Goal: Feedback & Contribution: Leave review/rating

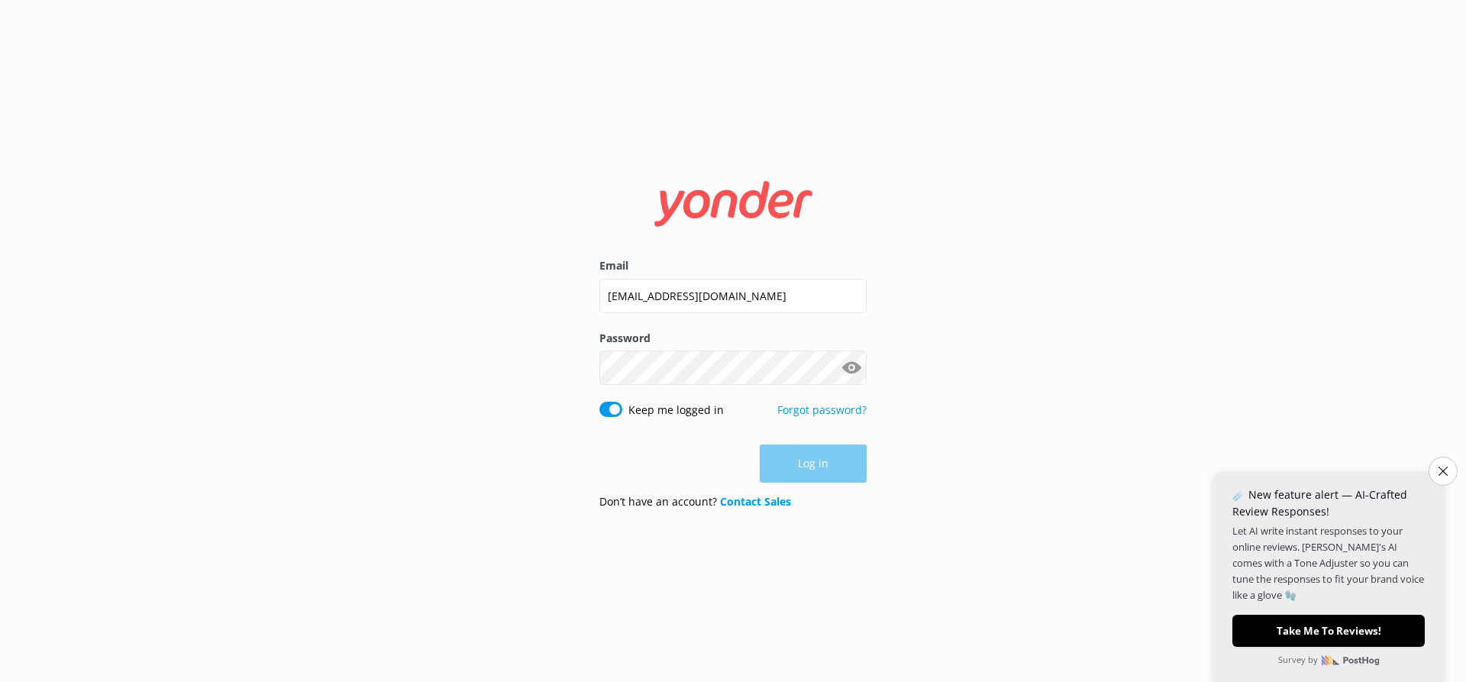
type input "info@hanmersprings.co.nz"
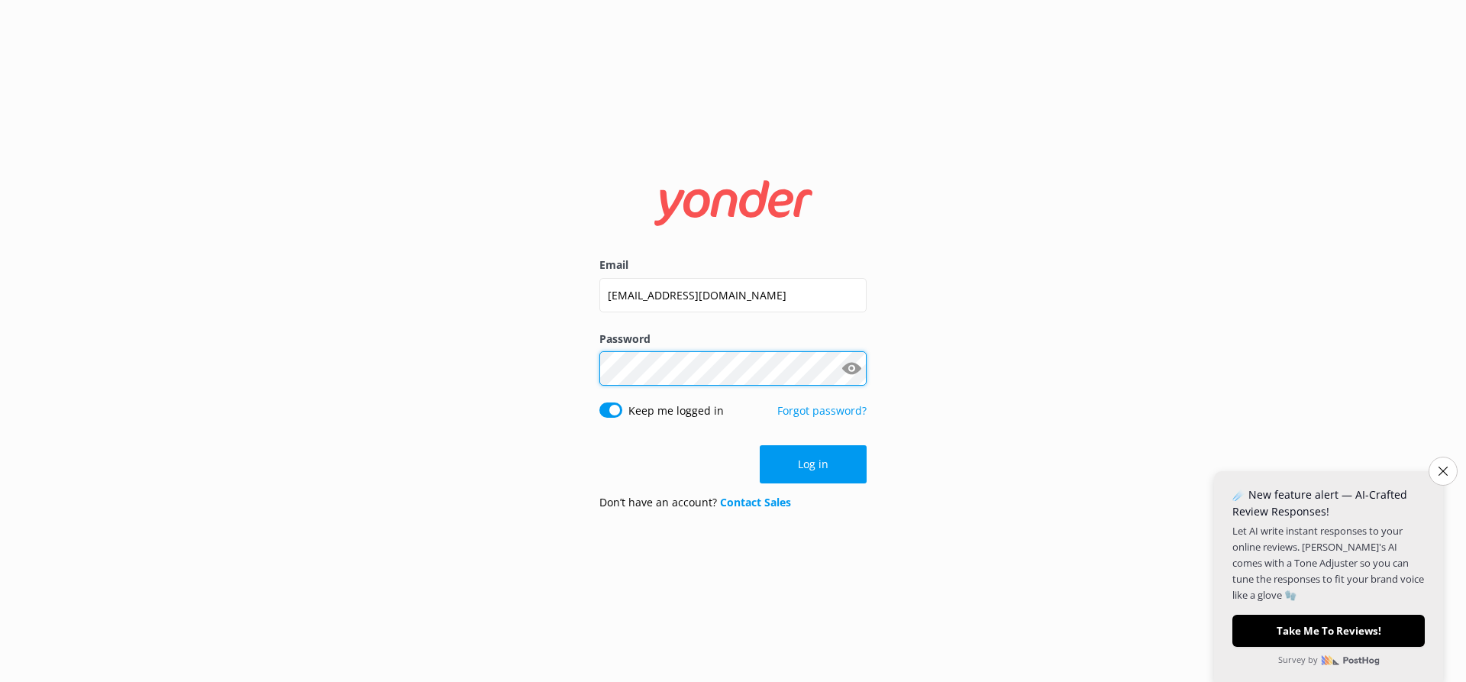
click button "Log in" at bounding box center [813, 464] width 107 height 38
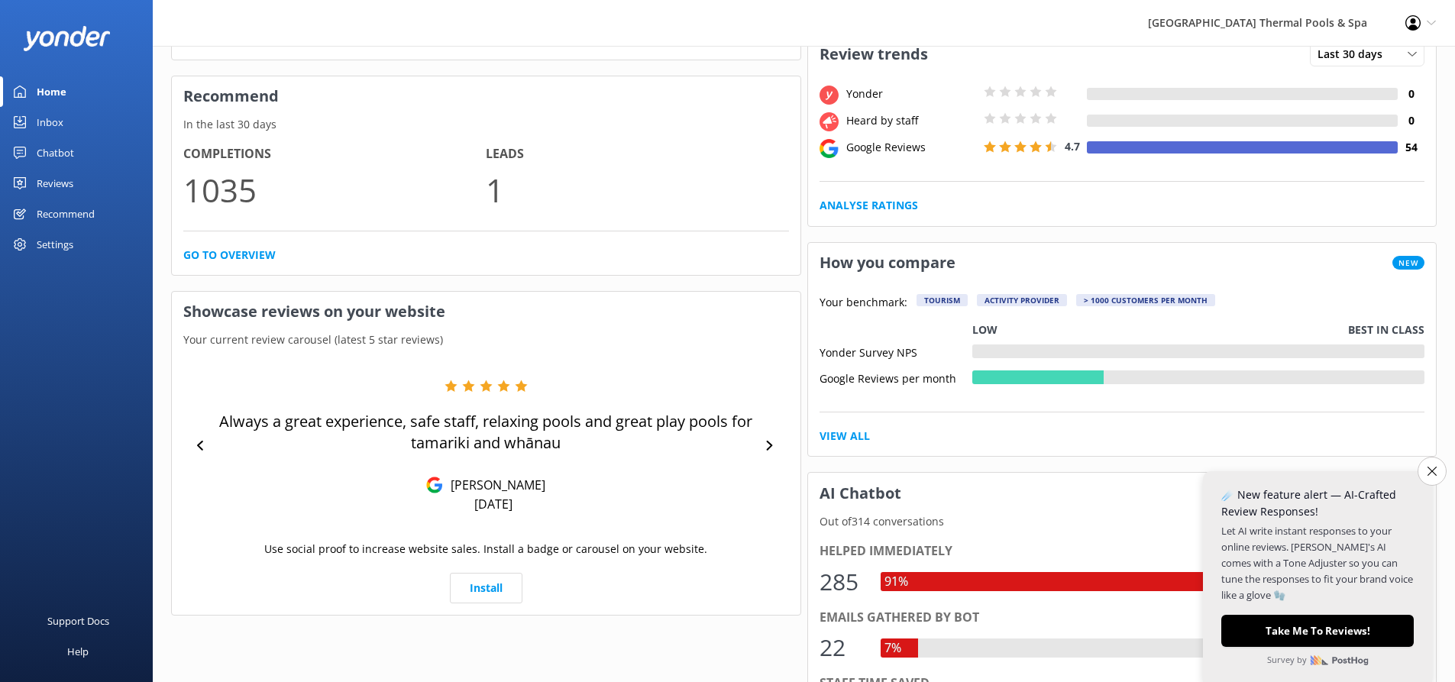
scroll to position [535, 0]
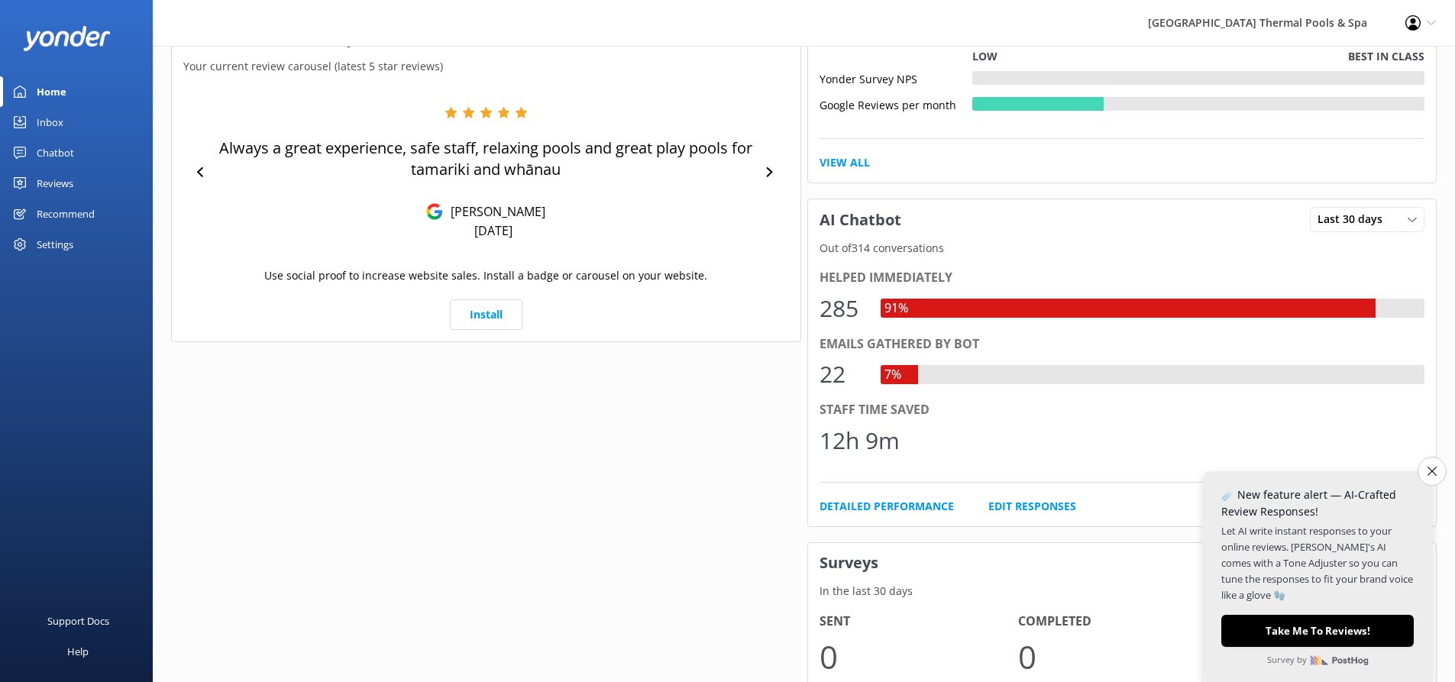
drag, startPoint x: 1431, startPoint y: 474, endPoint x: 1415, endPoint y: 473, distance: 16.1
click at [1431, 474] on icon "Close survey" at bounding box center [1431, 471] width 9 height 9
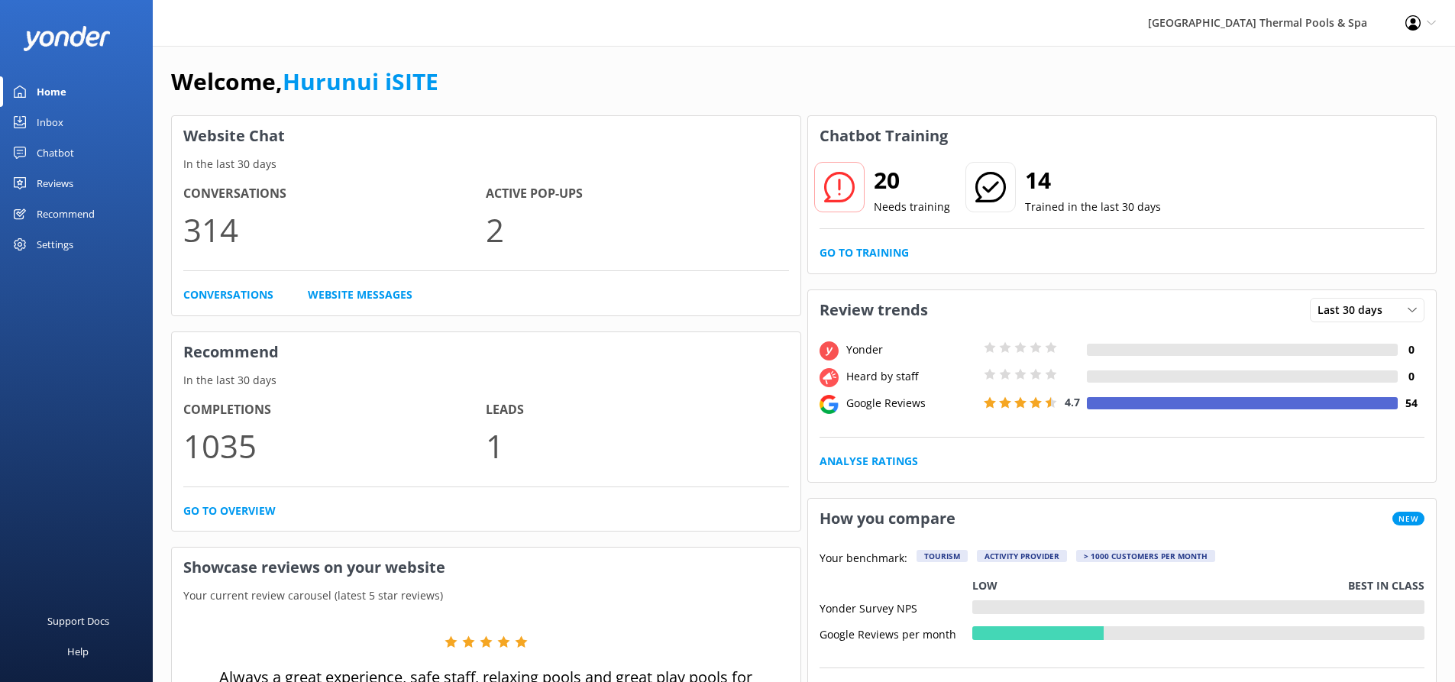
scroll to position [0, 0]
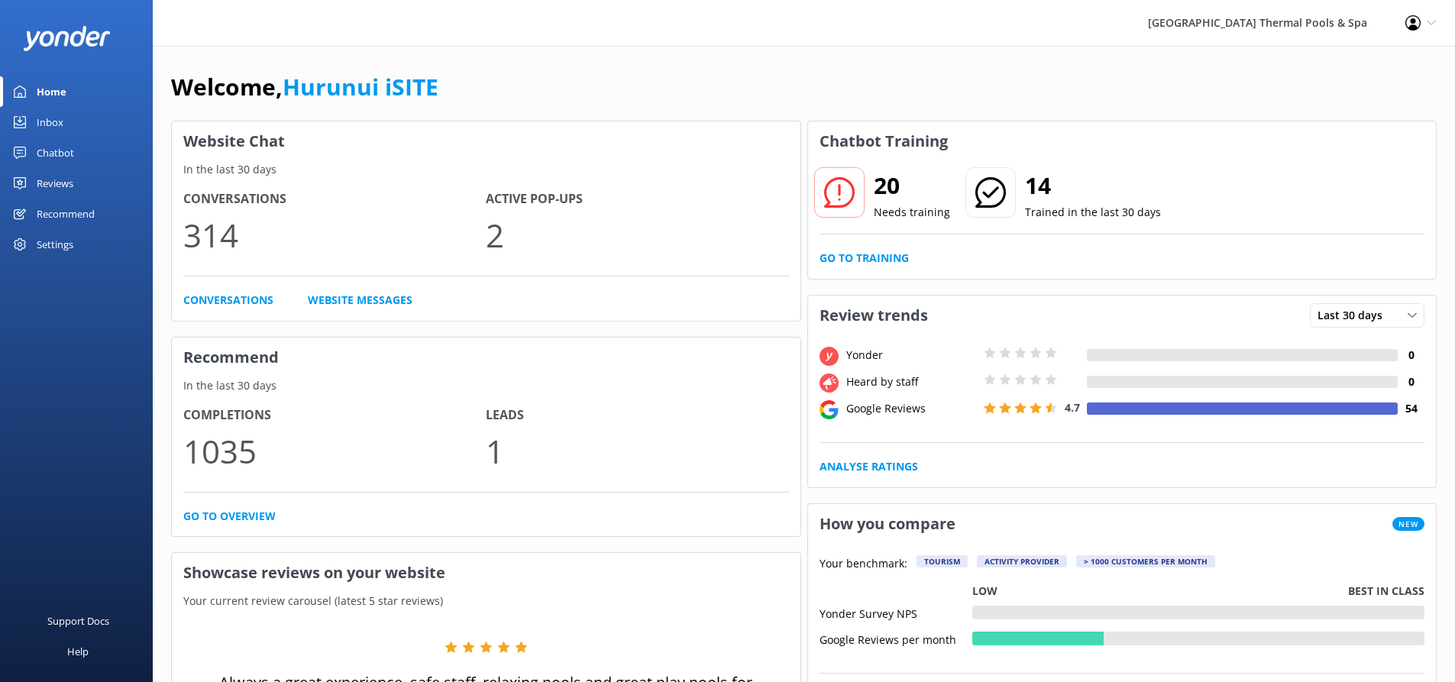
click at [79, 129] on link "Inbox" at bounding box center [76, 122] width 153 height 31
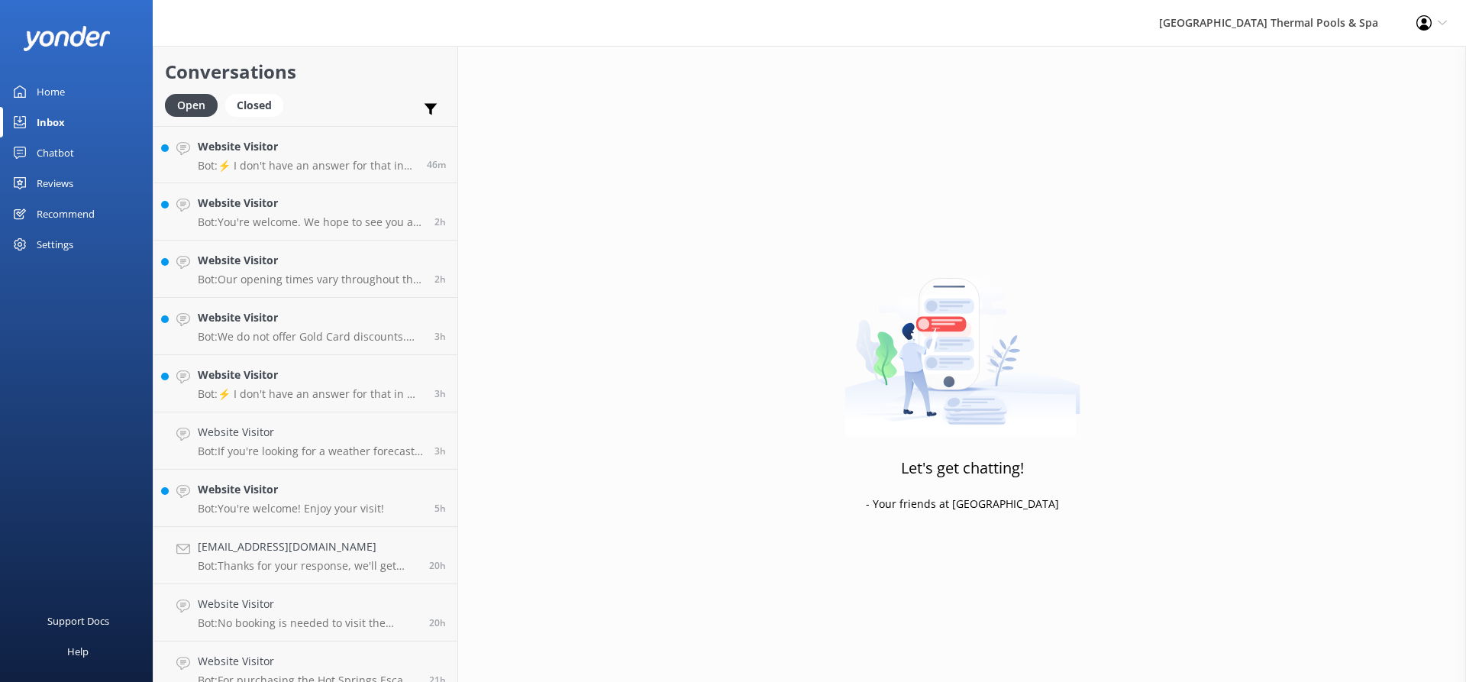
click at [43, 207] on div "Recommend" at bounding box center [66, 214] width 58 height 31
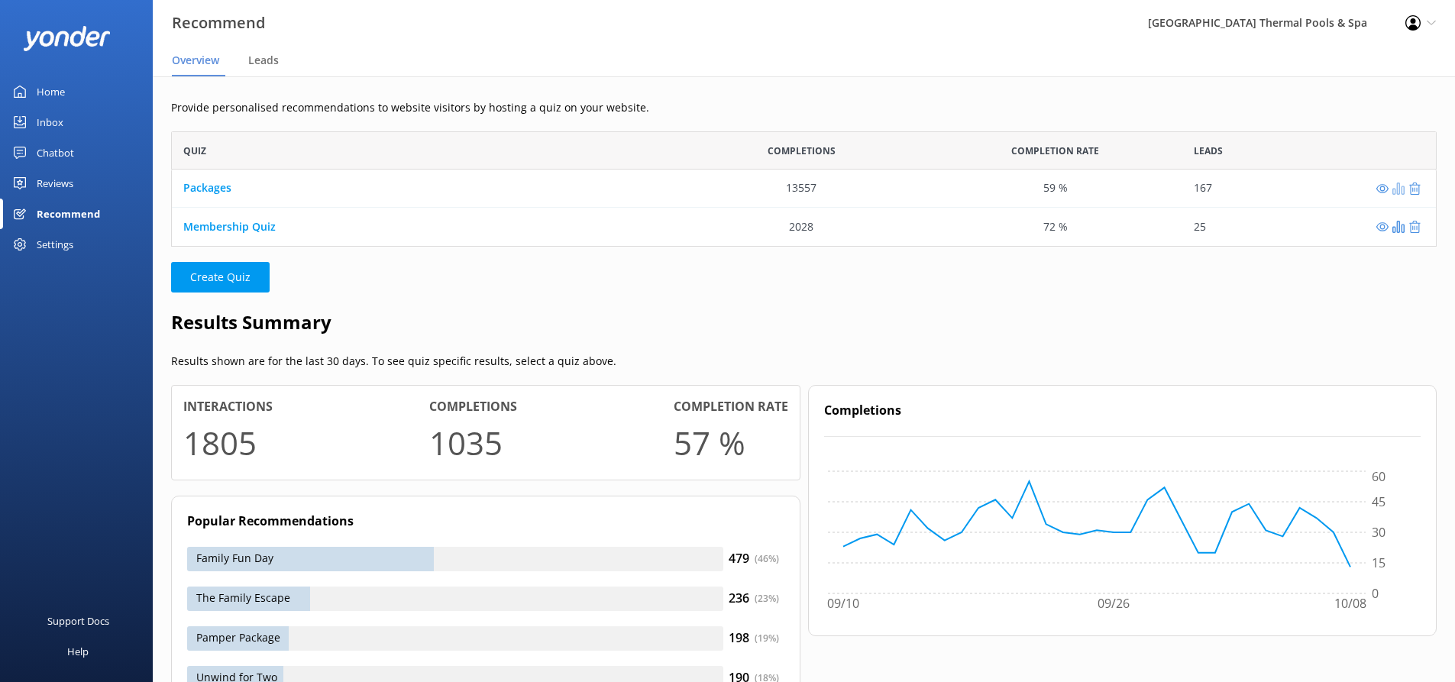
click at [1398, 193] on icon "grid" at bounding box center [1398, 189] width 12 height 12
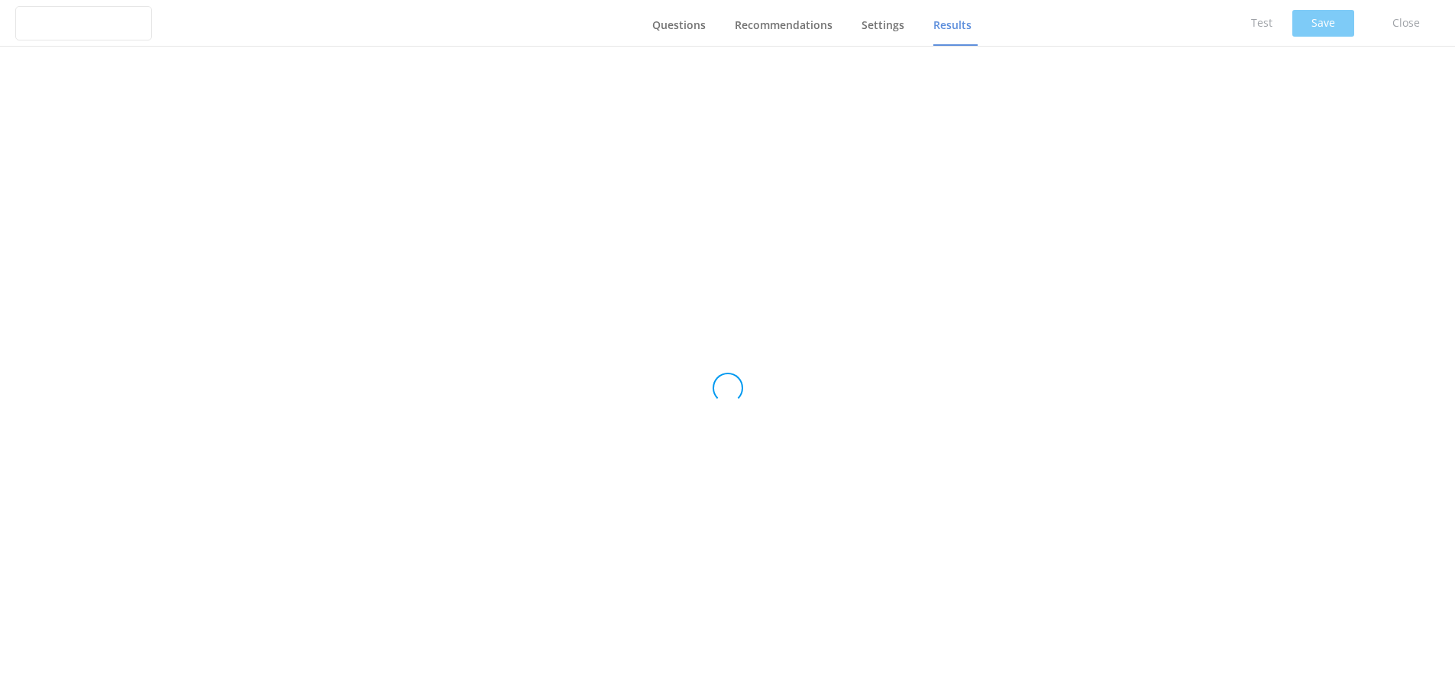
type input "Packages"
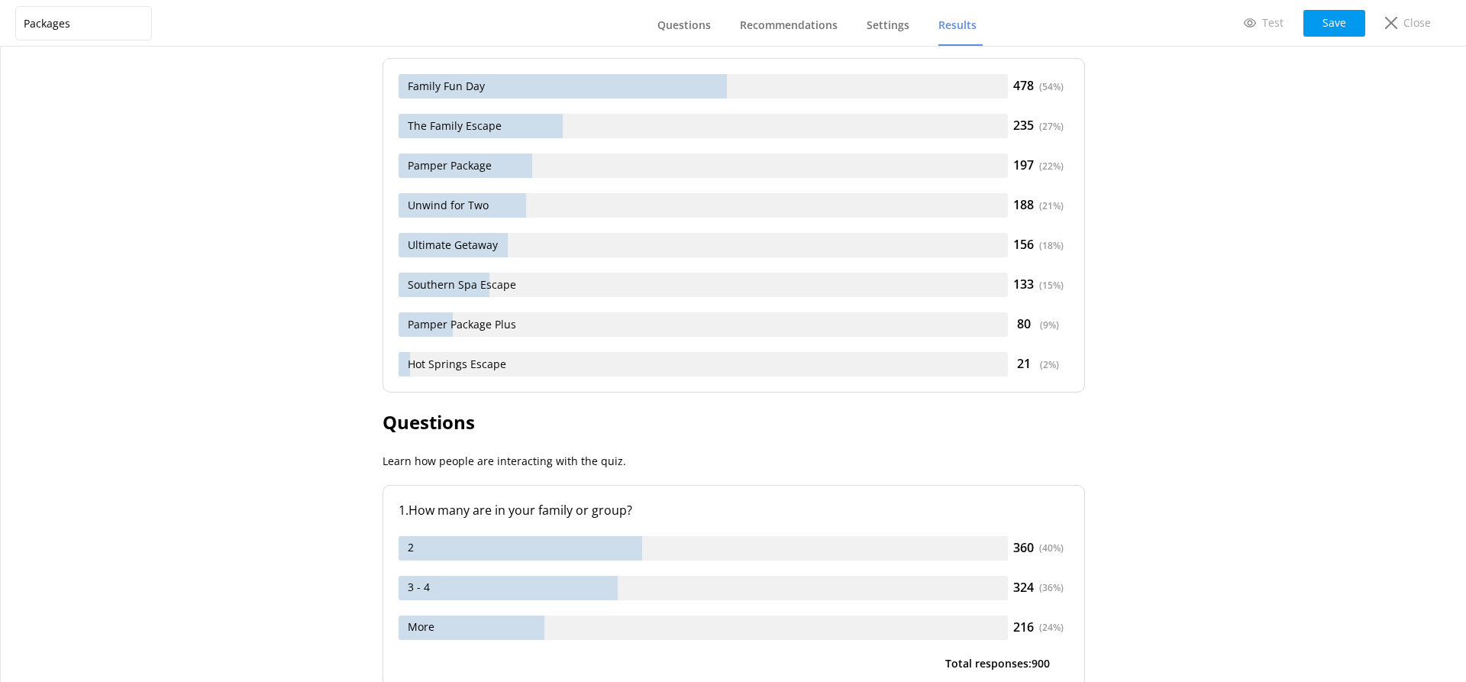
scroll to position [611, 0]
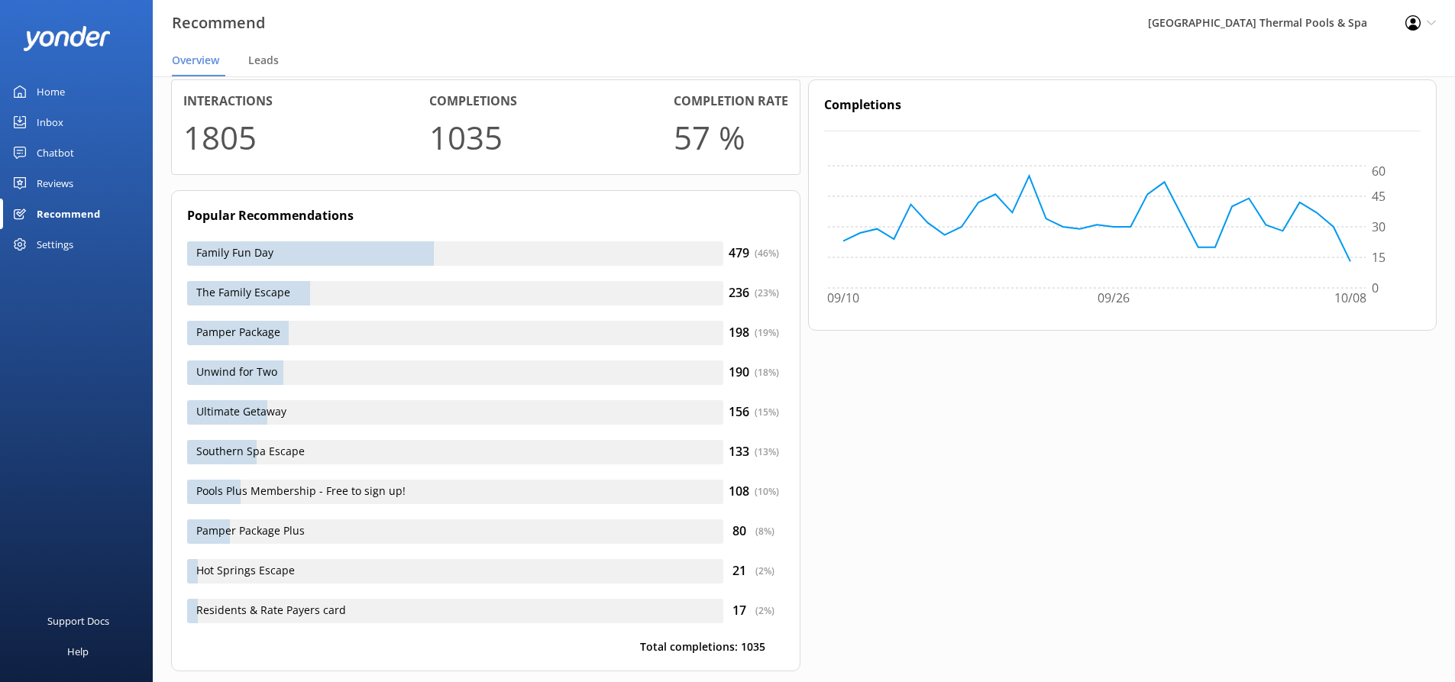
scroll to position [341, 0]
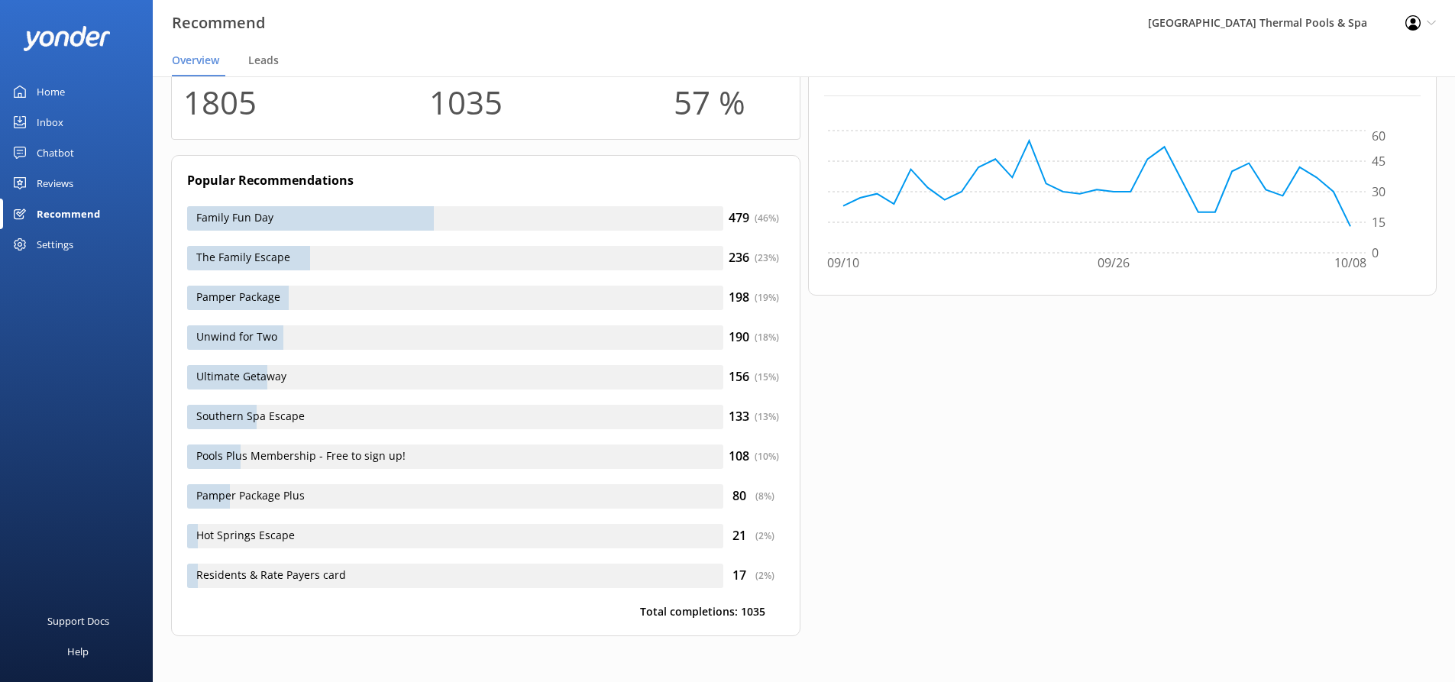
drag, startPoint x: 196, startPoint y: 305, endPoint x: 235, endPoint y: 400, distance: 103.1
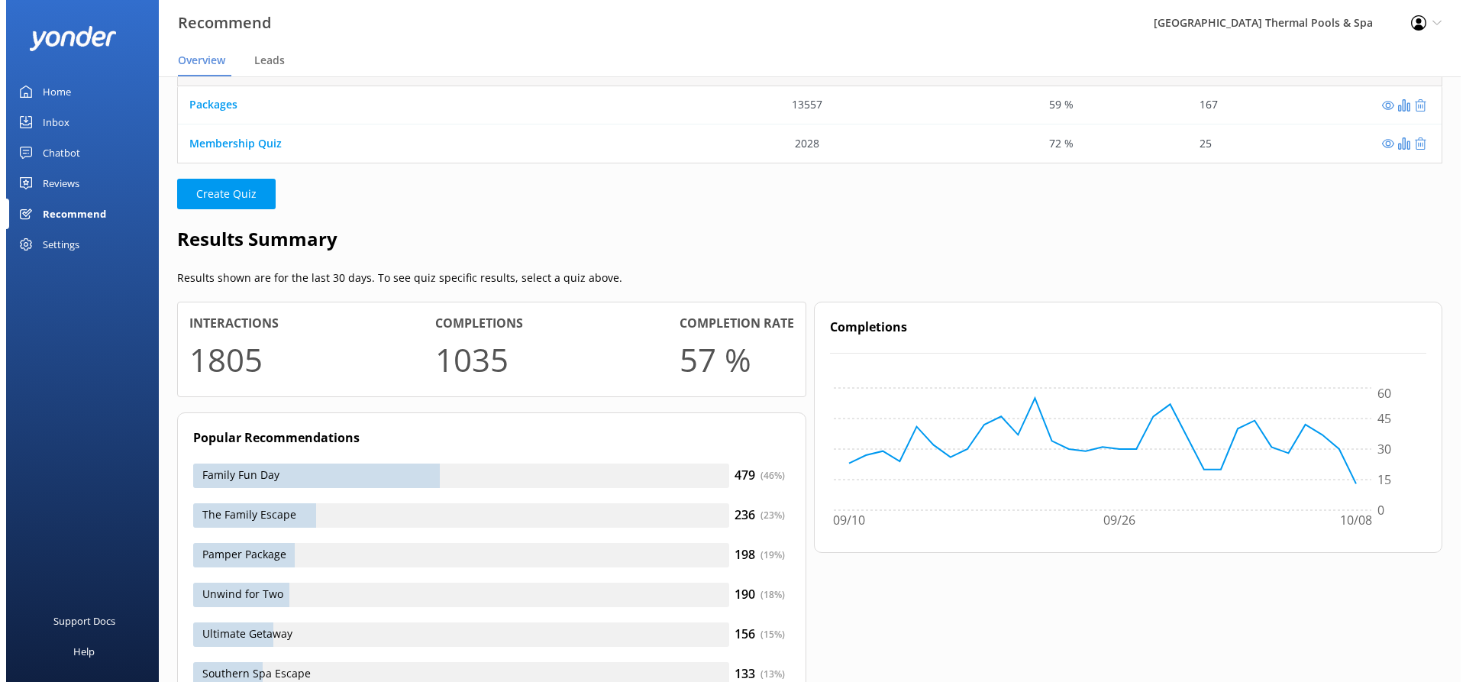
scroll to position [0, 0]
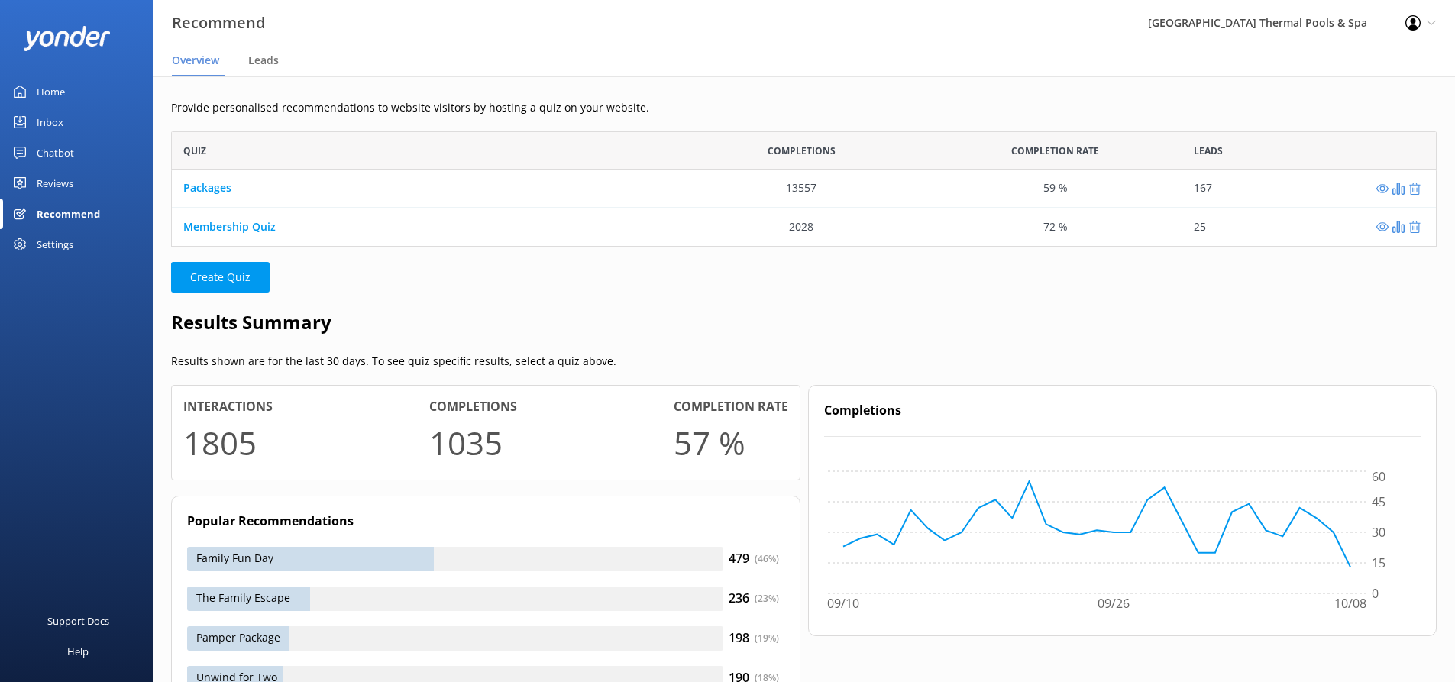
drag, startPoint x: 235, startPoint y: 400, endPoint x: 241, endPoint y: 296, distance: 104.0
click at [277, 63] on span "Leads" at bounding box center [263, 60] width 31 height 15
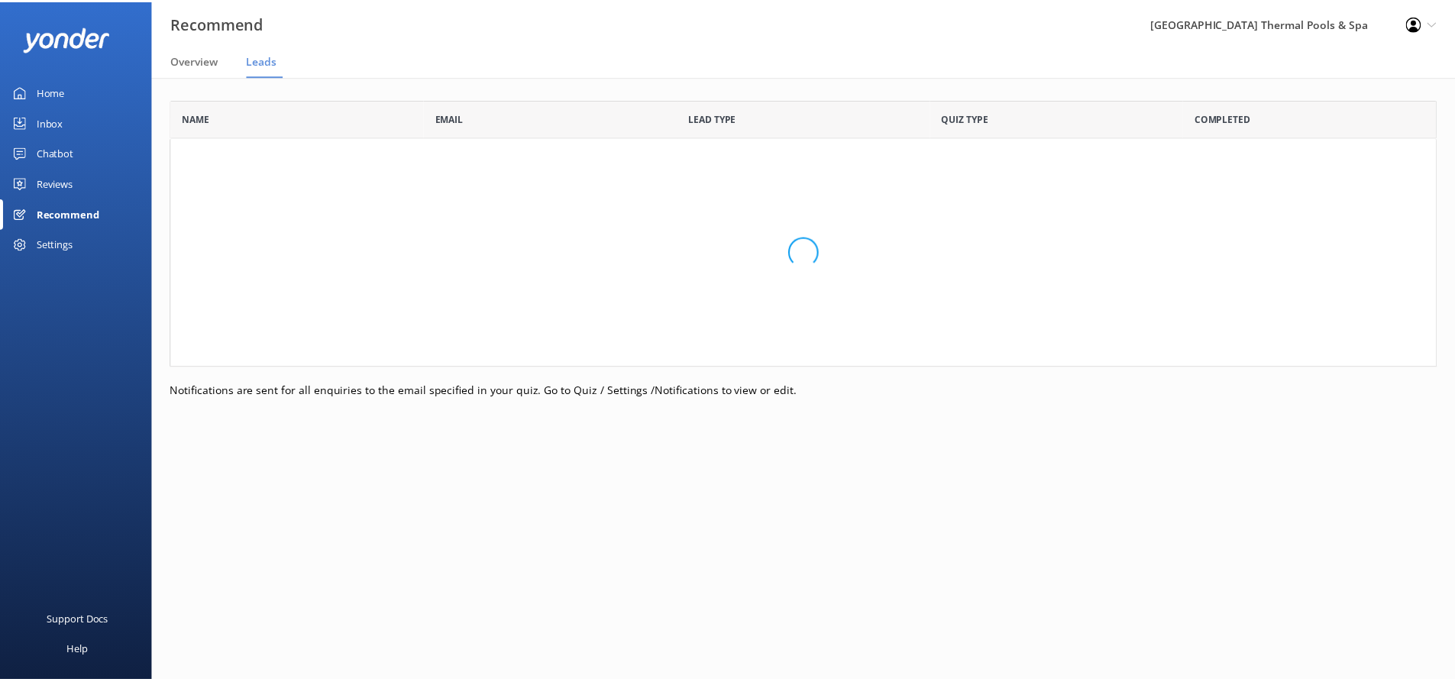
scroll to position [409, 1266]
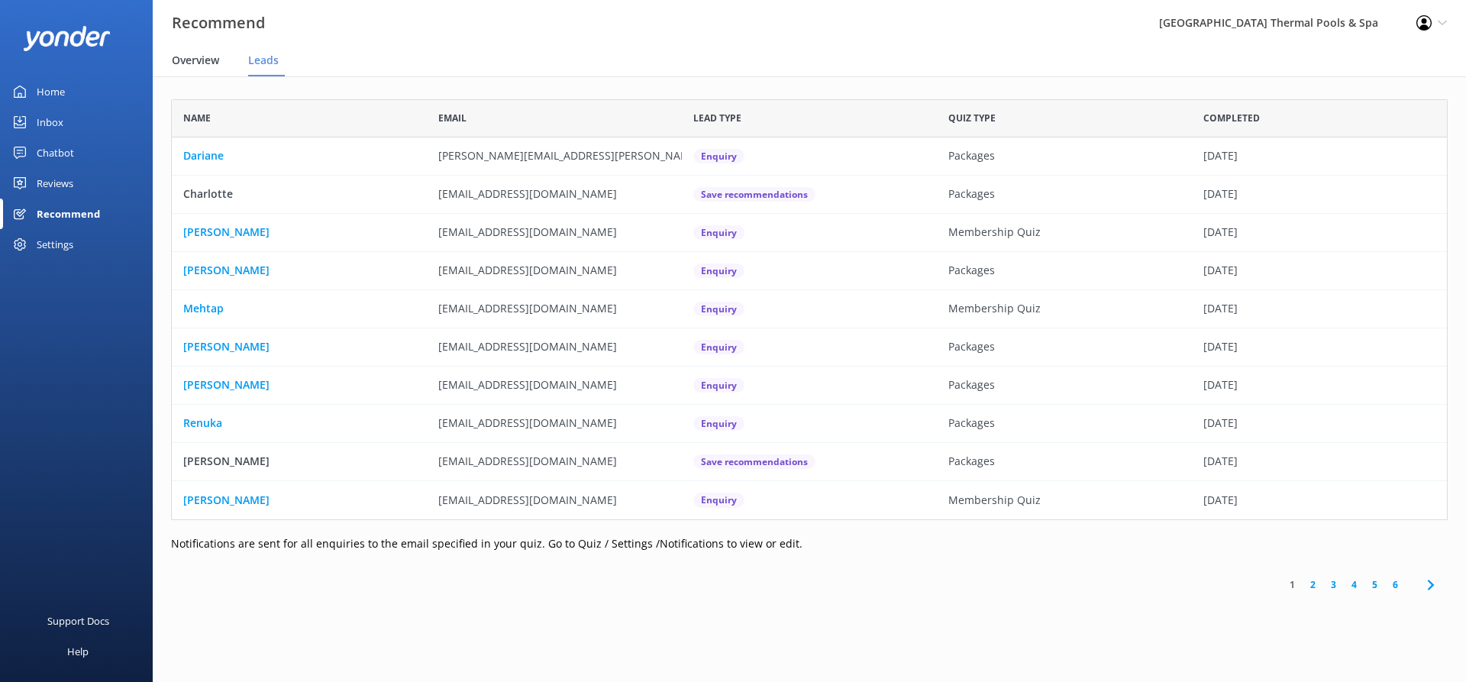
click at [223, 68] on div "Overview" at bounding box center [198, 61] width 53 height 31
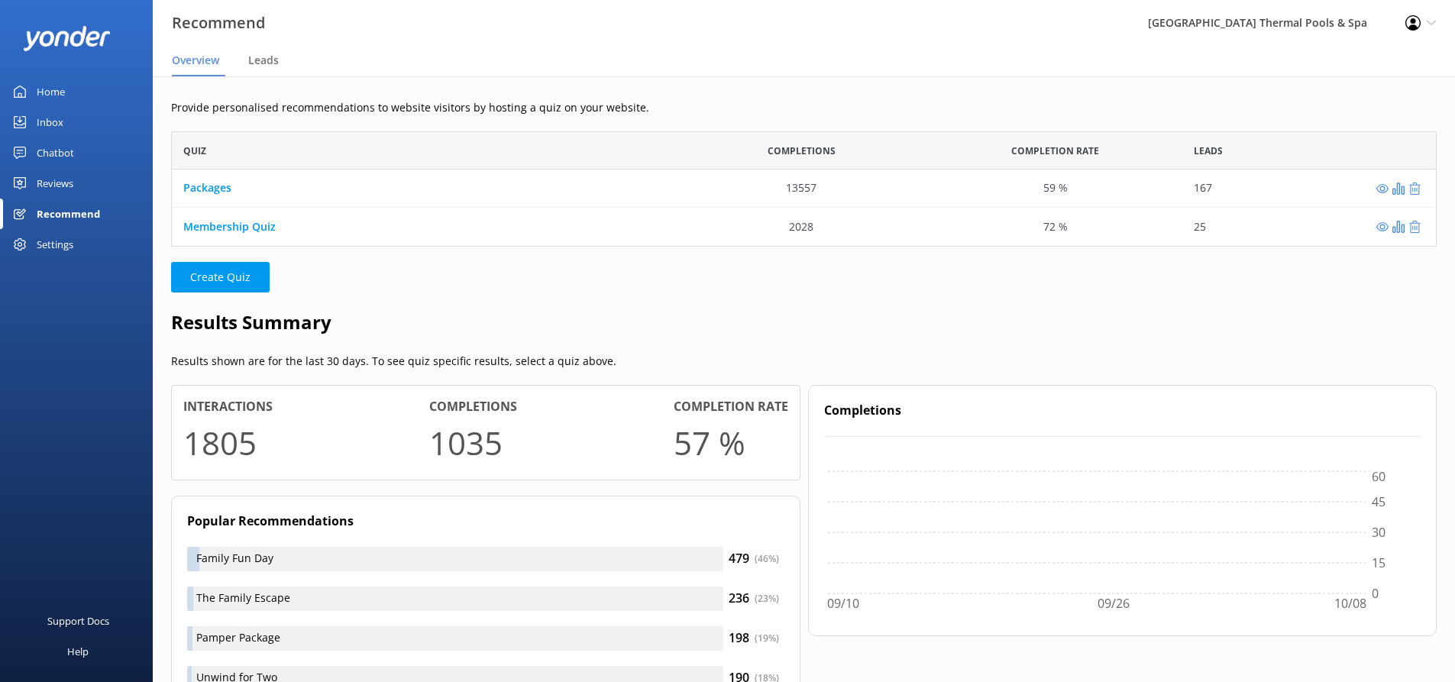
scroll to position [104, 1254]
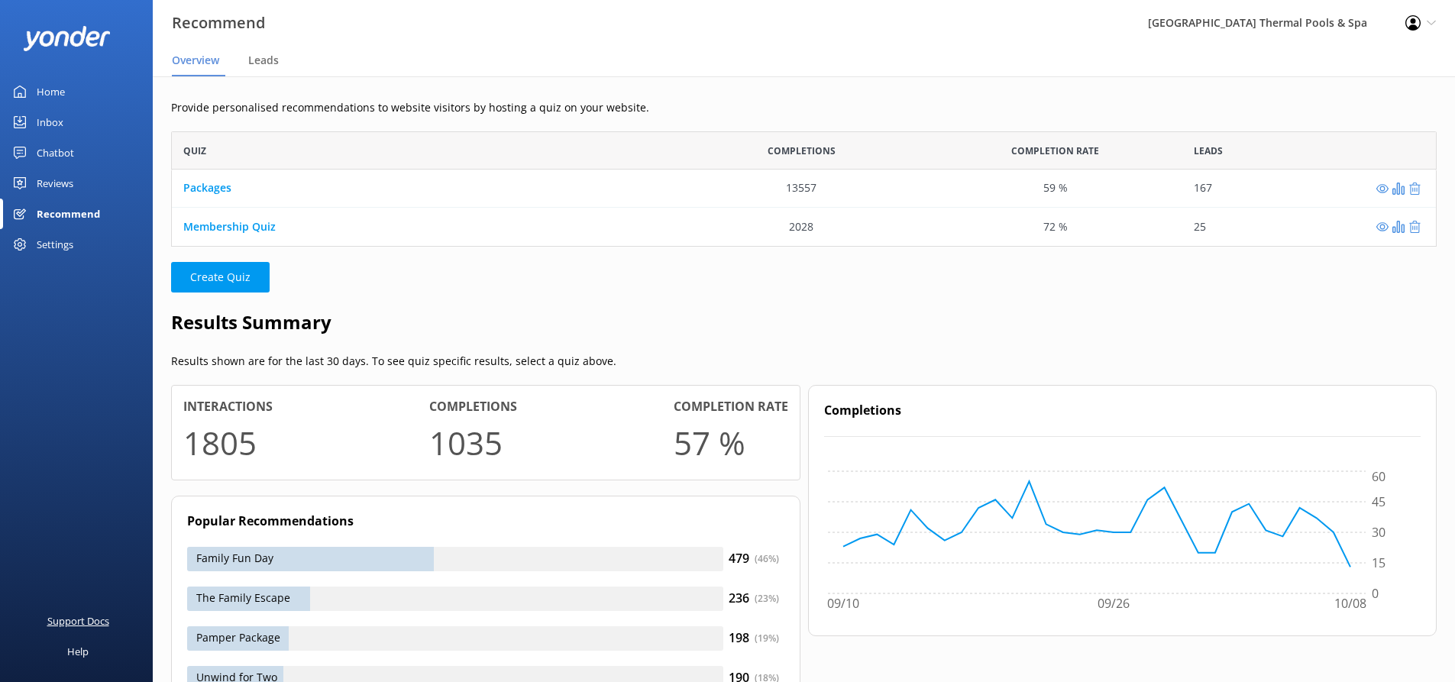
click at [90, 628] on div "Support Docs" at bounding box center [78, 621] width 62 height 31
click at [1084, 251] on div "Provide personalised recommendations to website visitors by hosting a quiz on y…" at bounding box center [804, 549] width 1302 height 946
click at [53, 88] on div "Home" at bounding box center [51, 91] width 28 height 31
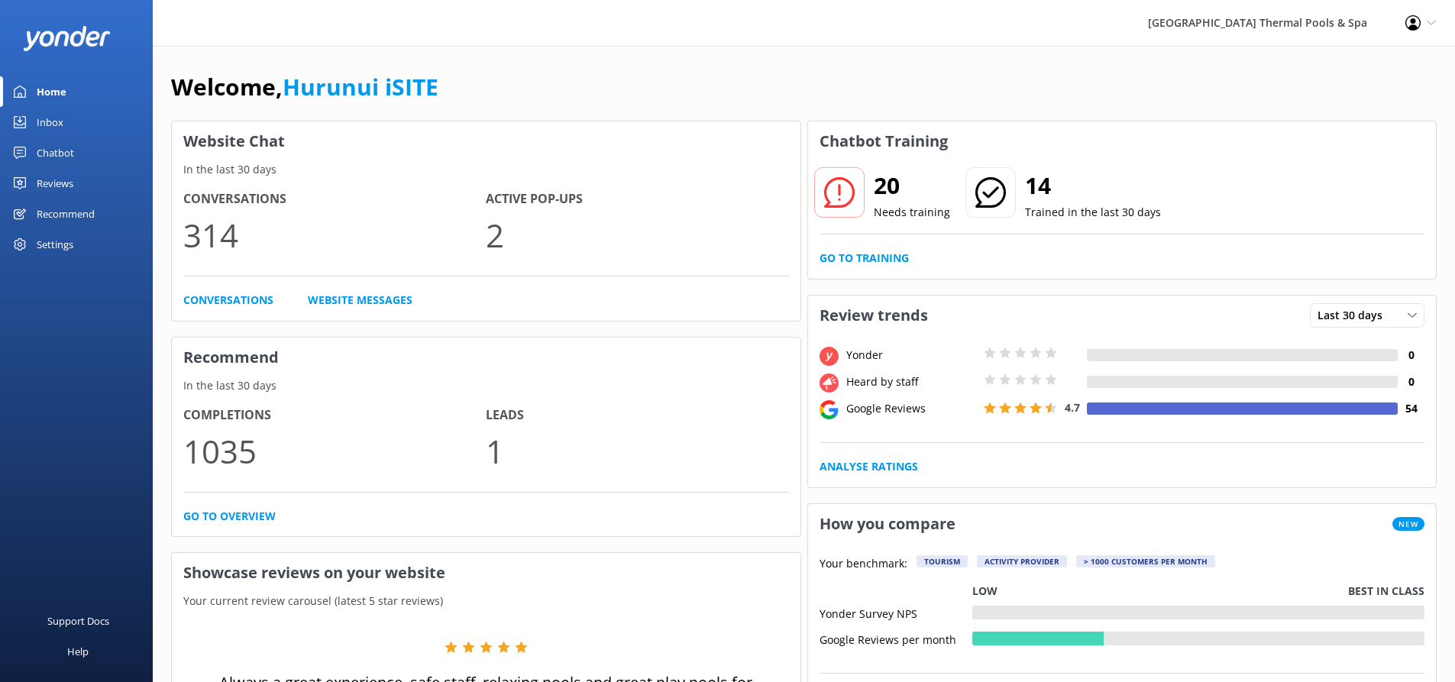
click at [44, 131] on div "Inbox" at bounding box center [50, 122] width 27 height 31
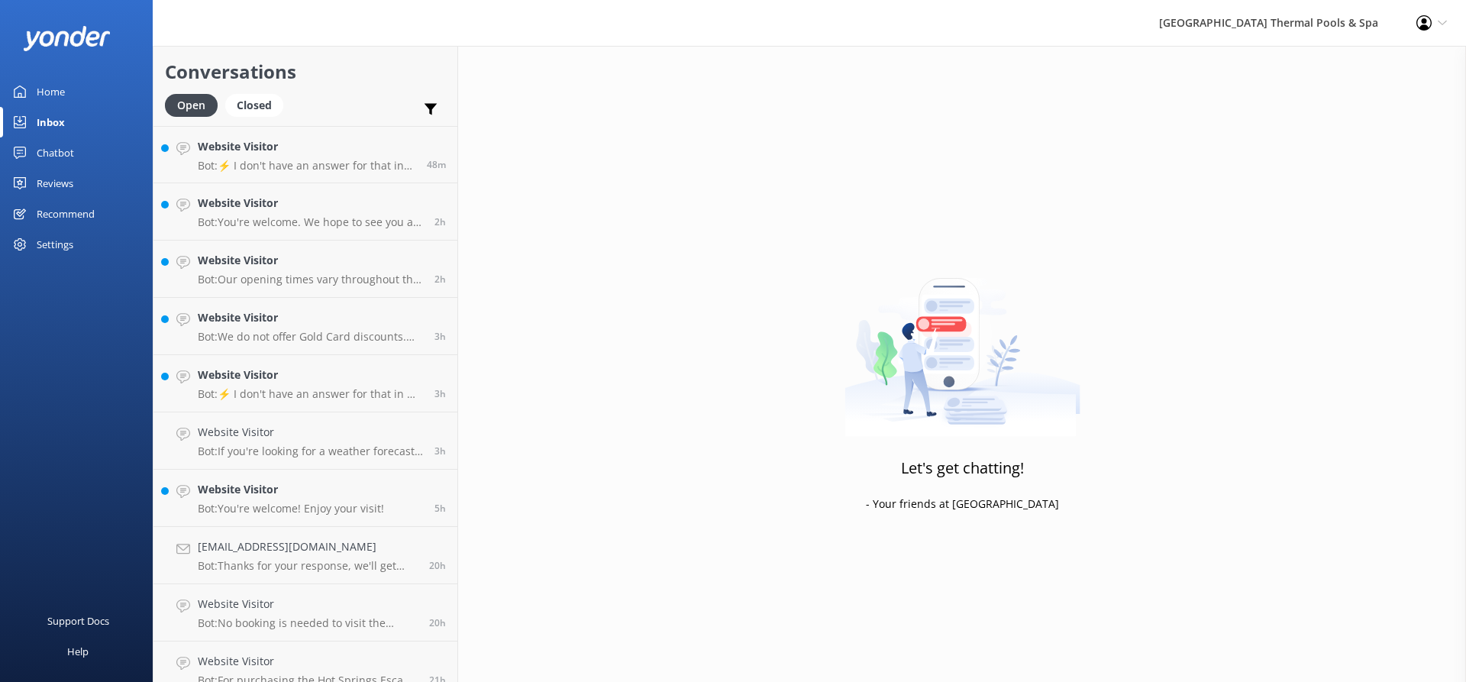
click at [82, 88] on link "Home" at bounding box center [76, 91] width 153 height 31
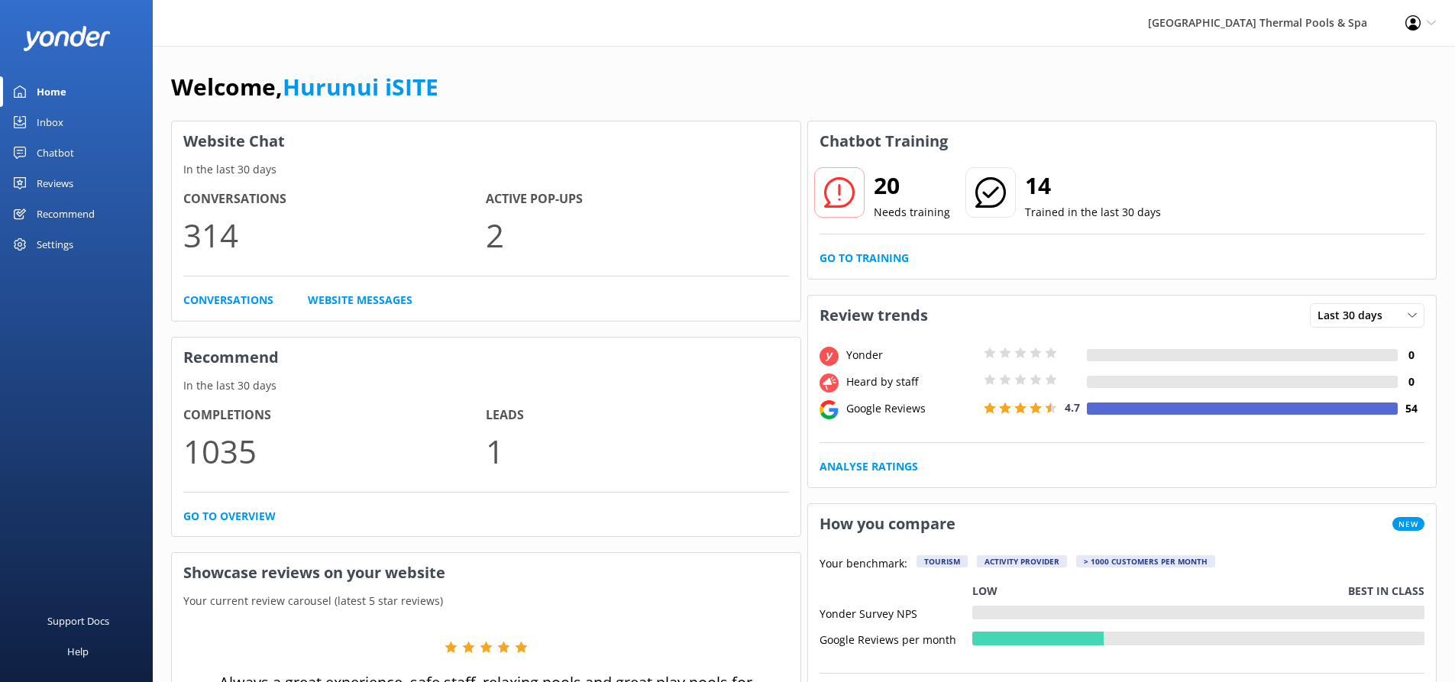
drag, startPoint x: 563, startPoint y: 432, endPoint x: 359, endPoint y: 39, distance: 443.1
click at [82, 108] on link "Inbox" at bounding box center [76, 122] width 153 height 31
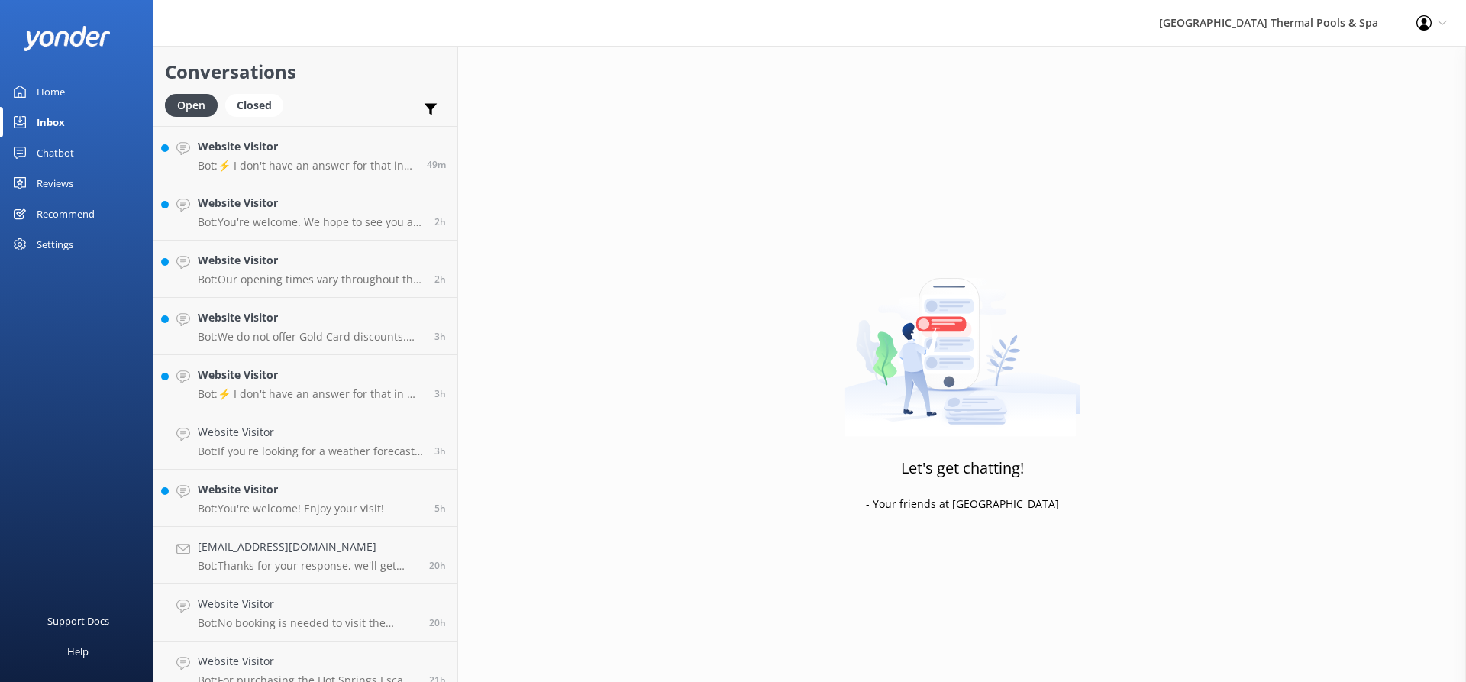
click at [1072, 184] on div "Let's get chatting! - Your friends at Yonder" at bounding box center [962, 387] width 1008 height 682
click at [71, 246] on div "Settings" at bounding box center [55, 244] width 37 height 31
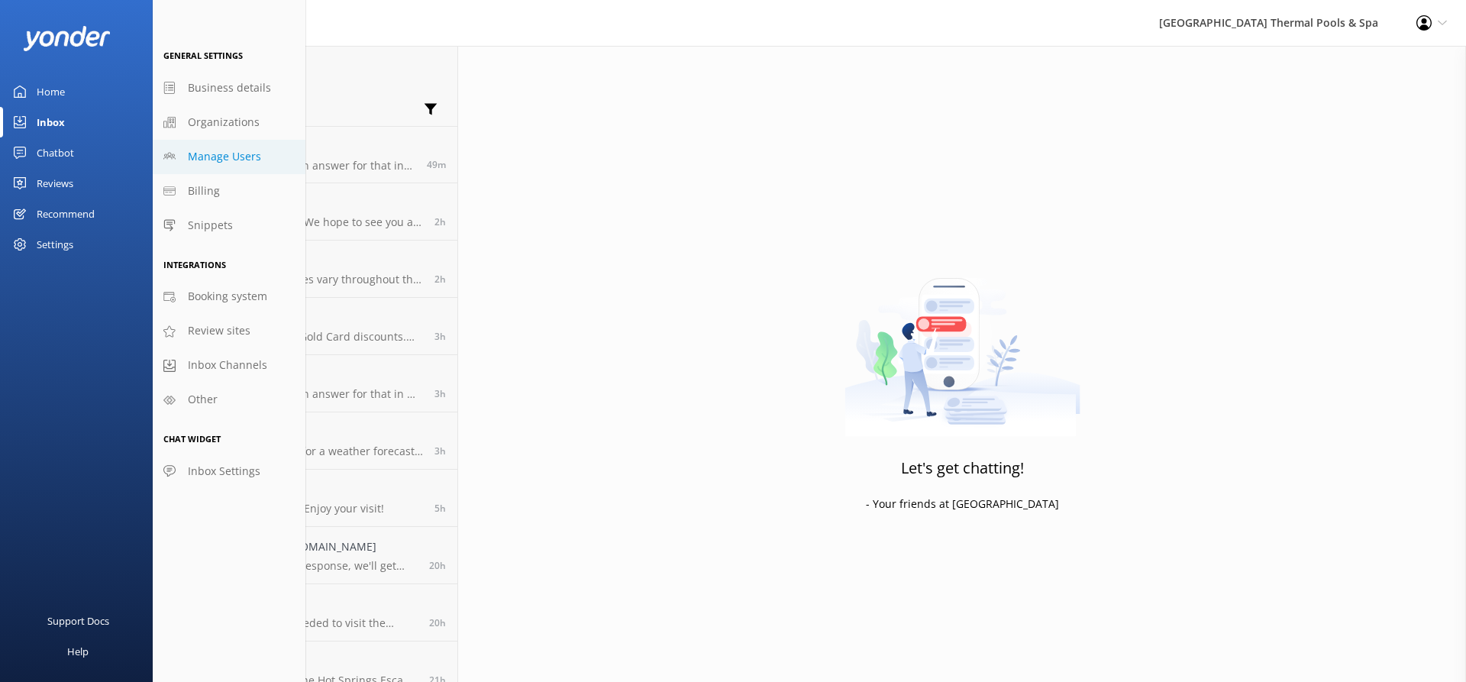
click at [244, 152] on span "Manage Users" at bounding box center [224, 156] width 73 height 17
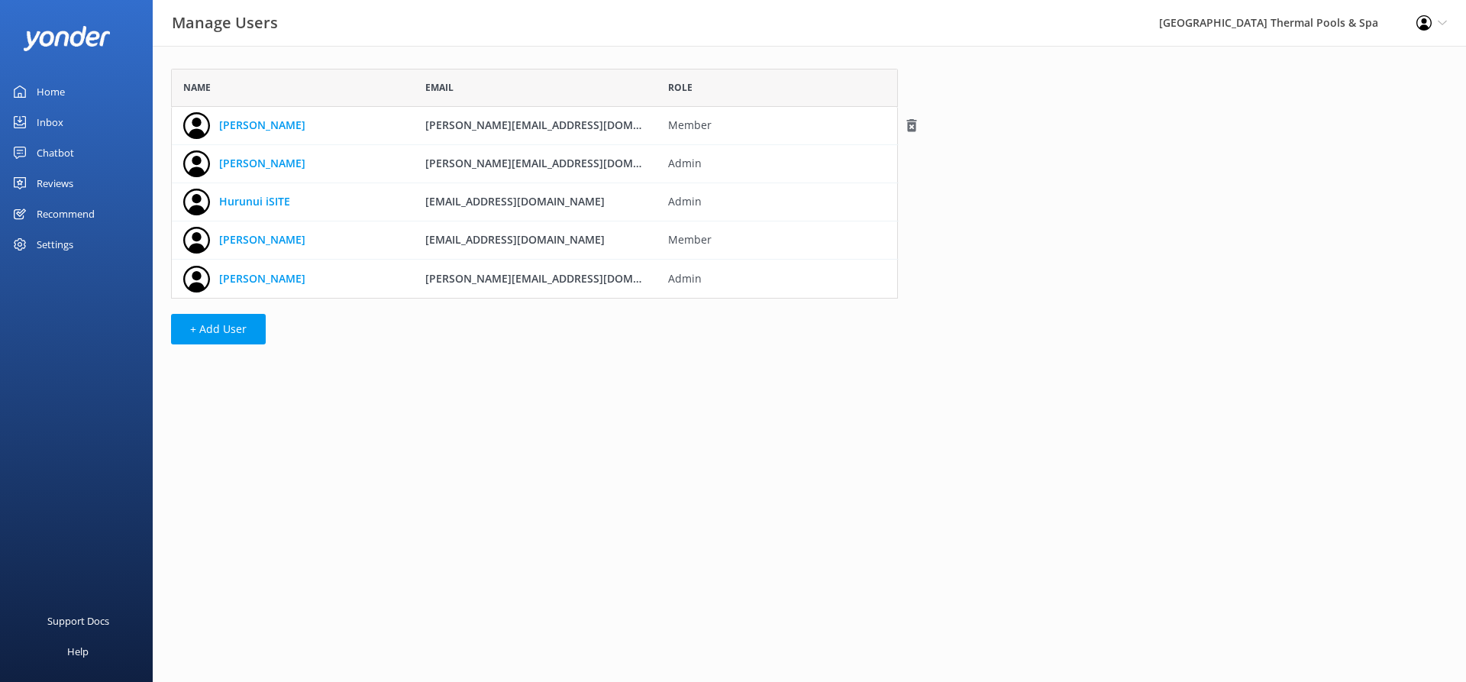
scroll to position [218, 716]
click at [260, 204] on link "Hurunui iSITE" at bounding box center [254, 201] width 71 height 17
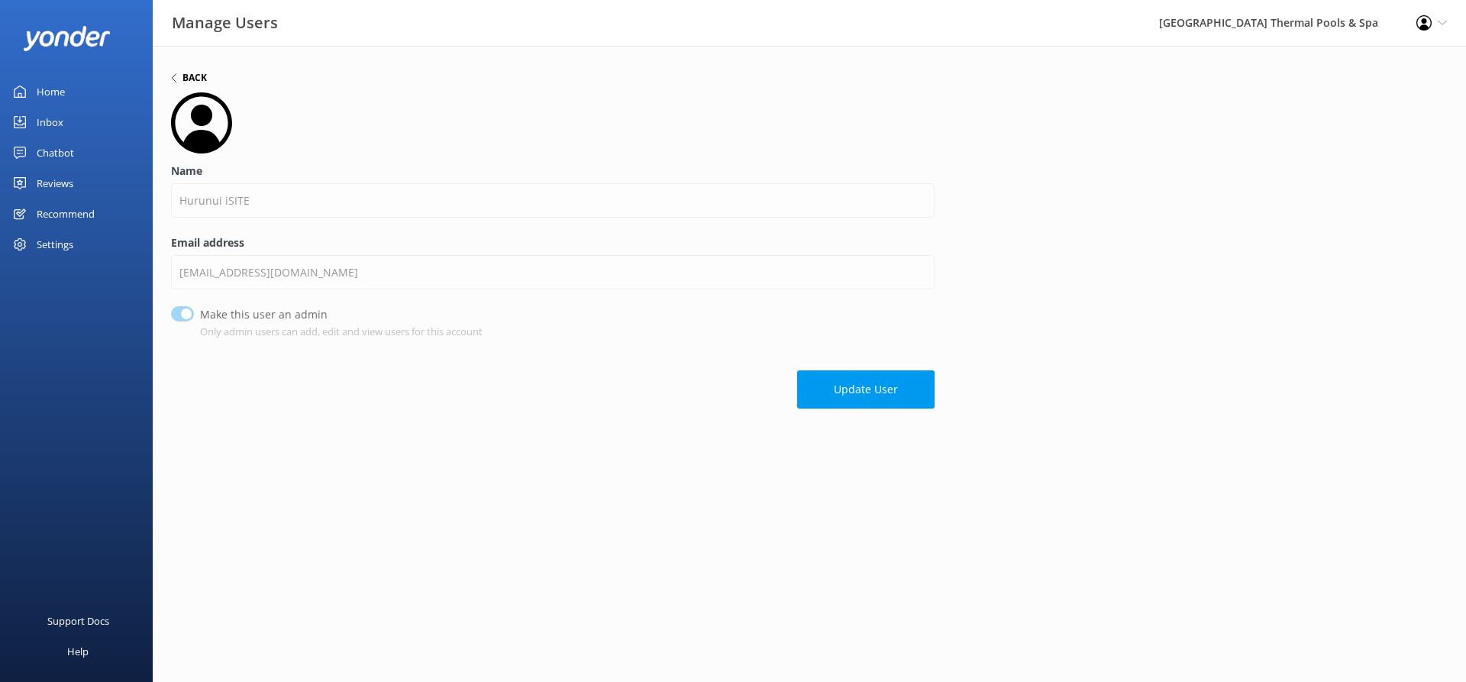
click at [178, 75] on icon at bounding box center [174, 77] width 9 height 9
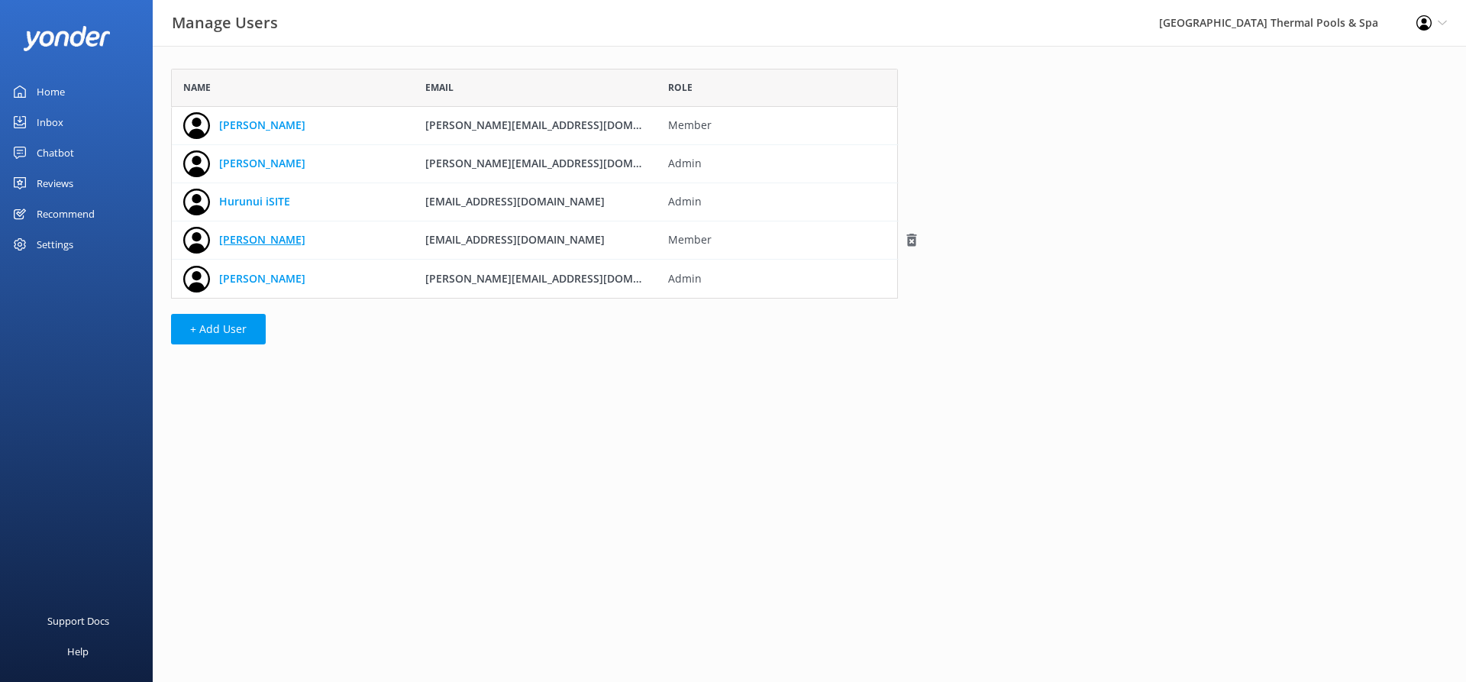
scroll to position [218, 716]
click at [250, 334] on button "+ Add User" at bounding box center [218, 329] width 95 height 31
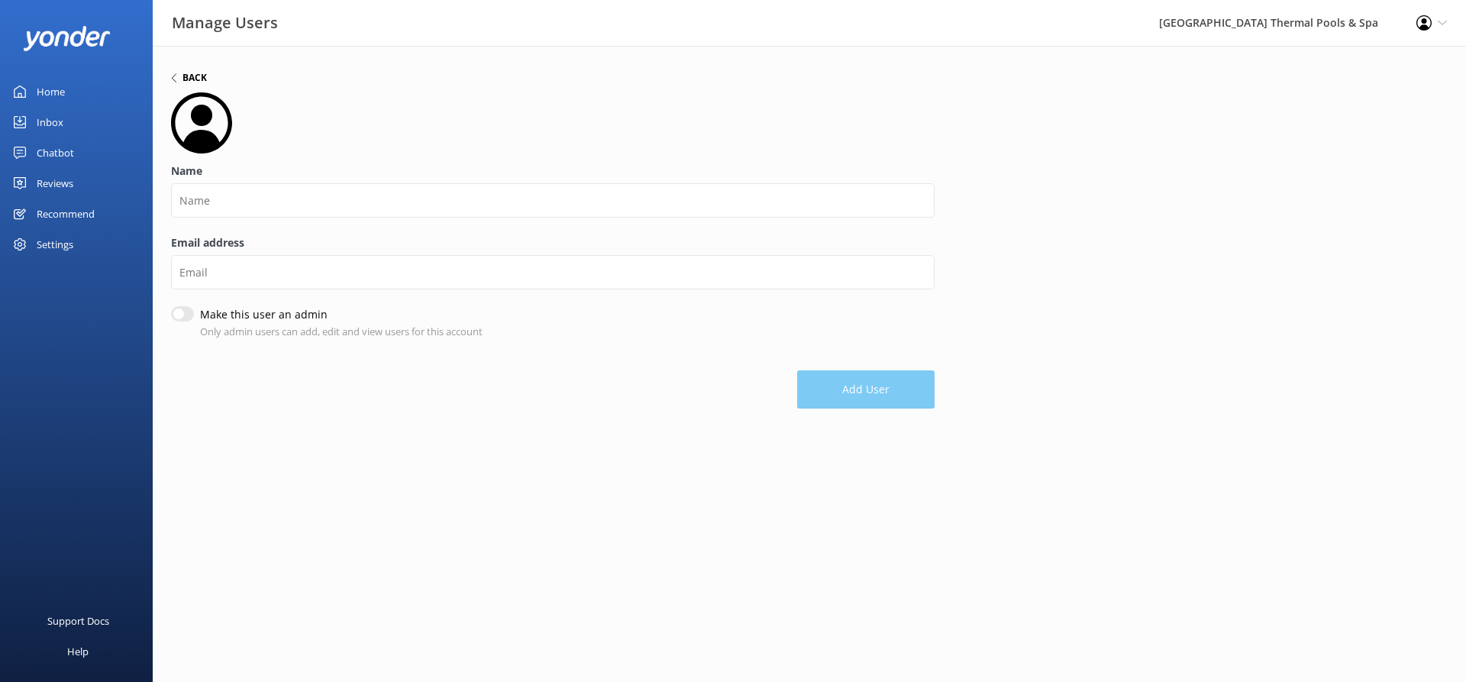
click at [182, 80] on div "Back" at bounding box center [189, 77] width 36 height 9
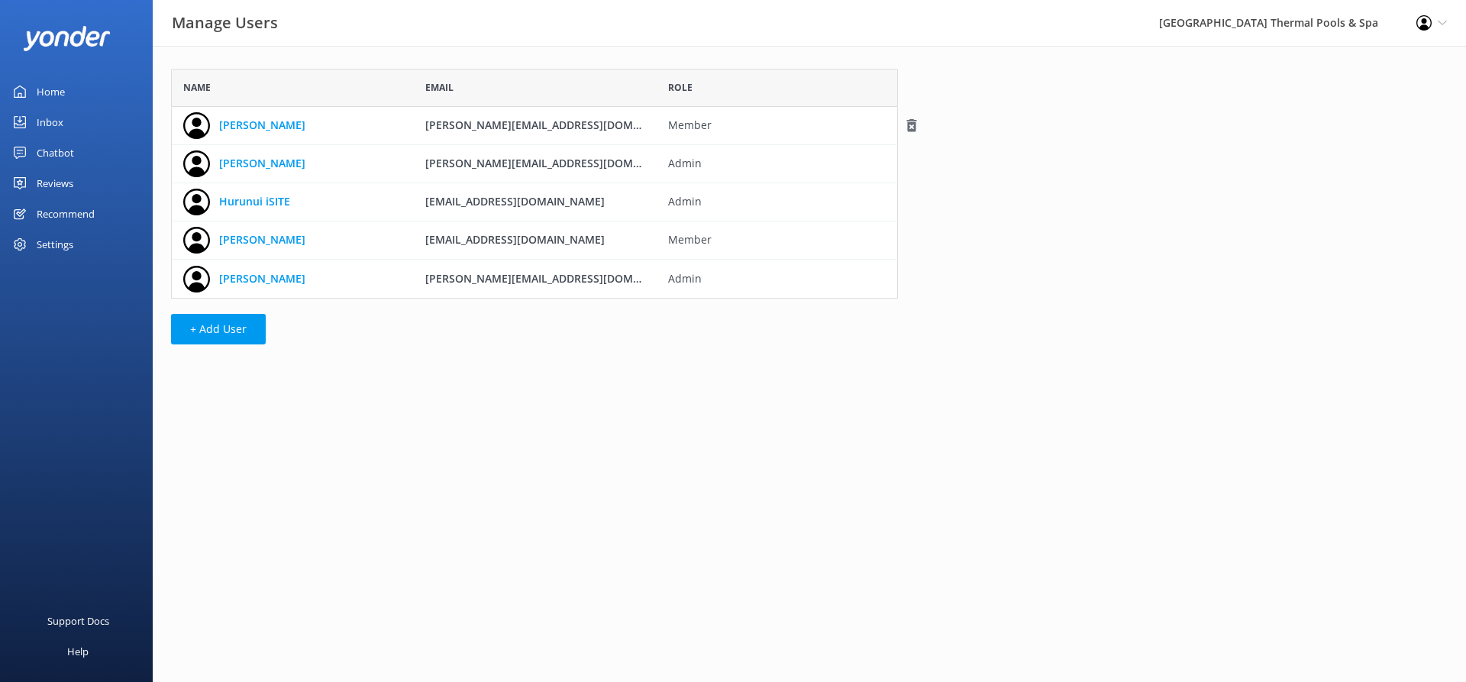
scroll to position [218, 716]
click at [1207, 524] on html "Manage Users Hanmer Springs Thermal Pools & Spa Profile Settings Logout Home In…" at bounding box center [733, 341] width 1466 height 682
click at [249, 120] on link "Morgan" at bounding box center [262, 125] width 86 height 17
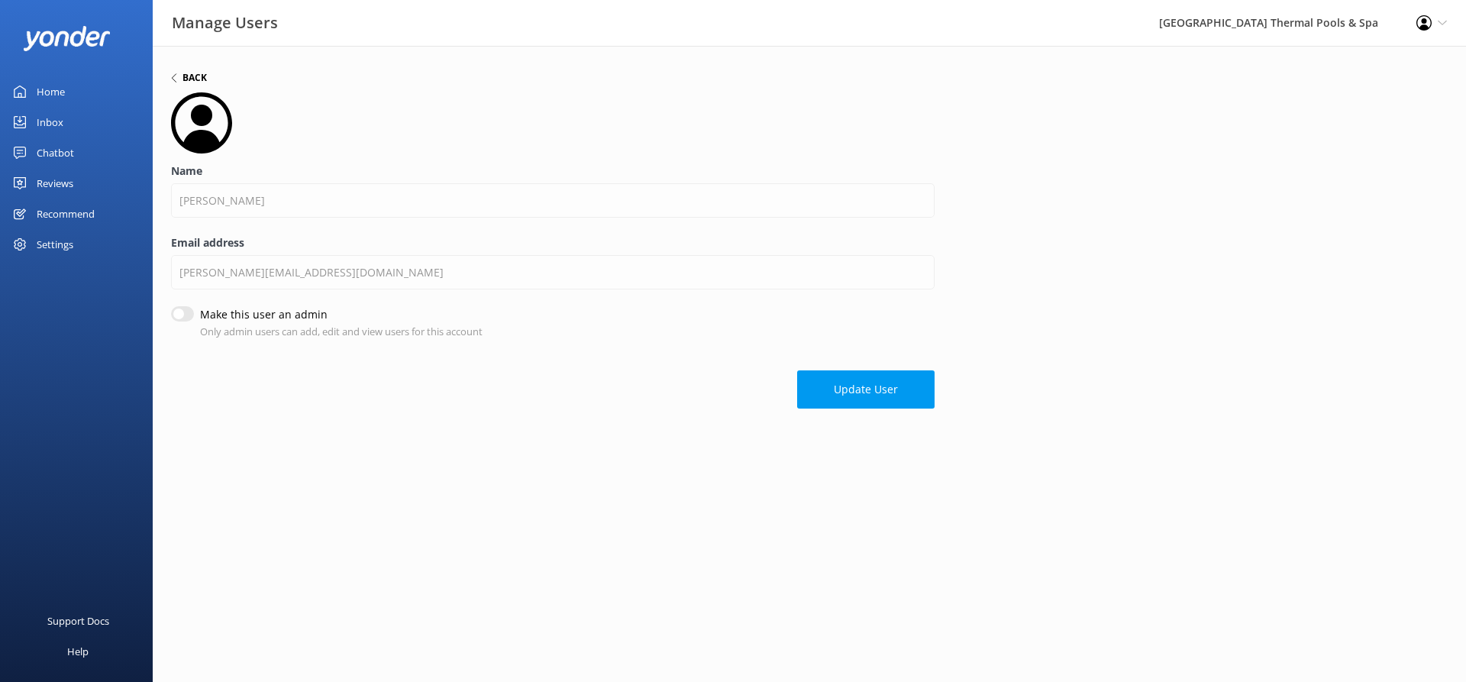
click at [175, 75] on use at bounding box center [174, 78] width 5 height 8
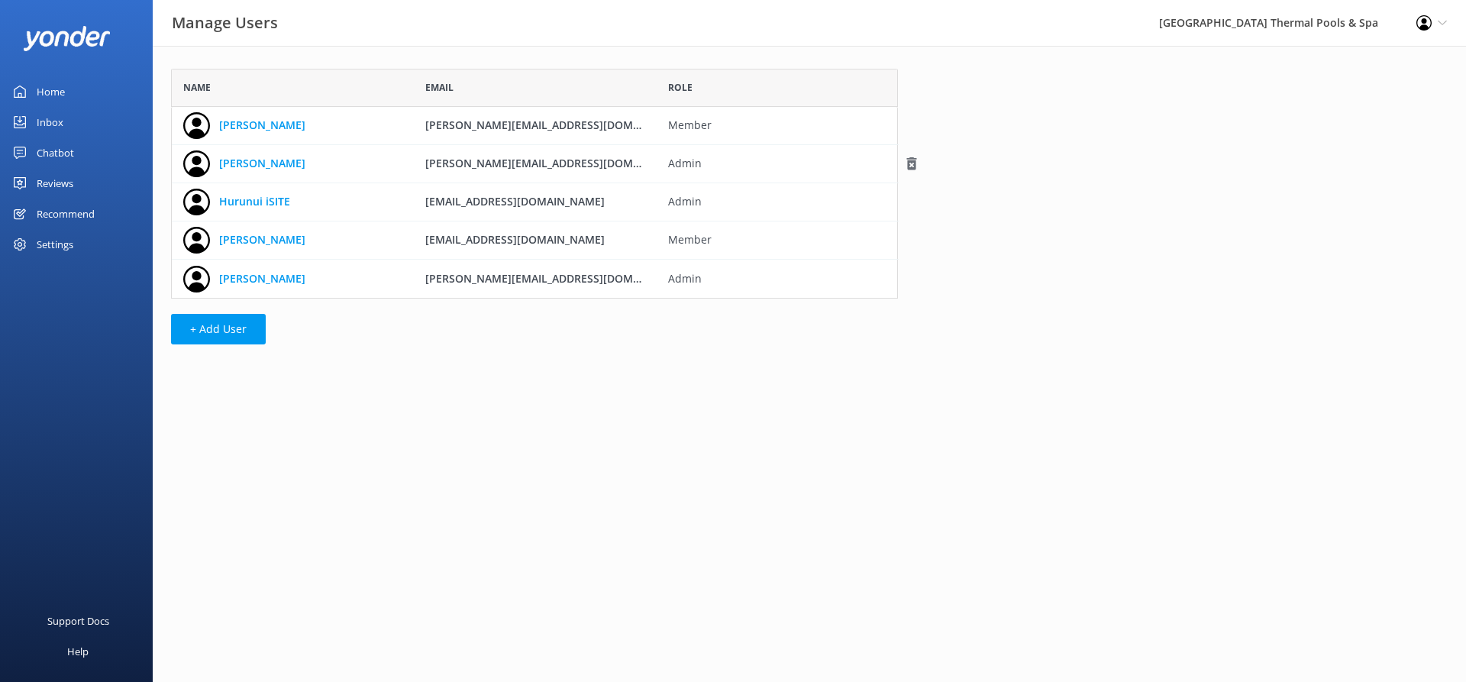
scroll to position [218, 716]
click at [36, 244] on div "Settings" at bounding box center [76, 244] width 153 height 31
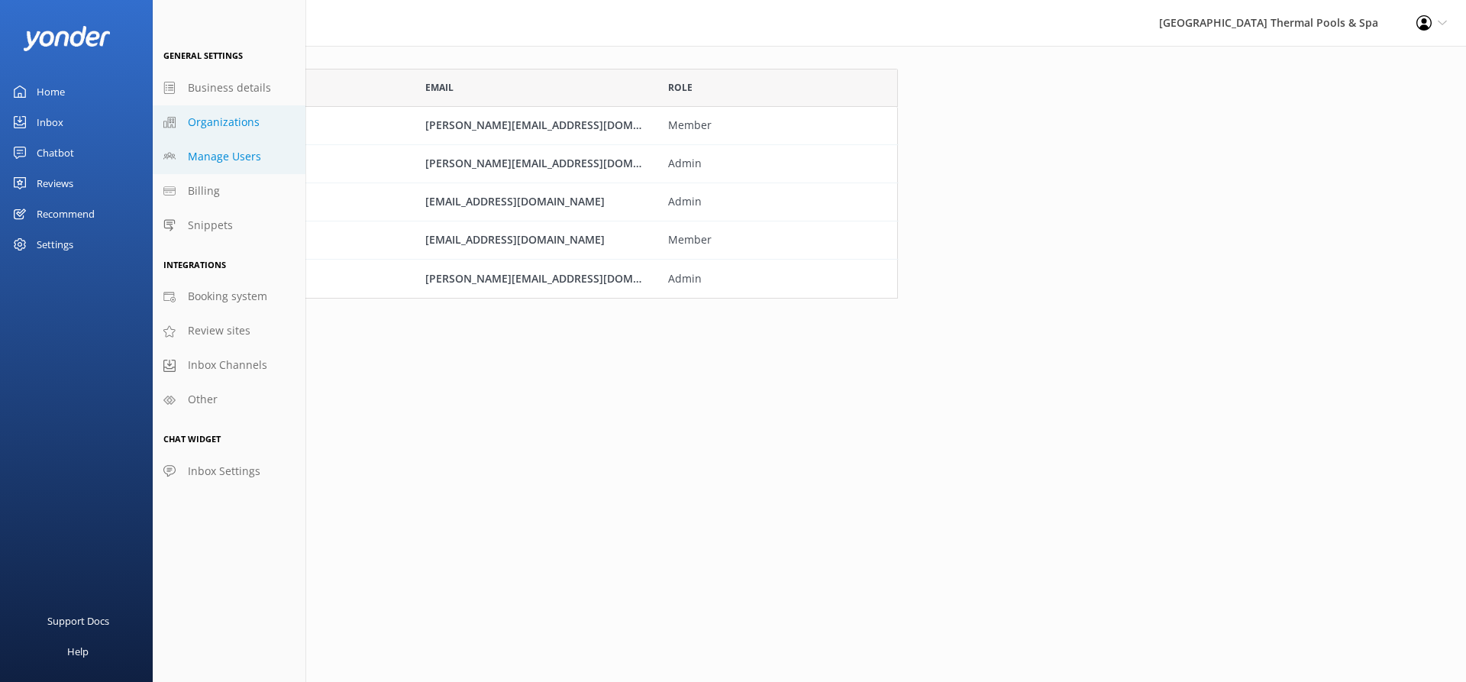
click at [239, 126] on span "Organizations" at bounding box center [224, 122] width 72 height 17
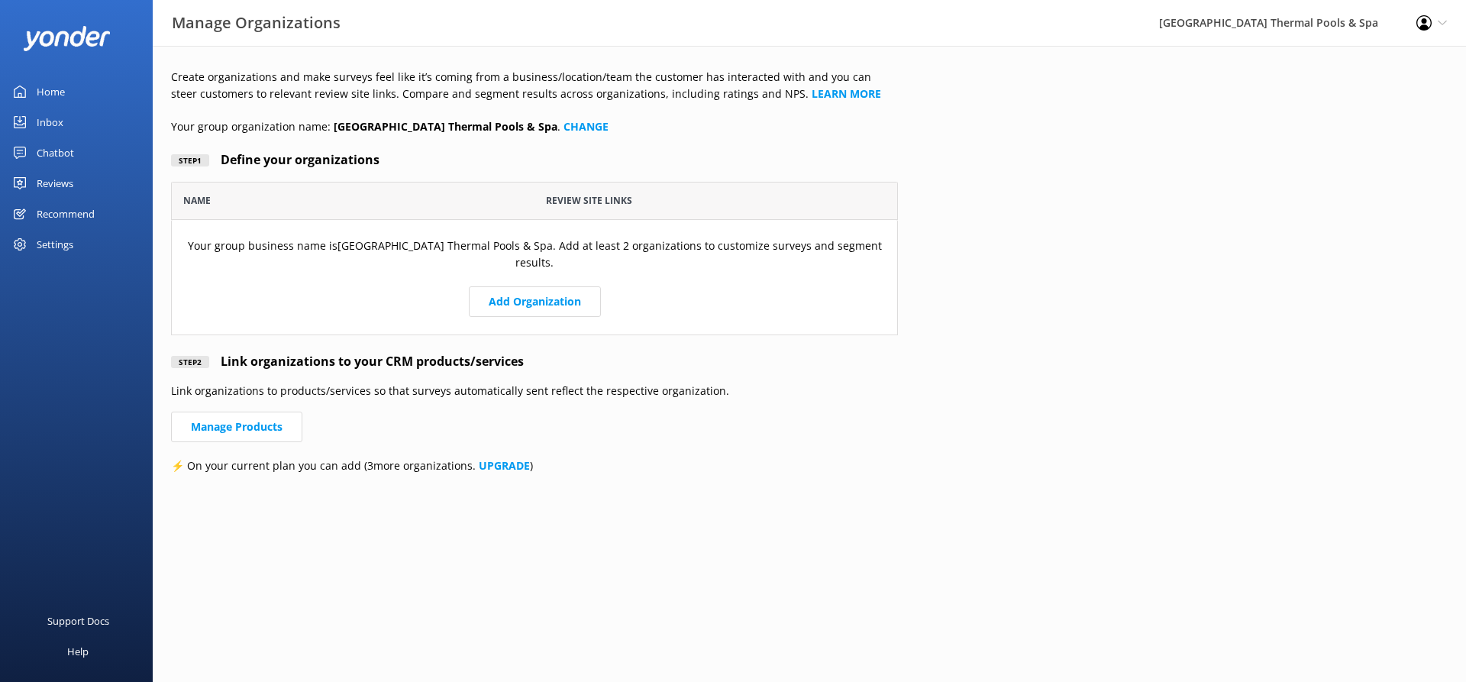
scroll to position [142, 716]
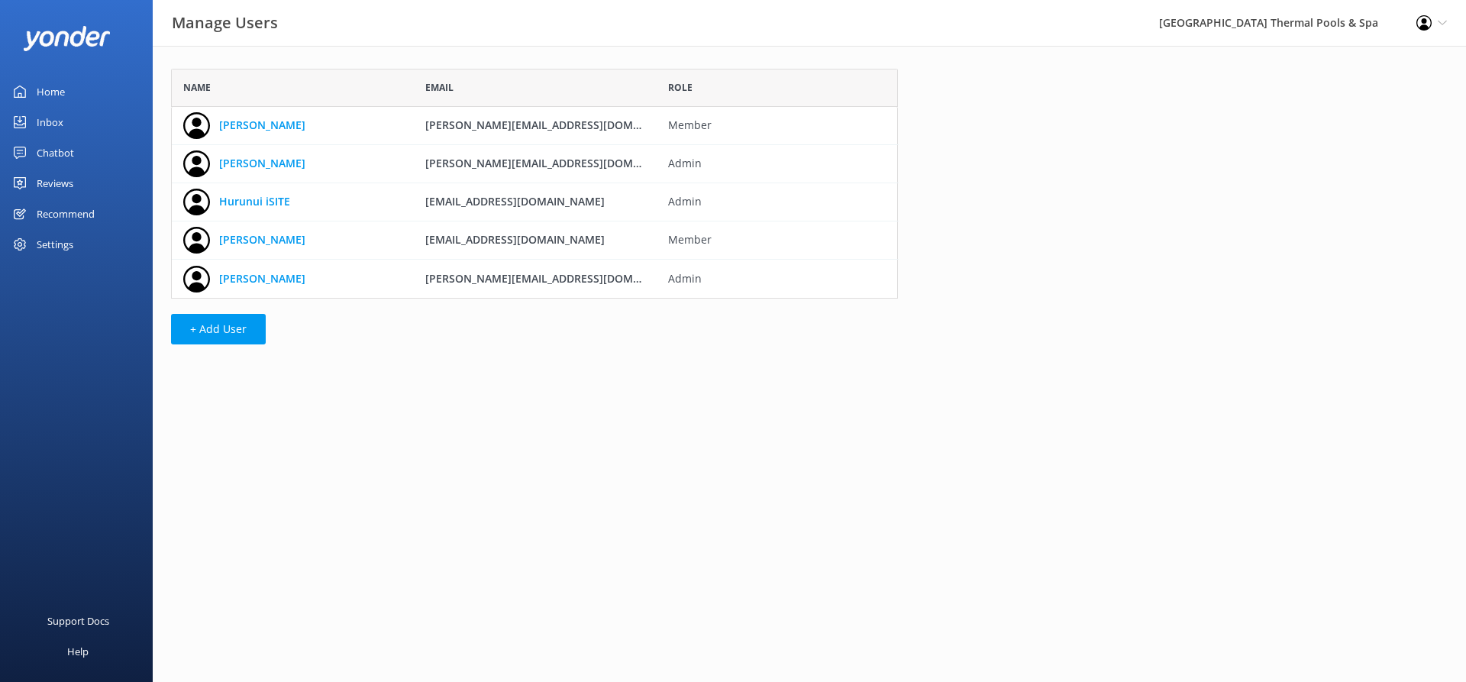
scroll to position [218, 716]
click at [37, 254] on div "Settings" at bounding box center [55, 244] width 37 height 31
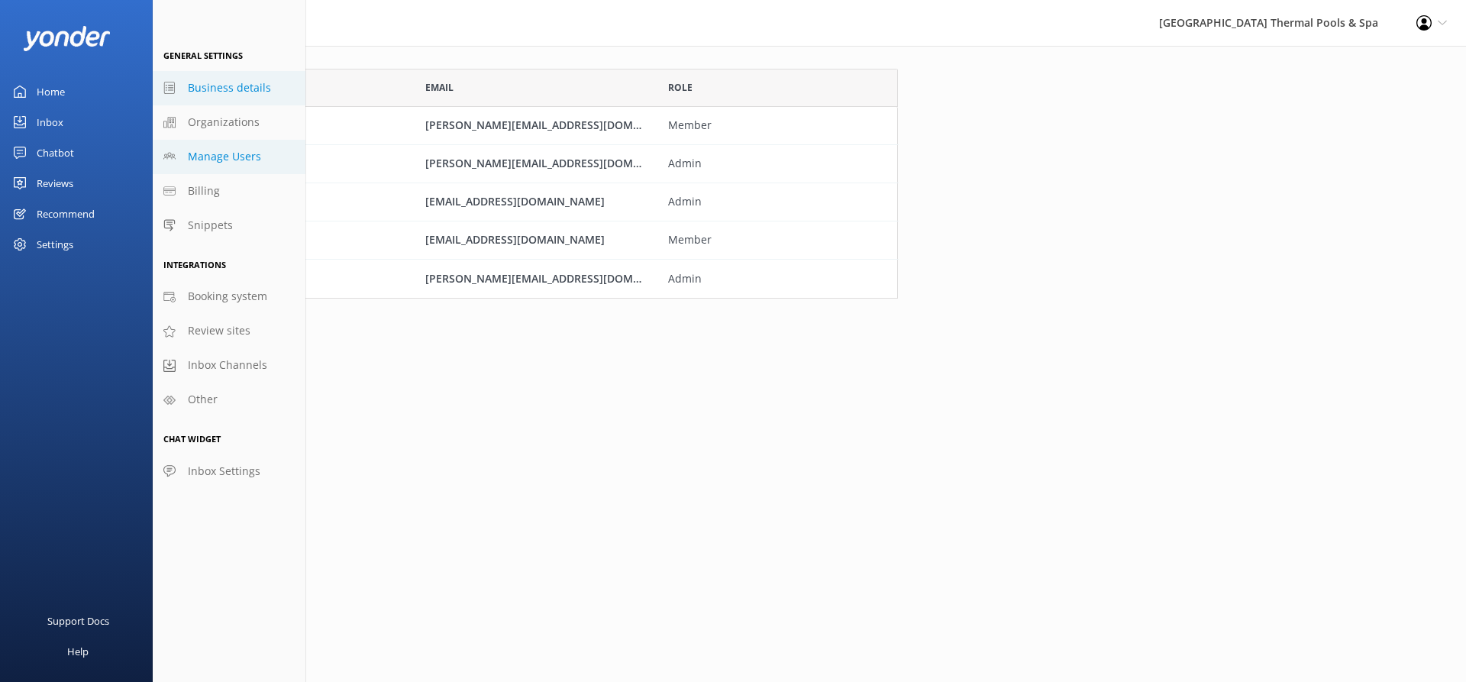
click at [226, 89] on span "Business details" at bounding box center [229, 87] width 83 height 17
select select "Pacific/Auckland"
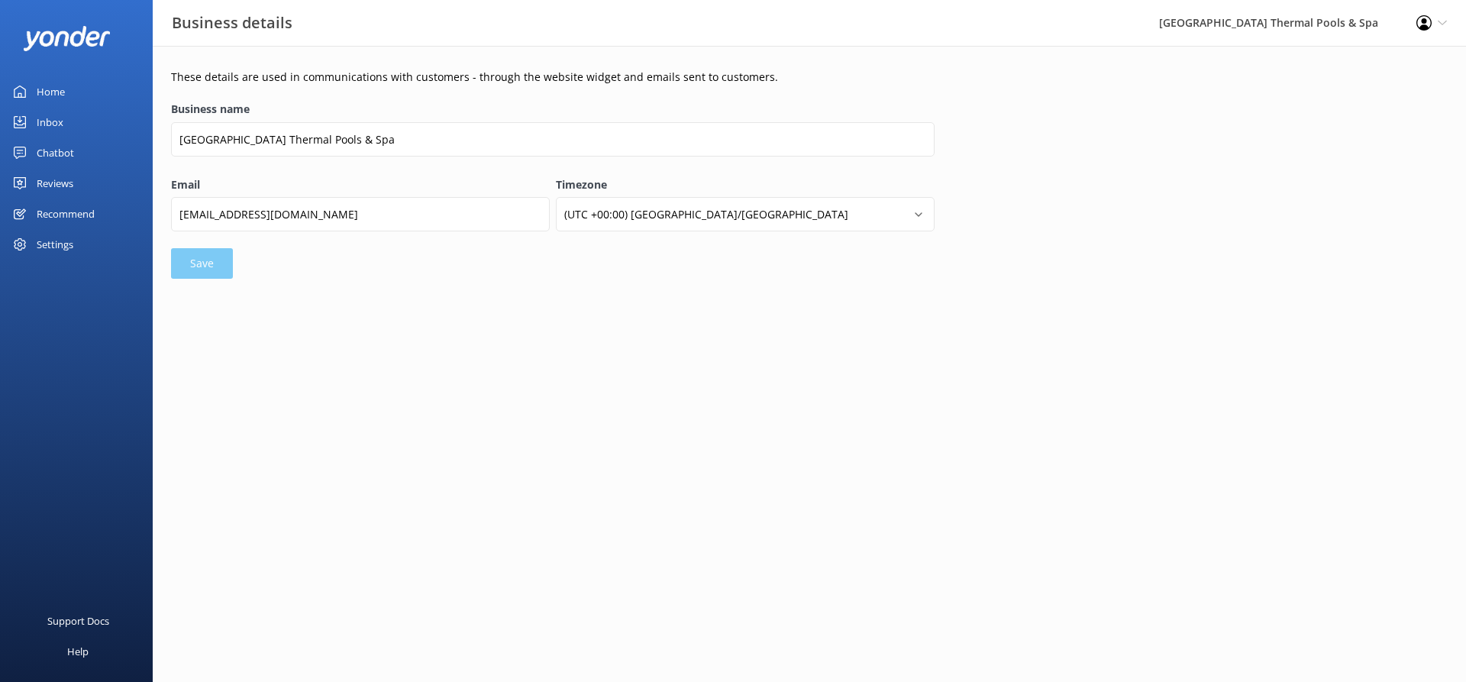
click at [32, 241] on div "Settings" at bounding box center [76, 244] width 153 height 31
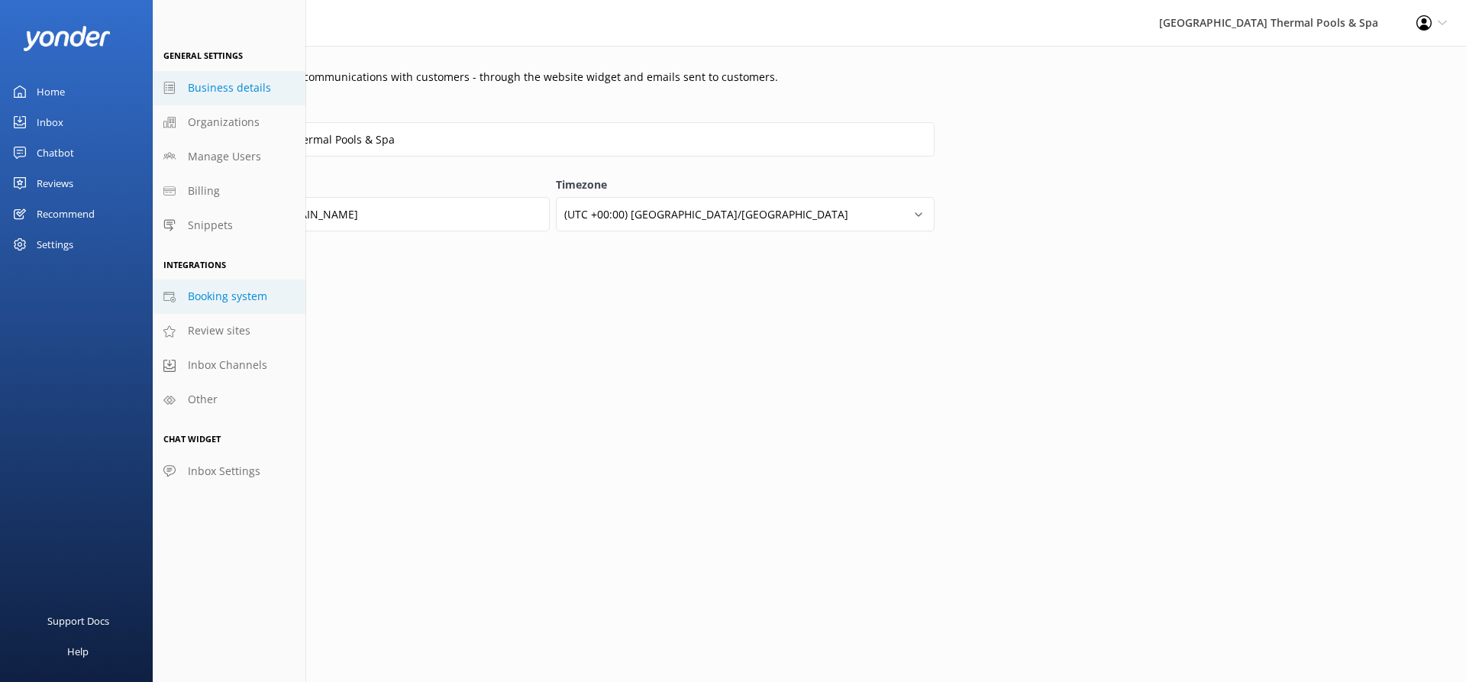
click at [215, 311] on link "Booking system" at bounding box center [229, 297] width 153 height 34
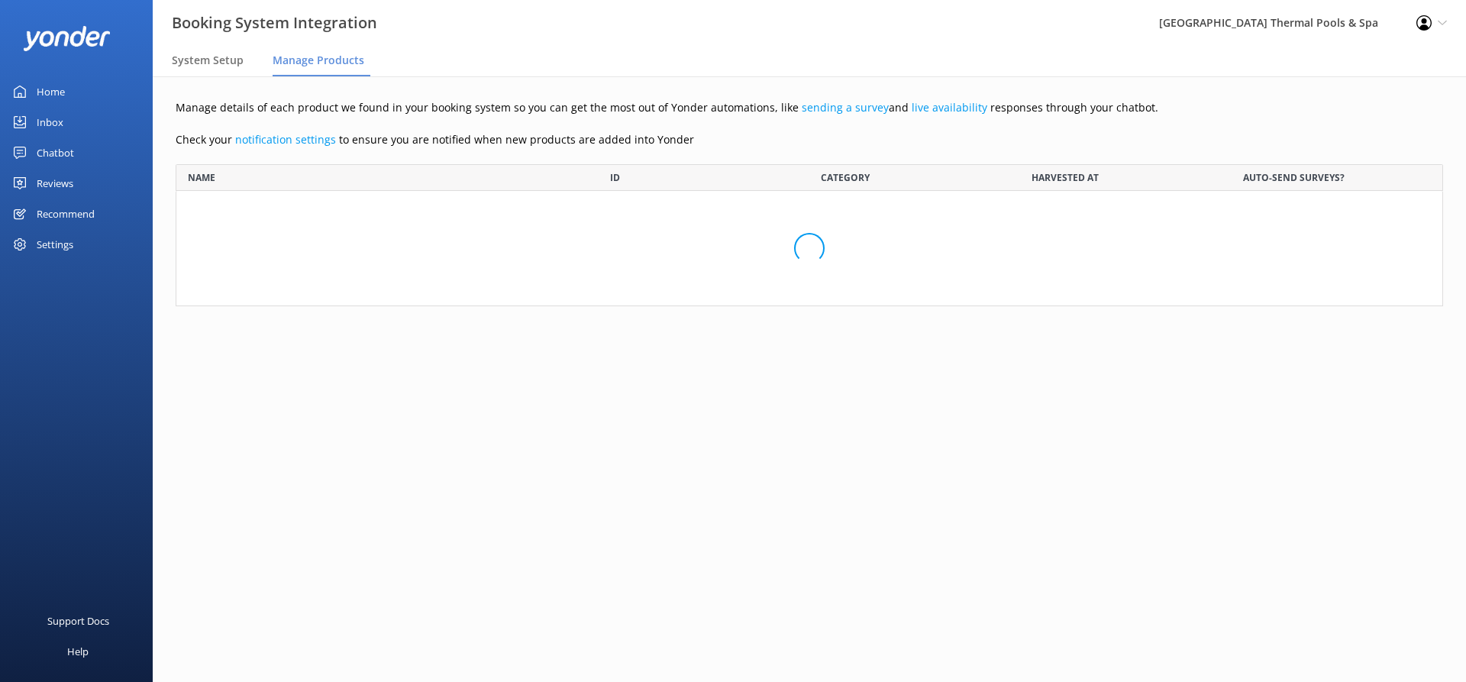
scroll to position [4140, 1245]
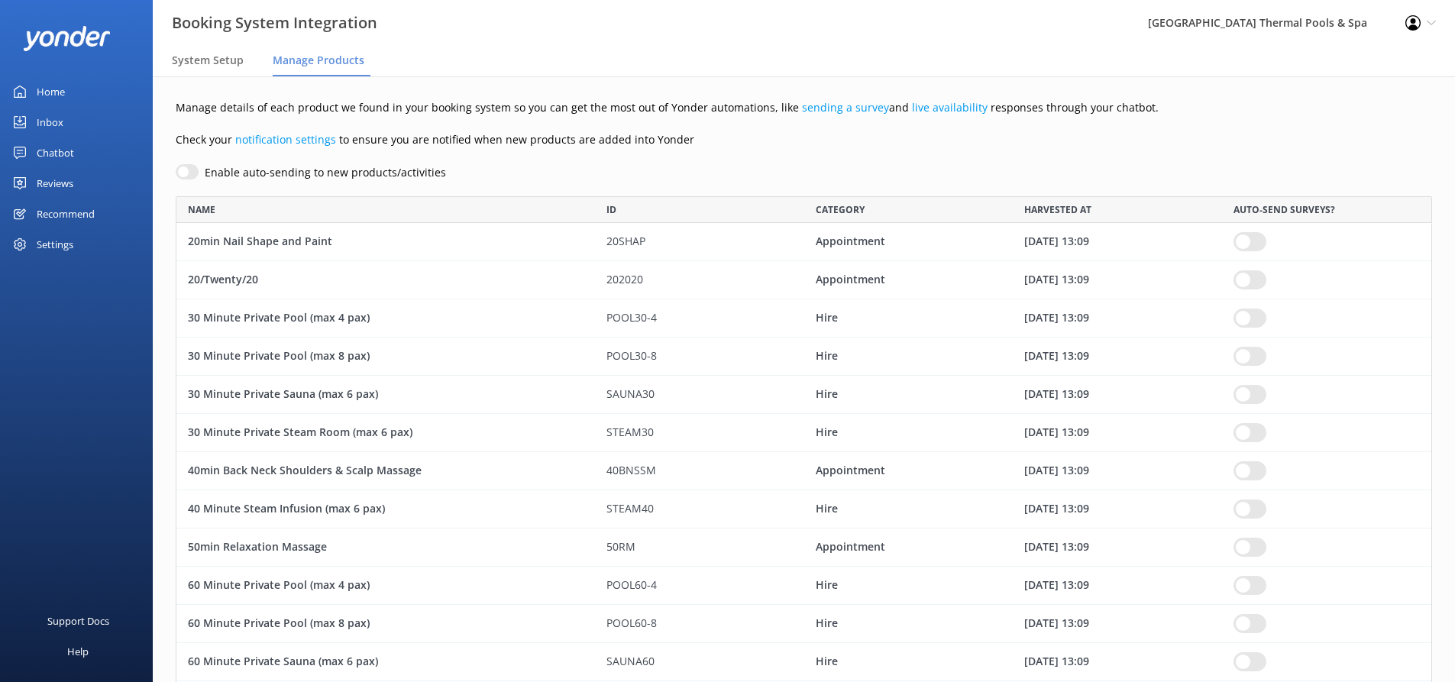
click at [102, 258] on div "Settings" at bounding box center [76, 244] width 153 height 31
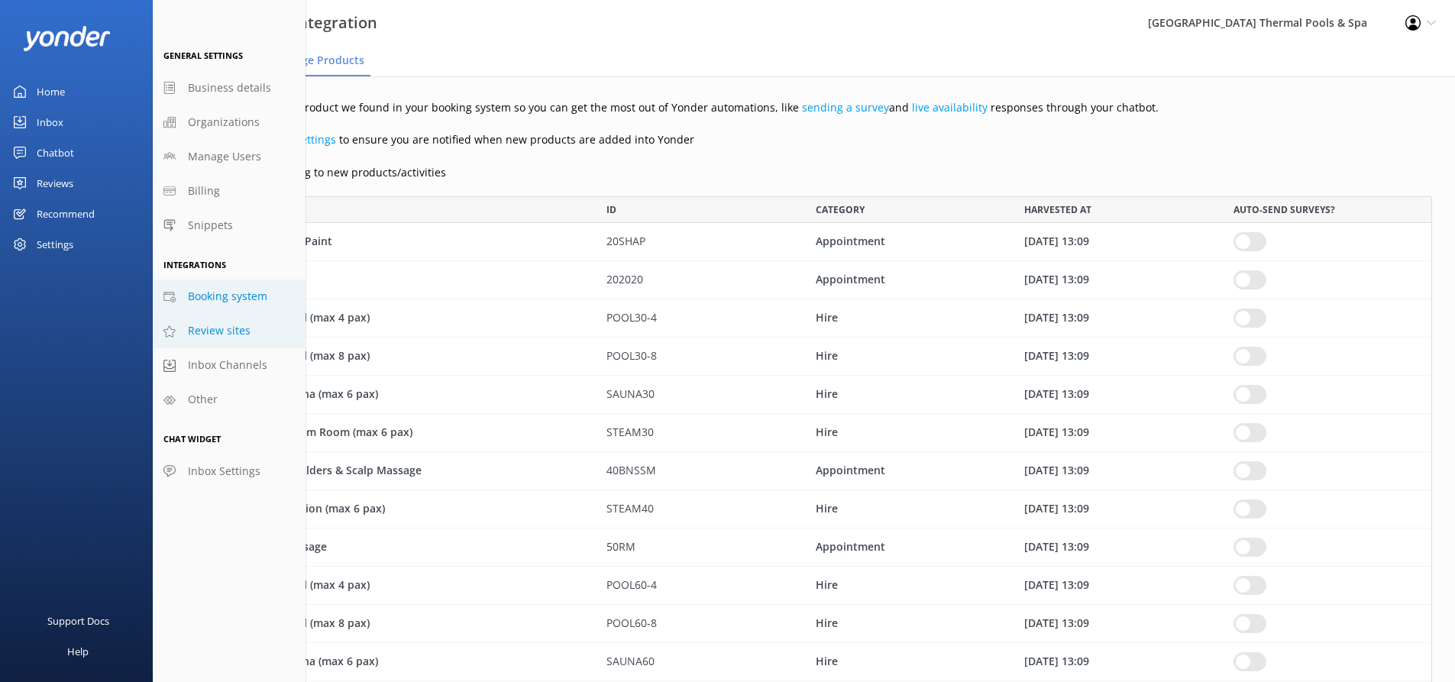
click at [196, 339] on span "Review sites" at bounding box center [219, 330] width 63 height 17
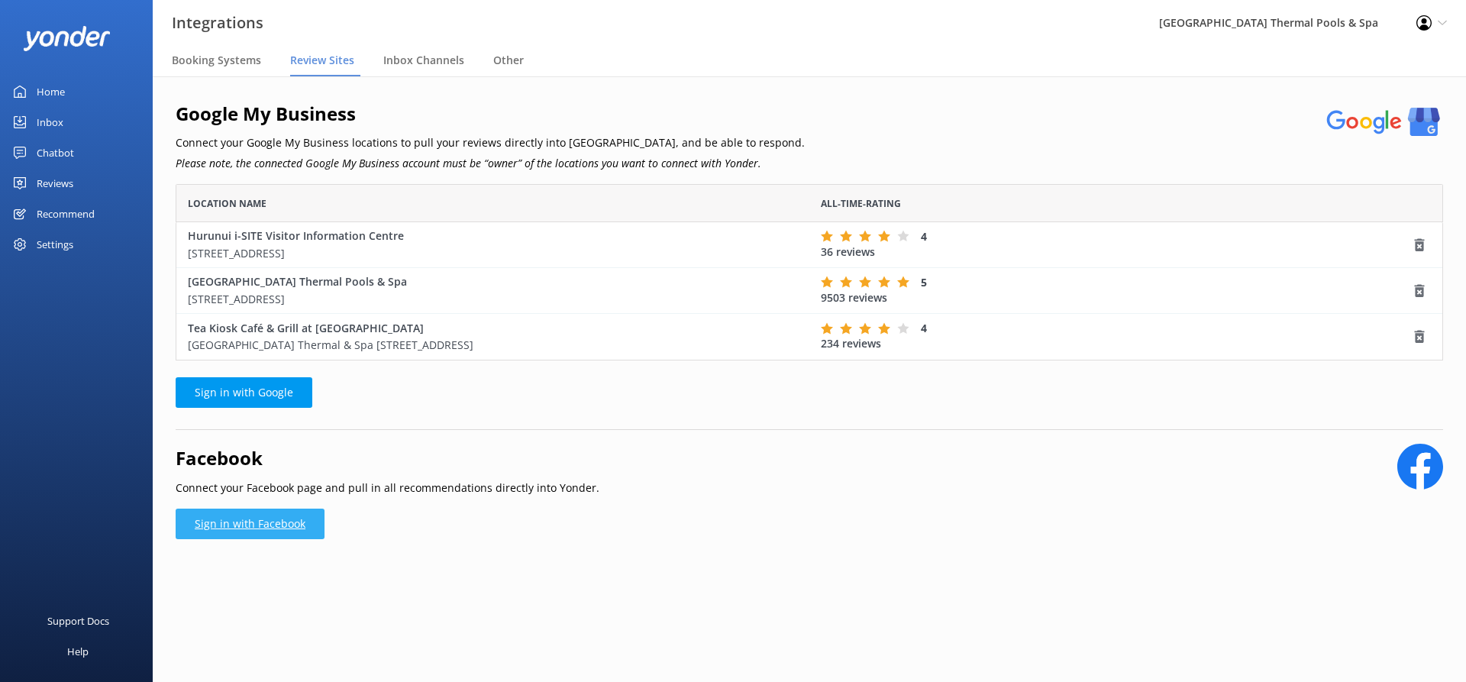
scroll to position [165, 1256]
click at [396, 68] on div "Inbox Channels" at bounding box center [426, 61] width 87 height 31
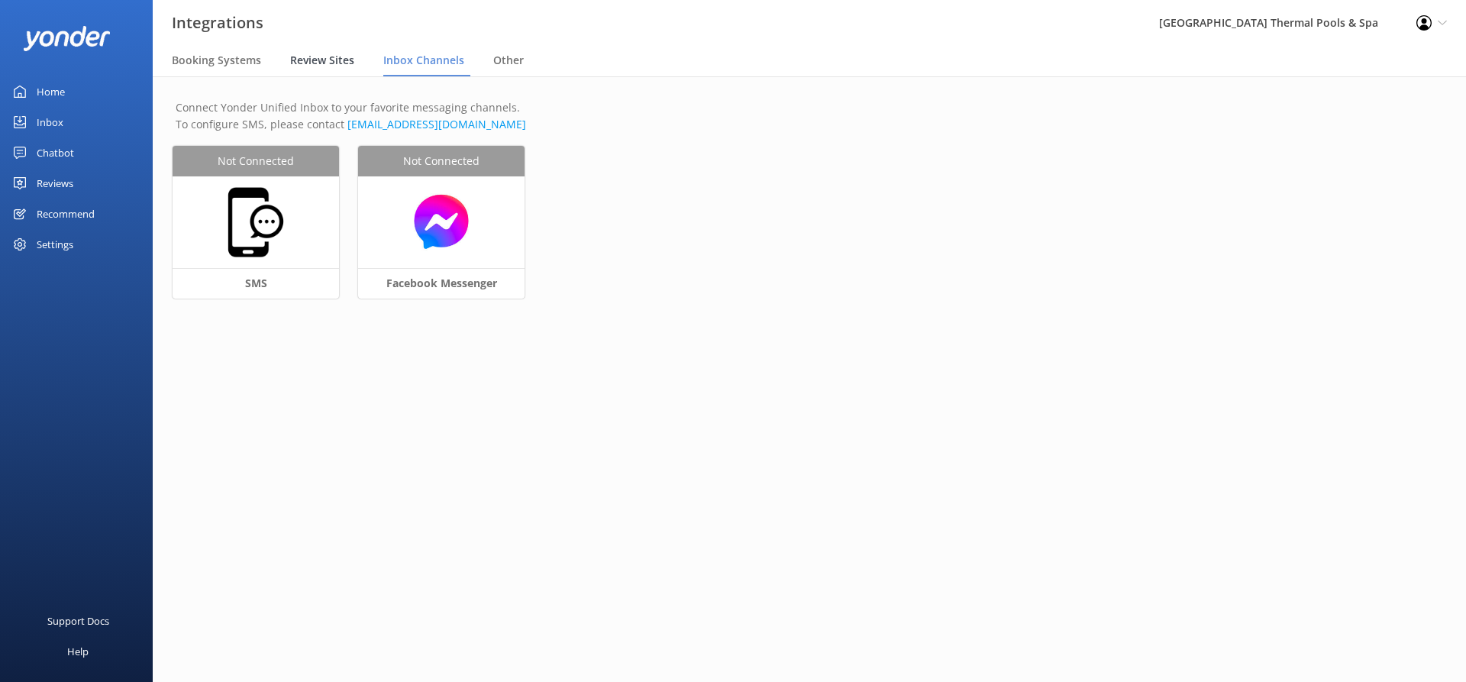
click at [336, 76] on div "Review Sites" at bounding box center [325, 61] width 70 height 31
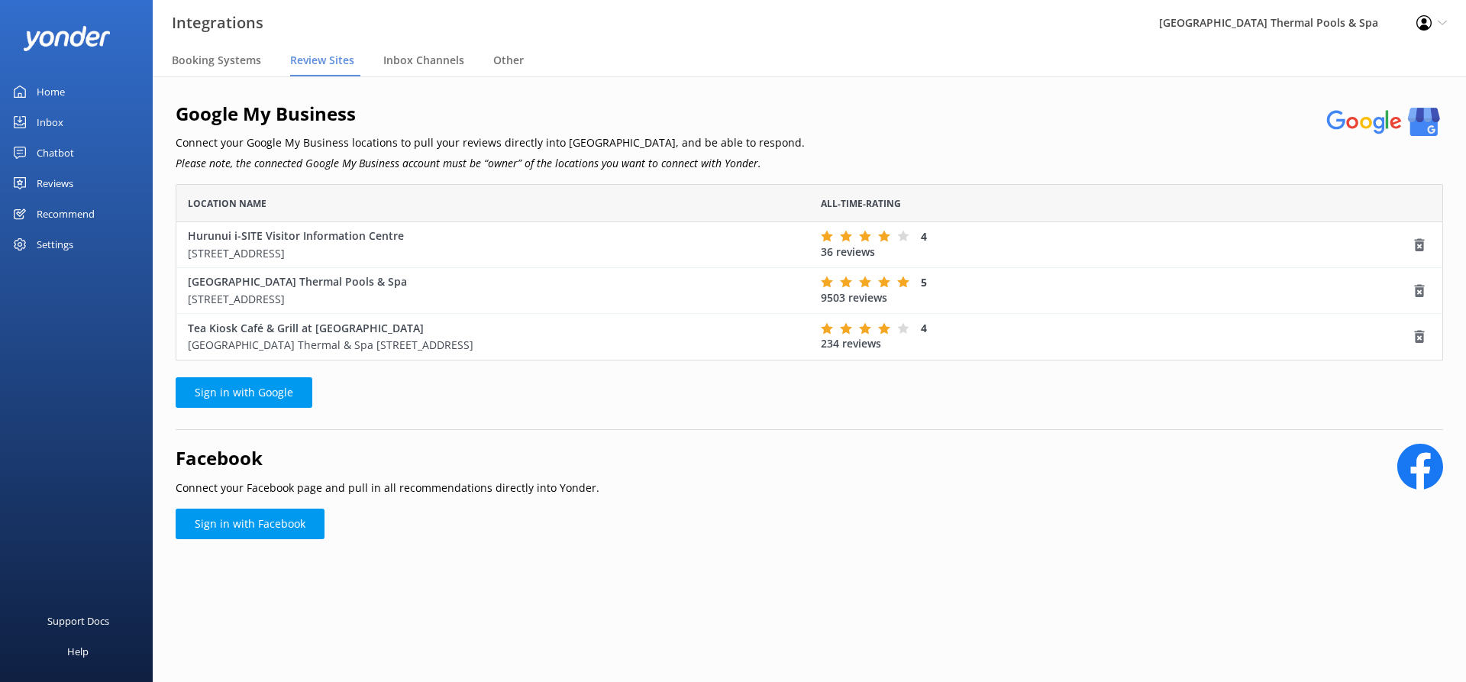
scroll to position [165, 1256]
drag, startPoint x: 651, startPoint y: 478, endPoint x: 601, endPoint y: 402, distance: 91.1
click at [509, 72] on div "Other" at bounding box center [511, 61] width 37 height 31
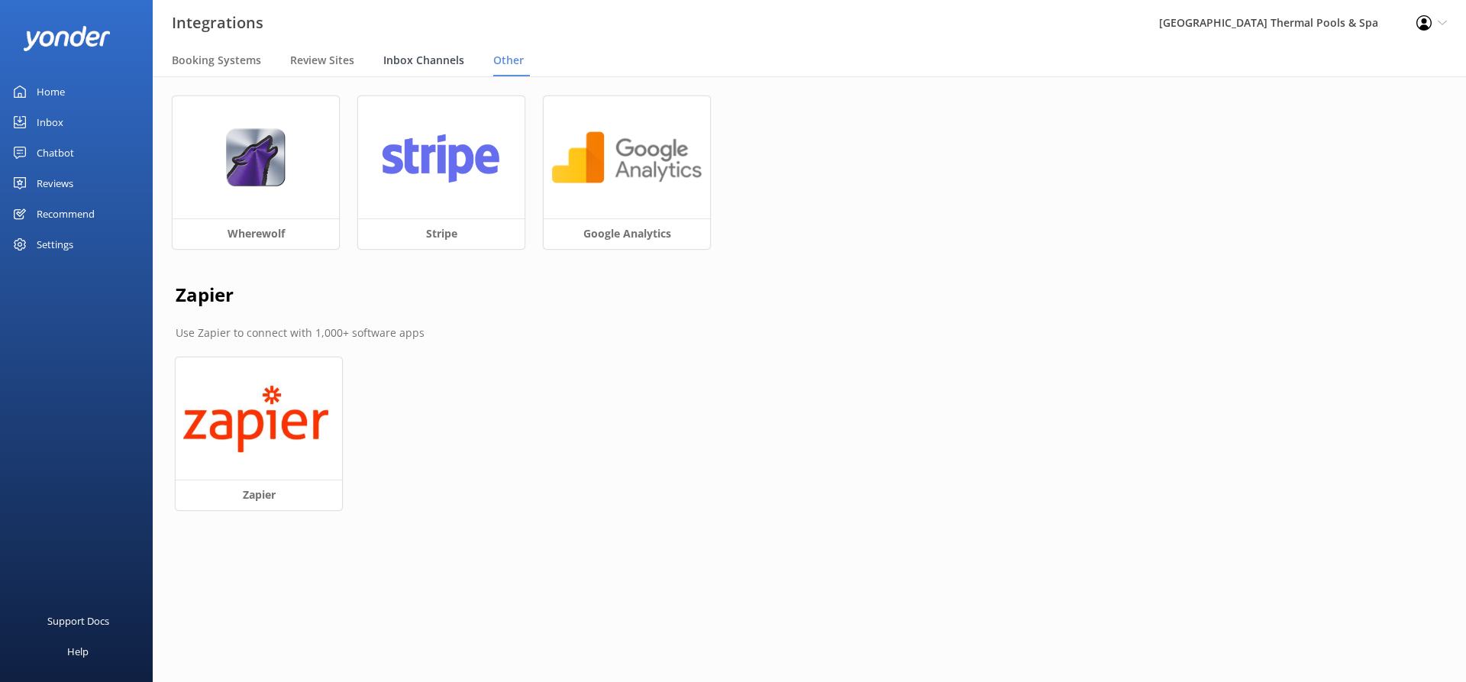
click at [393, 46] on div "Inbox Channels" at bounding box center [426, 61] width 87 height 31
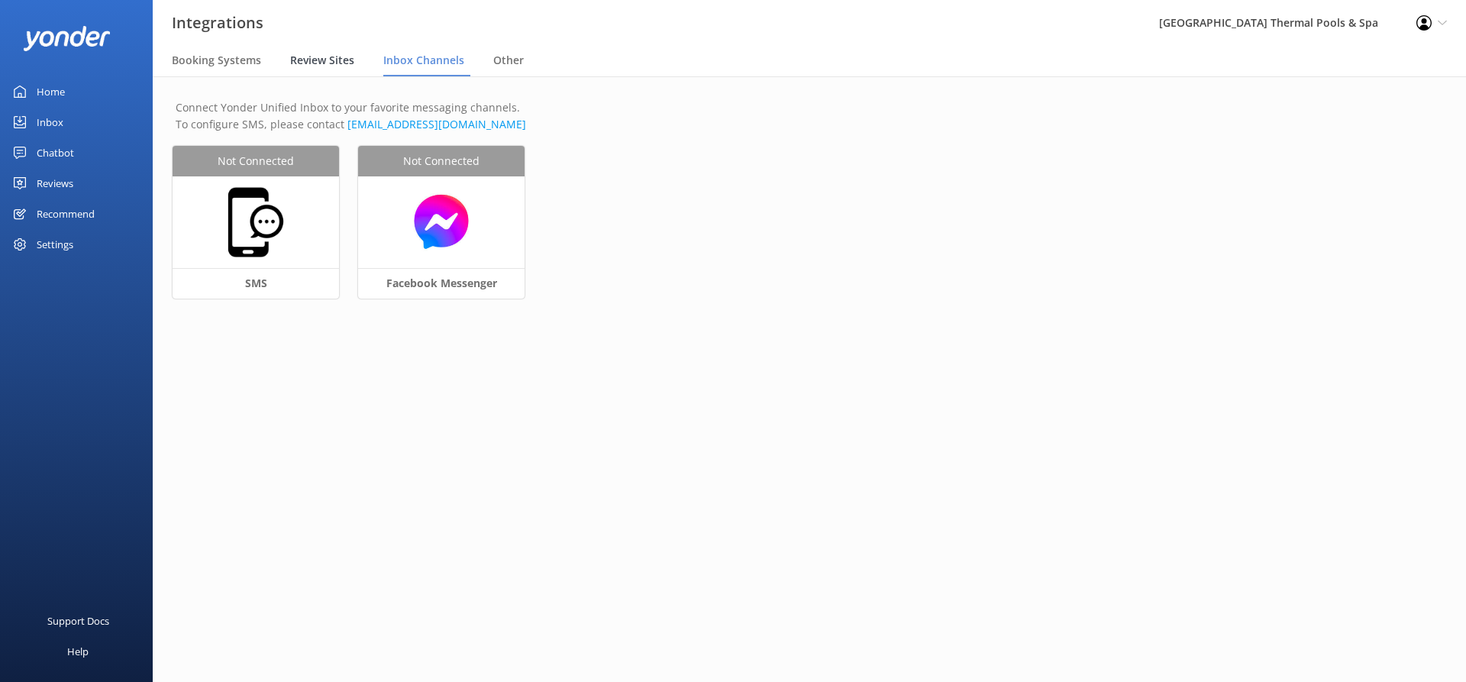
click at [346, 62] on span "Review Sites" at bounding box center [322, 60] width 64 height 15
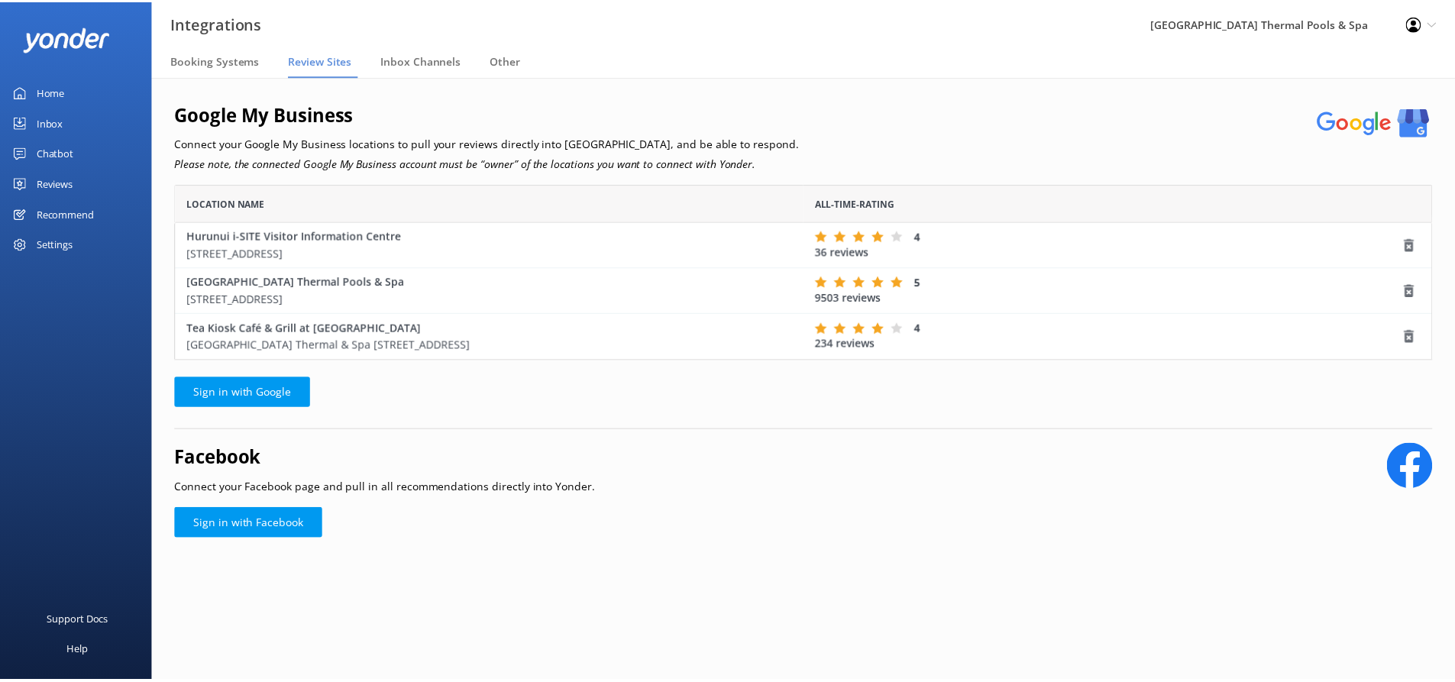
scroll to position [165, 1256]
click at [244, 76] on div "Booking Systems" at bounding box center [219, 61] width 95 height 31
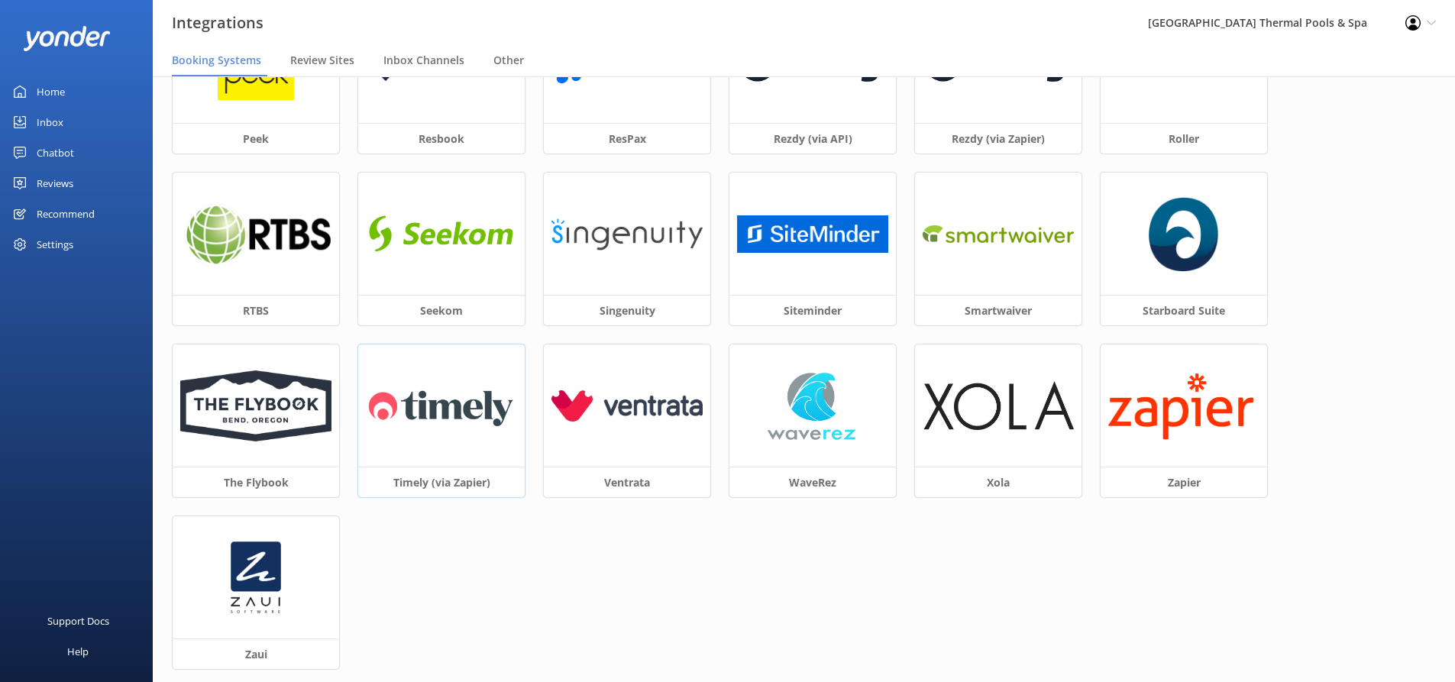
scroll to position [306, 0]
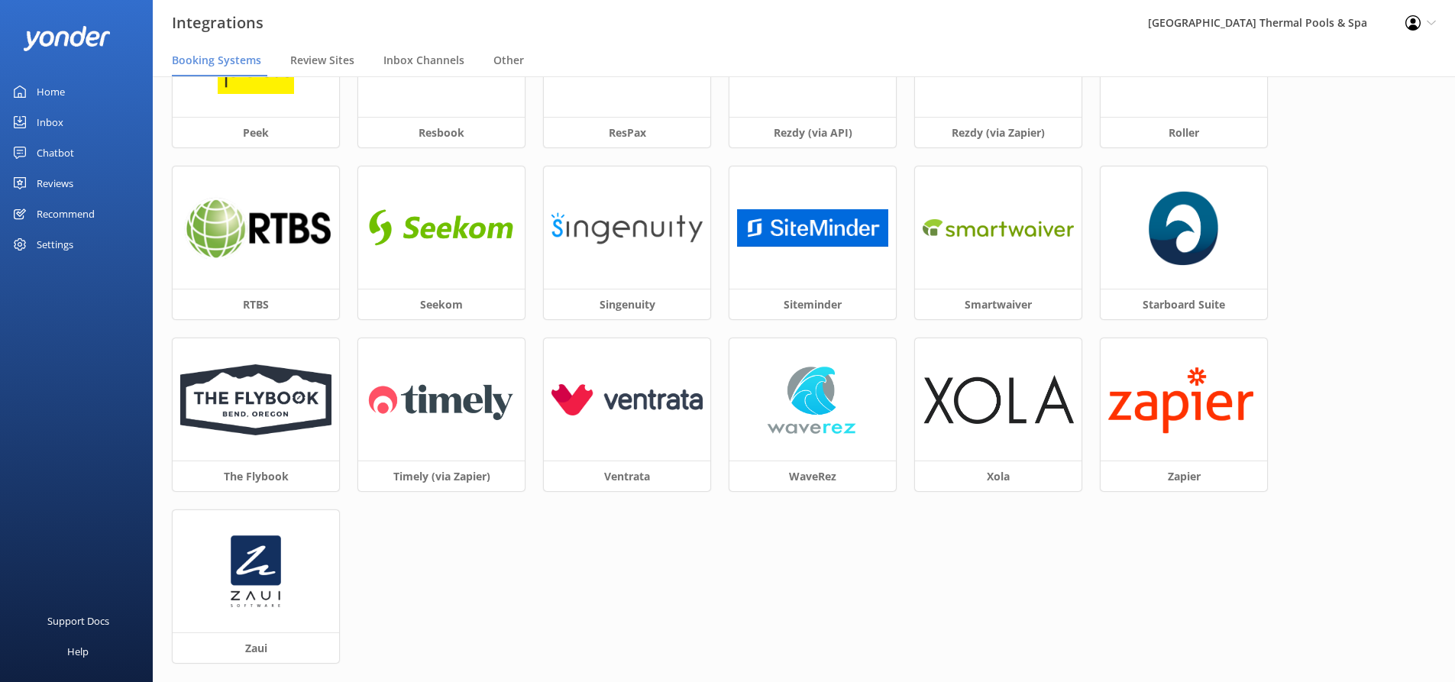
click at [45, 244] on div "Settings" at bounding box center [55, 244] width 37 height 31
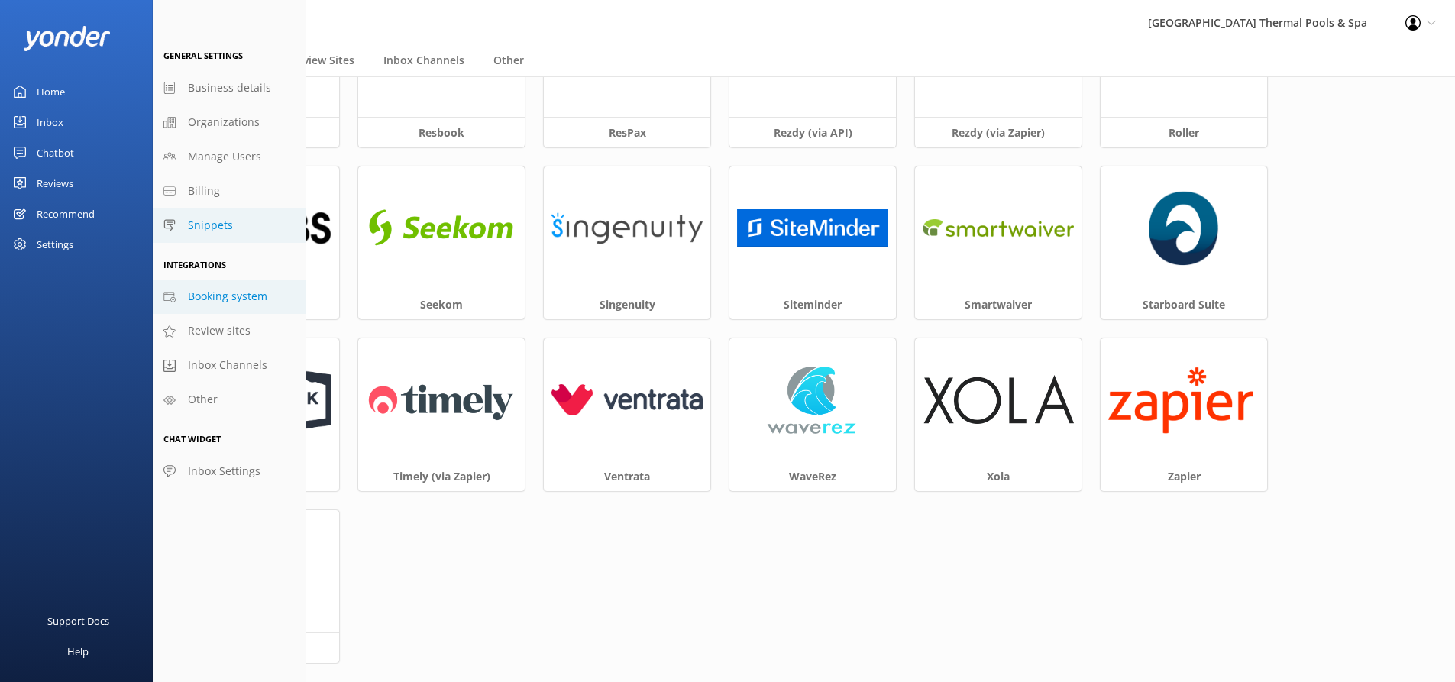
click at [186, 222] on link "Snippets" at bounding box center [229, 226] width 153 height 34
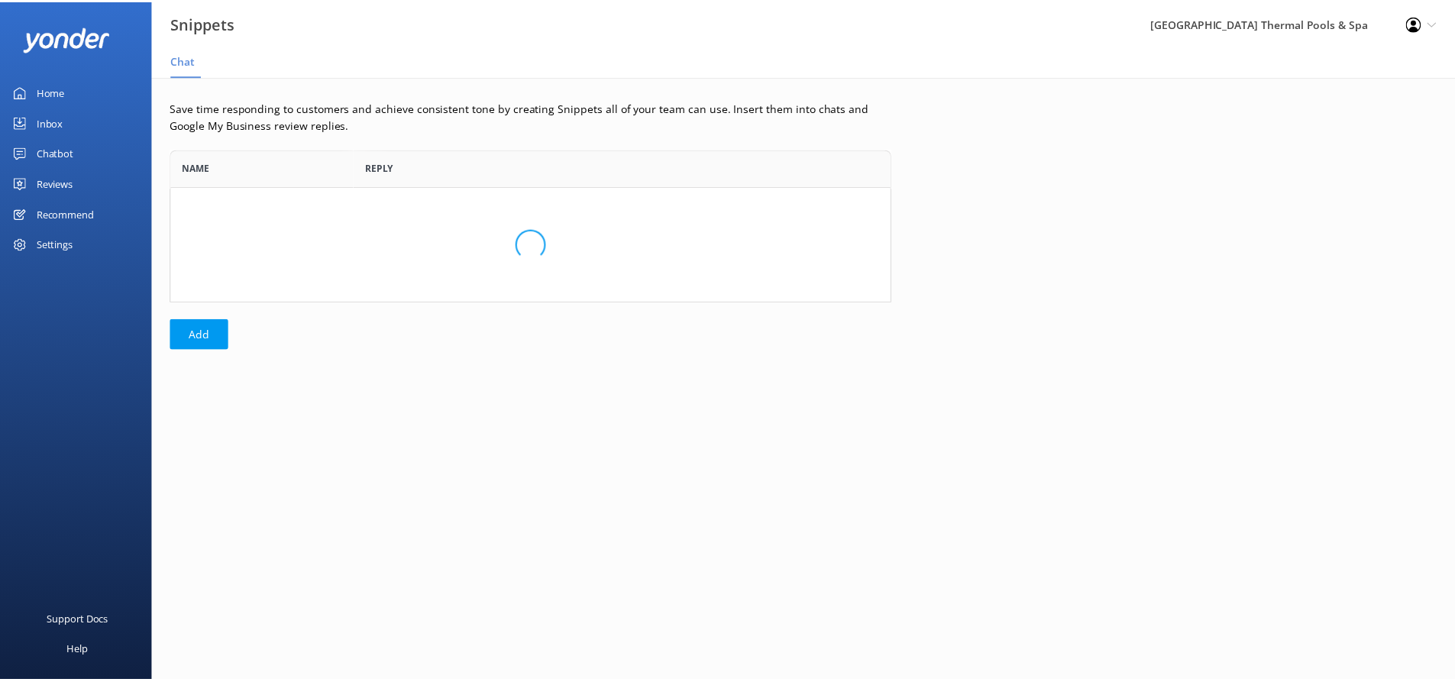
scroll to position [142, 716]
click at [370, 124] on p "Save time responding to customers and achieve consistent tone by creating Snipp…" at bounding box center [534, 116] width 727 height 34
drag, startPoint x: 387, startPoint y: 115, endPoint x: 393, endPoint y: 94, distance: 21.5
click at [393, 94] on div "Save time responding to customers and achieve consistent tone by creating Snipp…" at bounding box center [535, 228] width 764 height 304
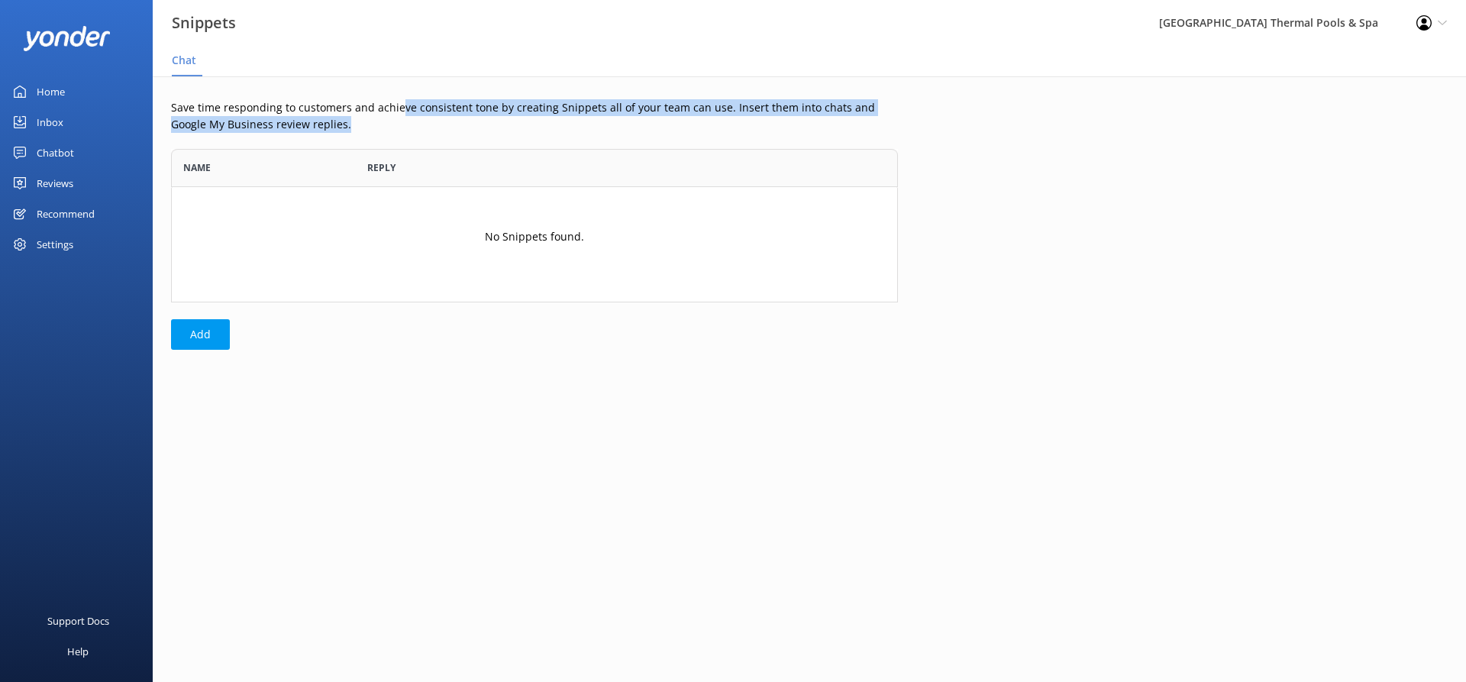
drag, startPoint x: 398, startPoint y: 101, endPoint x: 466, endPoint y: 122, distance: 71.3
click at [466, 122] on p "Save time responding to customers and achieve consistent tone by creating Snipp…" at bounding box center [534, 116] width 727 height 34
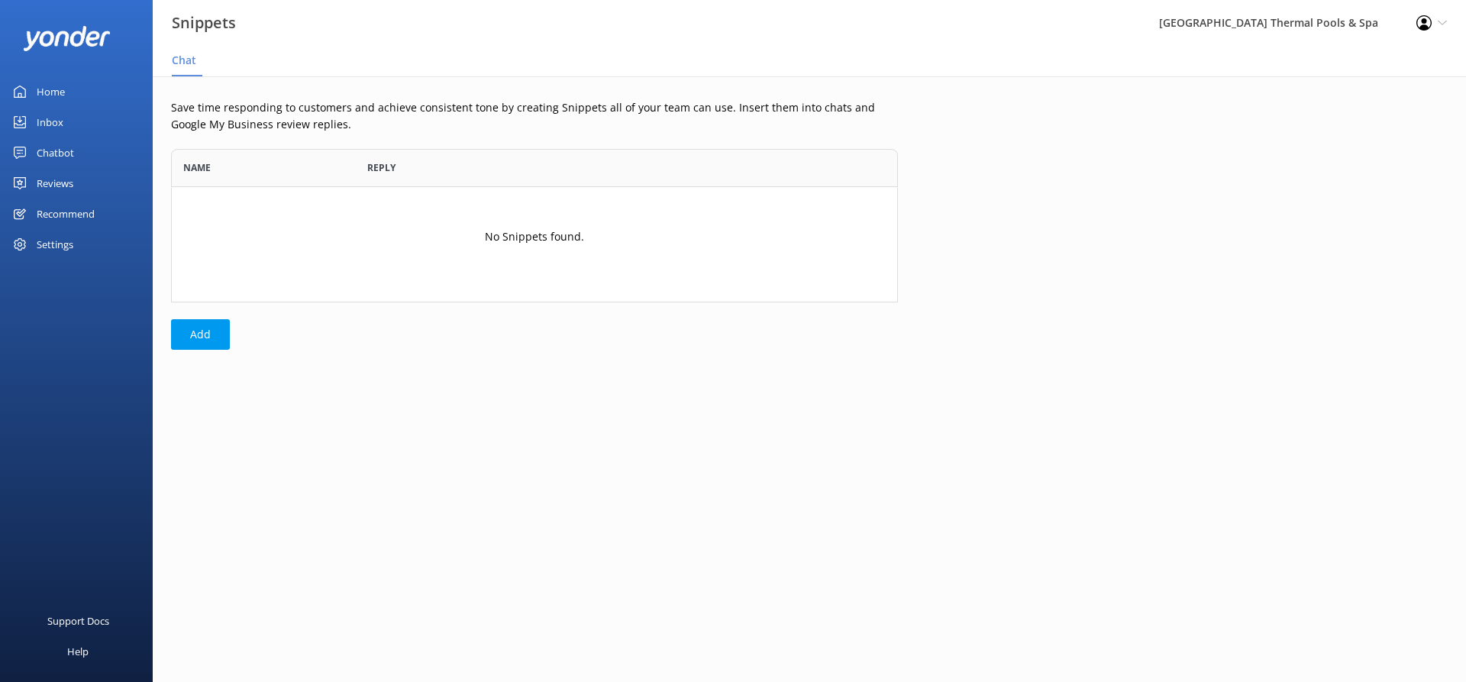
click at [465, 144] on div "Save time responding to customers and achieve consistent tone by creating Snipp…" at bounding box center [535, 228] width 764 height 304
click at [66, 147] on div "Chatbot" at bounding box center [55, 152] width 37 height 31
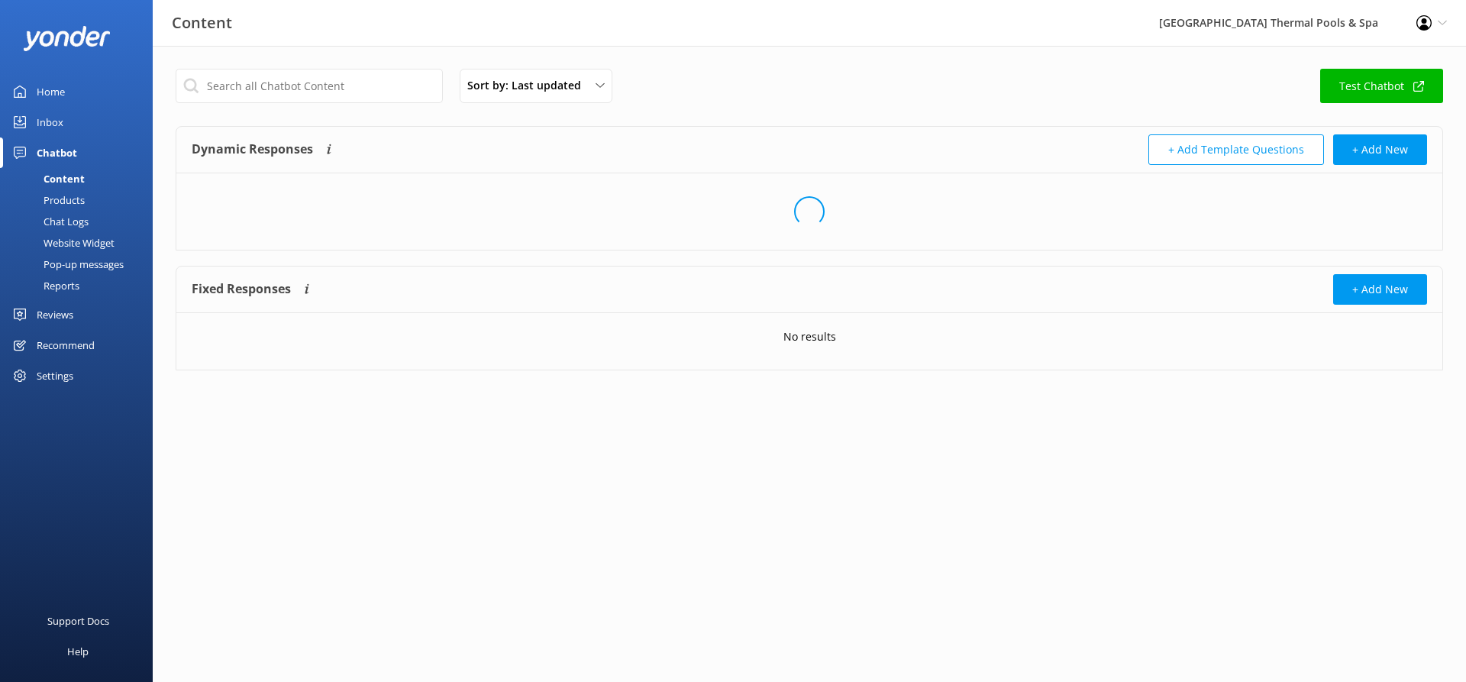
click at [66, 108] on link "Inbox" at bounding box center [76, 122] width 153 height 31
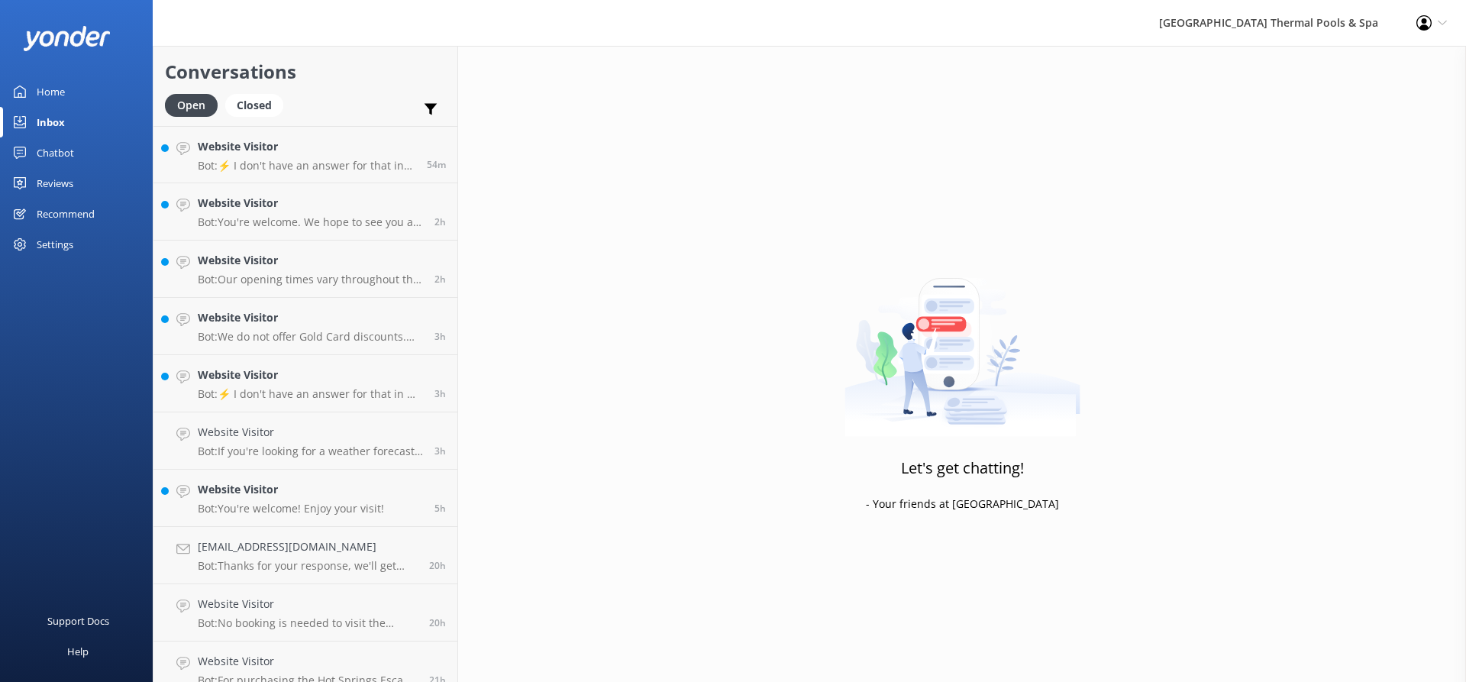
click at [47, 152] on div "Chatbot" at bounding box center [55, 152] width 37 height 31
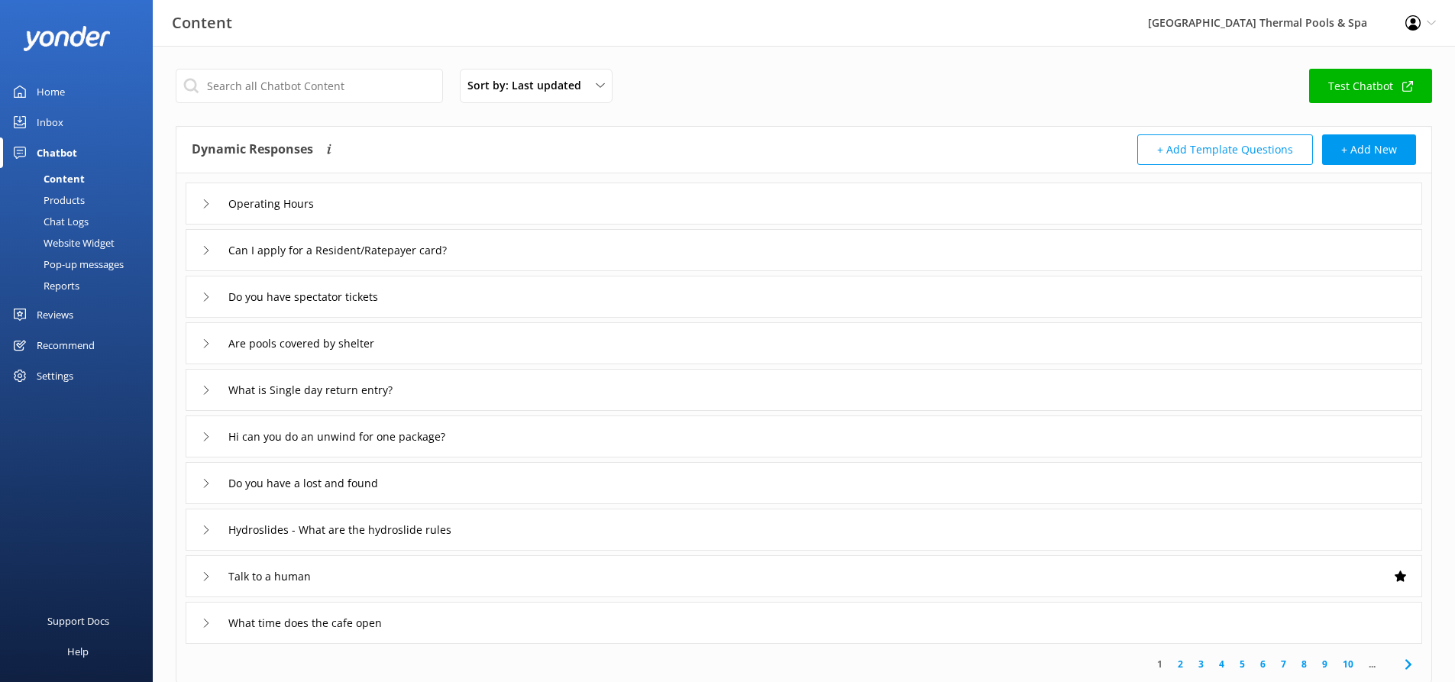
click at [849, 101] on div "Sort by: Last updated Title (A-Z) Last updated Test Chatbot" at bounding box center [804, 91] width 1256 height 44
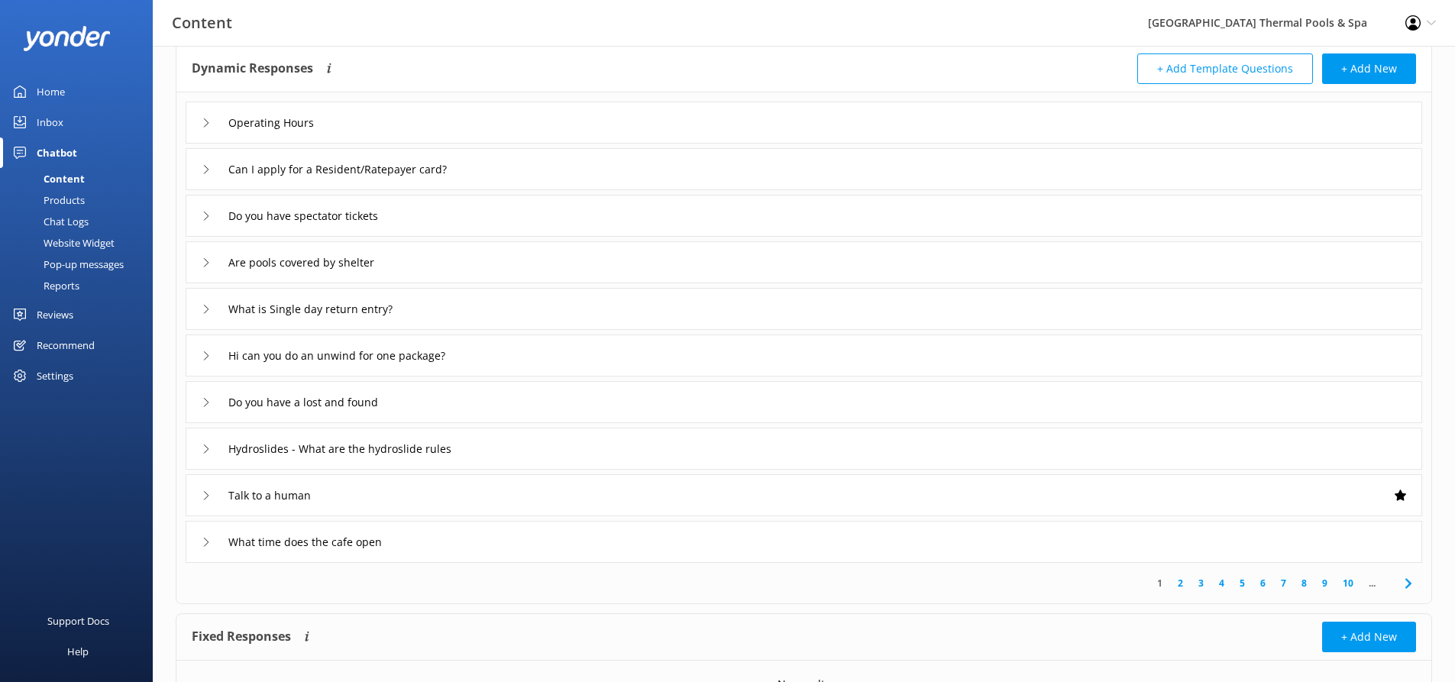
scroll to position [163, 0]
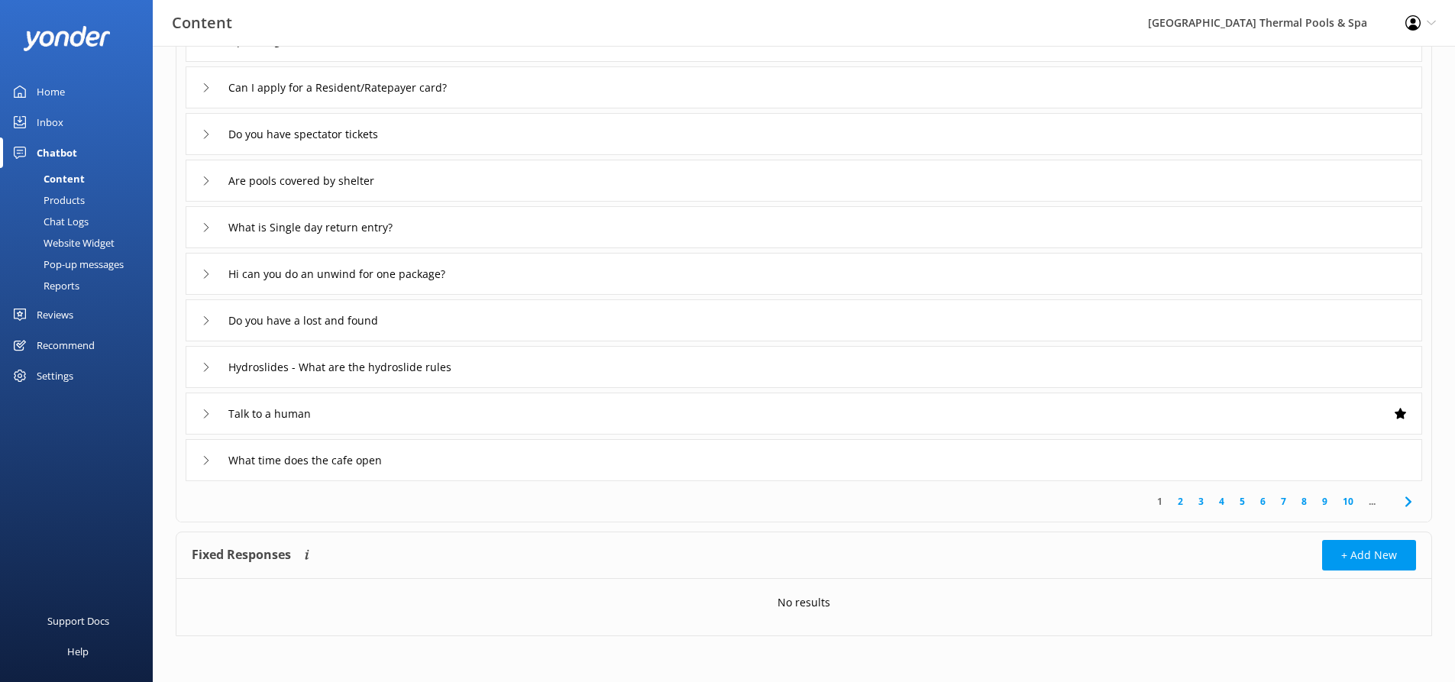
click at [76, 133] on link "Inbox" at bounding box center [76, 122] width 153 height 31
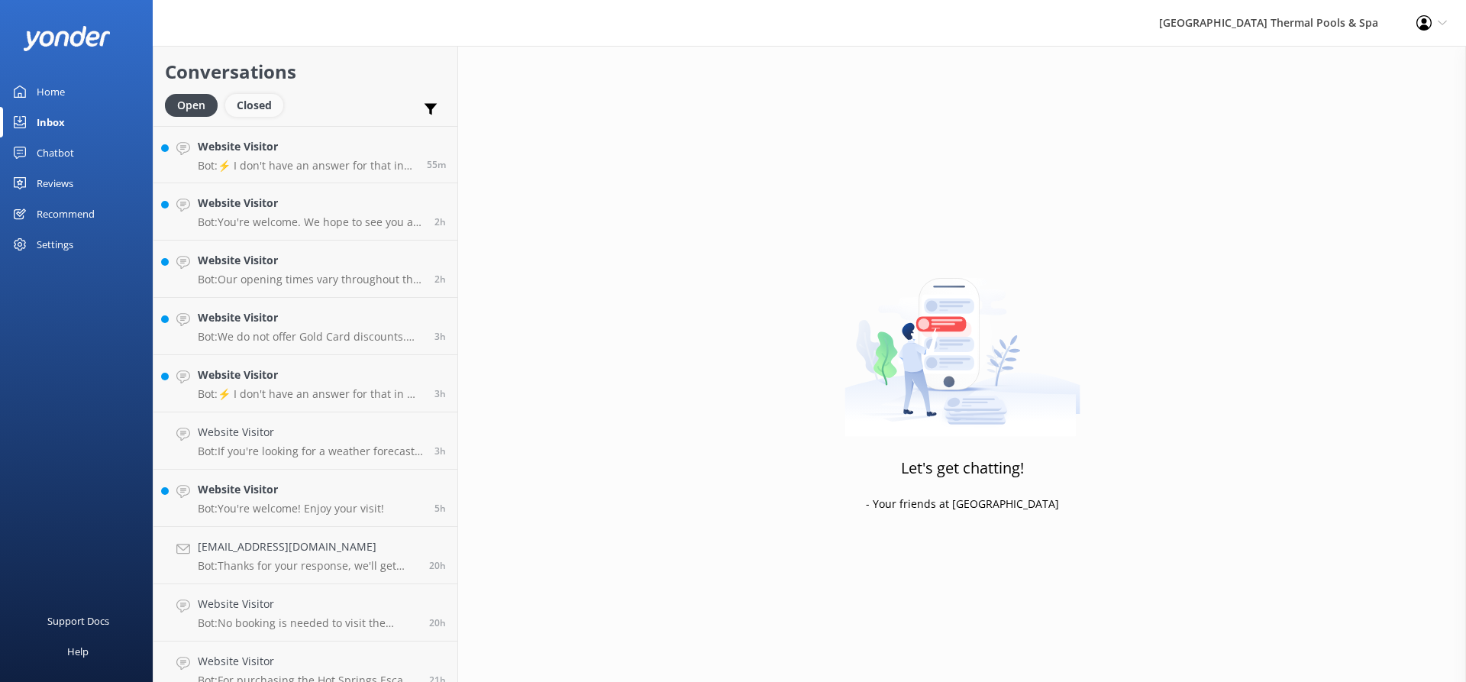
click at [244, 115] on div "Closed" at bounding box center [254, 105] width 58 height 23
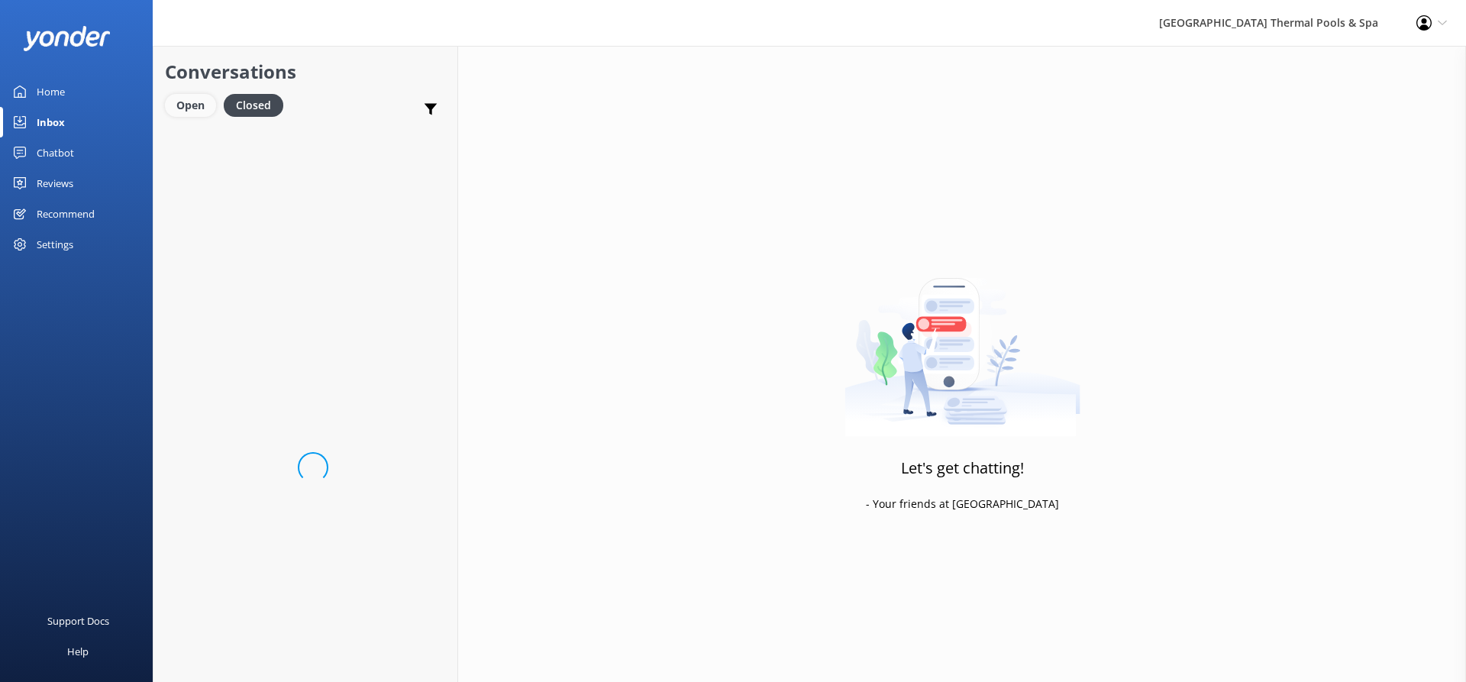
click at [188, 97] on div "Open" at bounding box center [190, 105] width 51 height 23
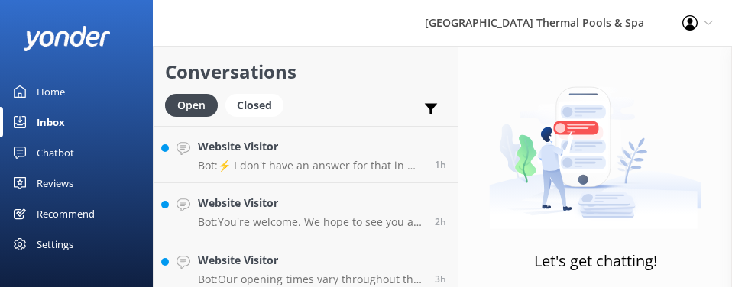
click at [62, 94] on div "Home" at bounding box center [51, 91] width 28 height 31
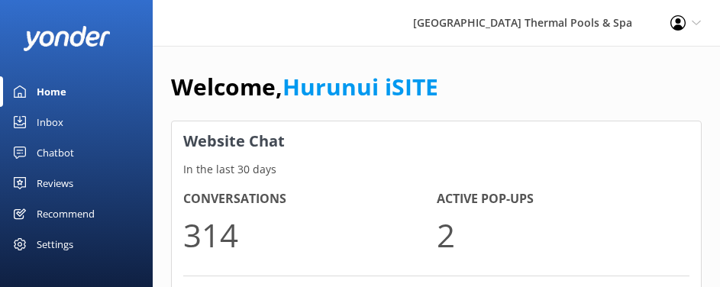
click at [62, 147] on div "Chatbot" at bounding box center [55, 152] width 37 height 31
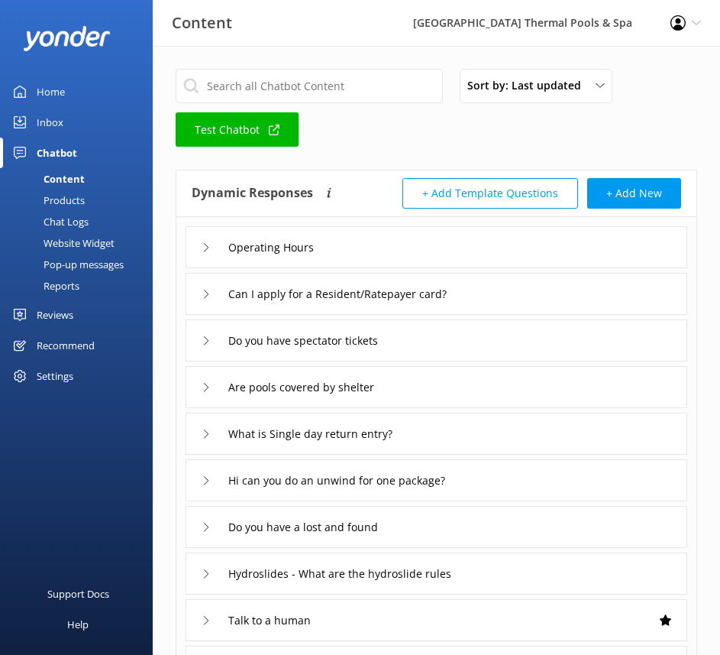
click at [75, 202] on div "Products" at bounding box center [47, 199] width 76 height 21
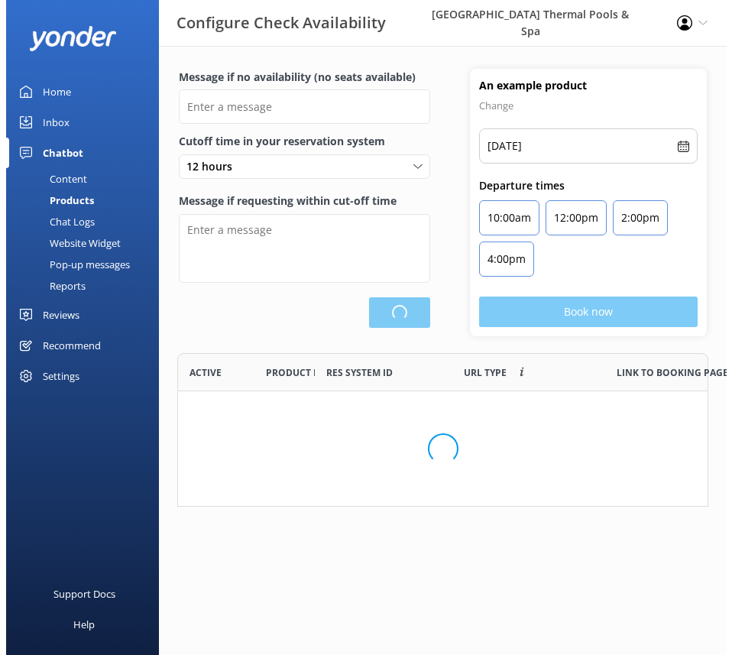
scroll to position [448, 518]
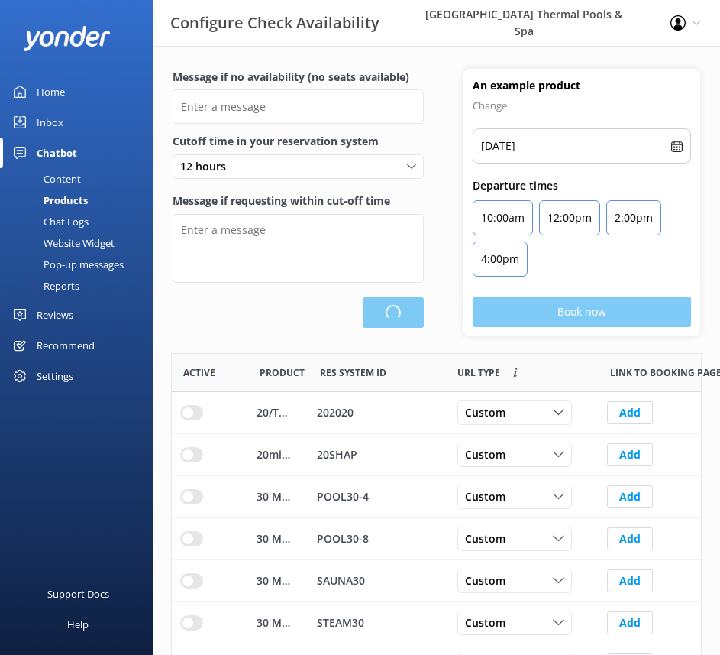
type input "There are no seats available, please check an alternative day"
type textarea "Our online booking system closes {hours} prior to departure. Please contact us …"
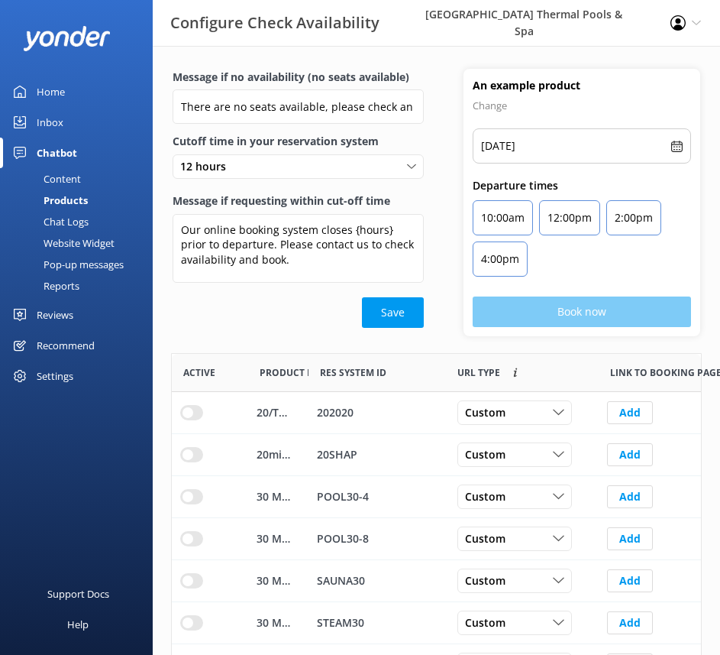
click at [76, 215] on div "Chat Logs" at bounding box center [48, 221] width 79 height 21
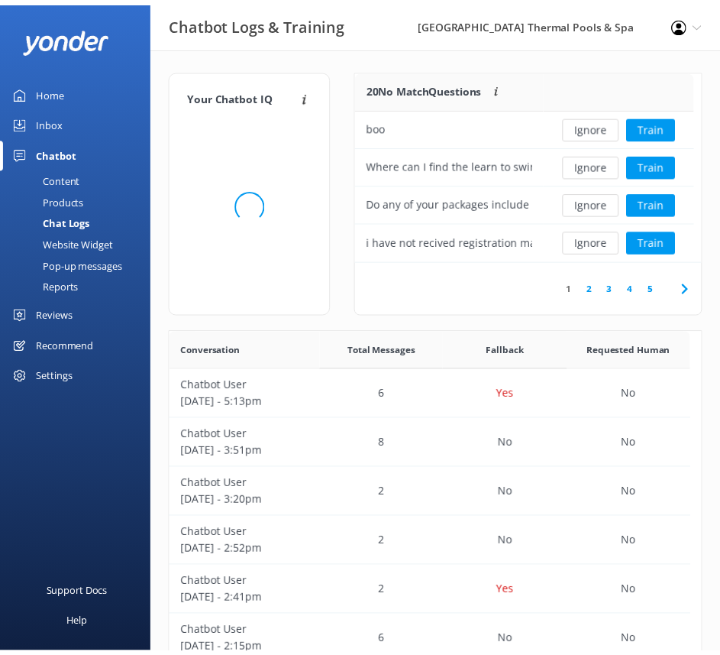
scroll to position [180, 332]
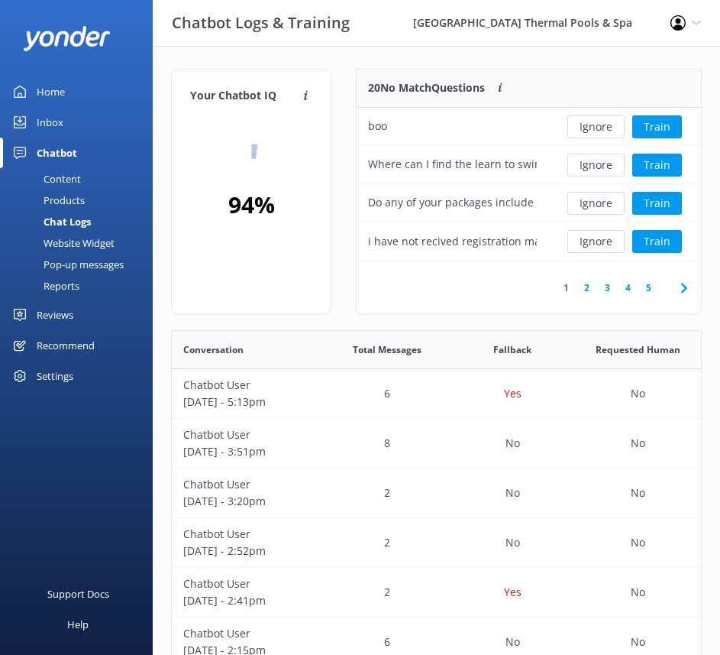
click at [56, 165] on div "Chatbot" at bounding box center [57, 152] width 40 height 31
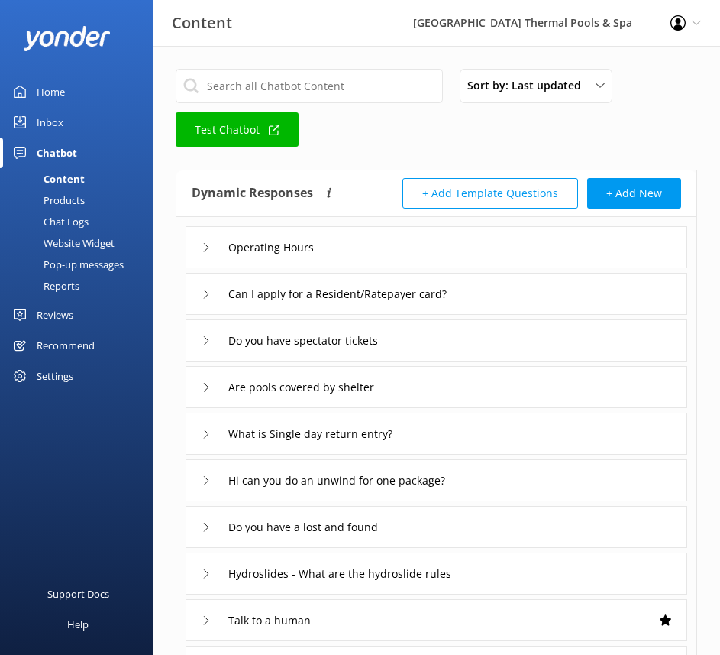
click at [54, 225] on div "Chat Logs" at bounding box center [48, 221] width 79 height 21
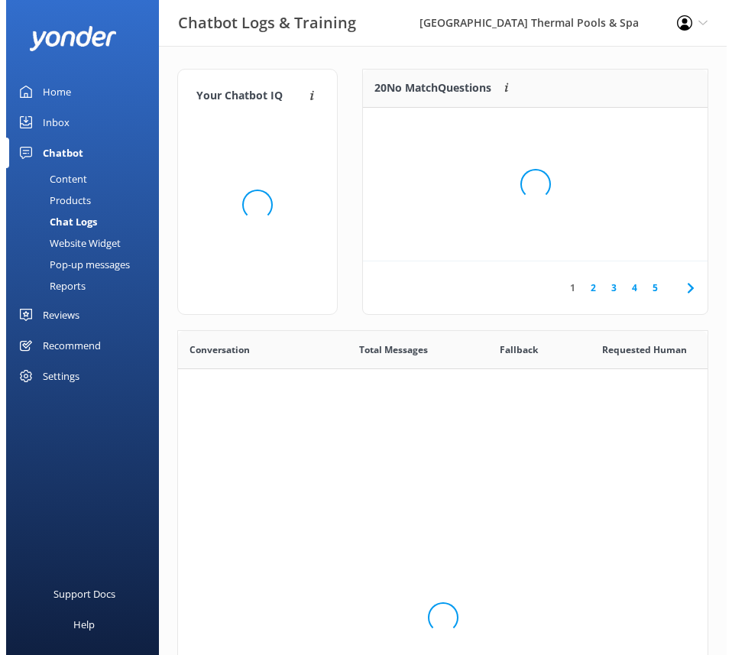
scroll to position [524, 518]
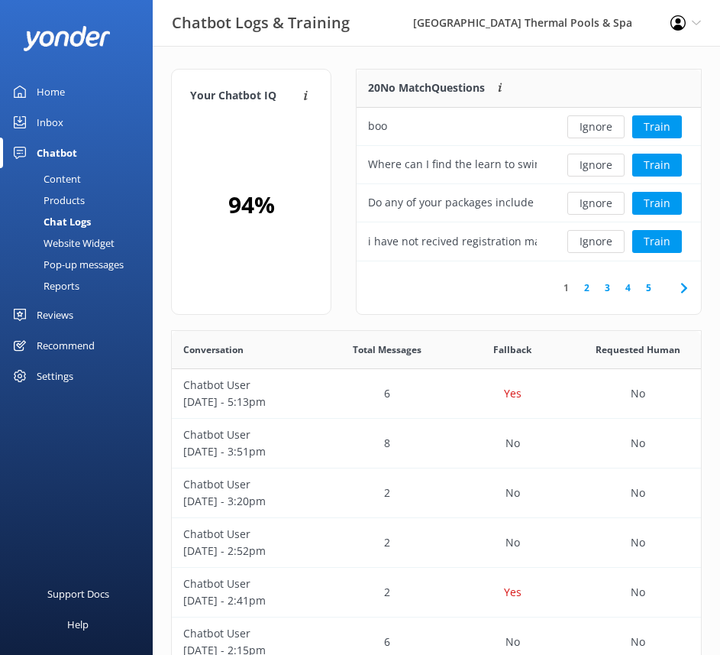
click at [57, 245] on div "Website Widget" at bounding box center [61, 242] width 105 height 21
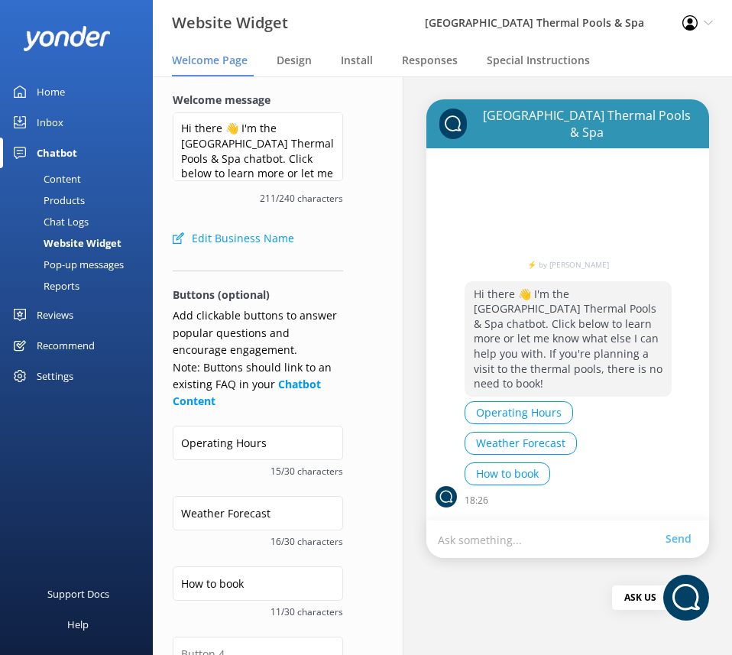
click at [57, 257] on div "Pop-up messages" at bounding box center [66, 264] width 115 height 21
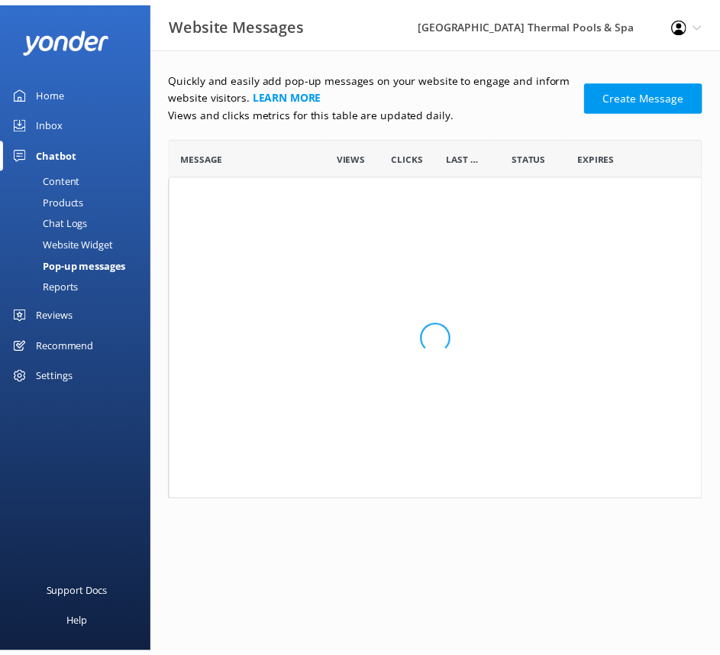
scroll to position [157, 531]
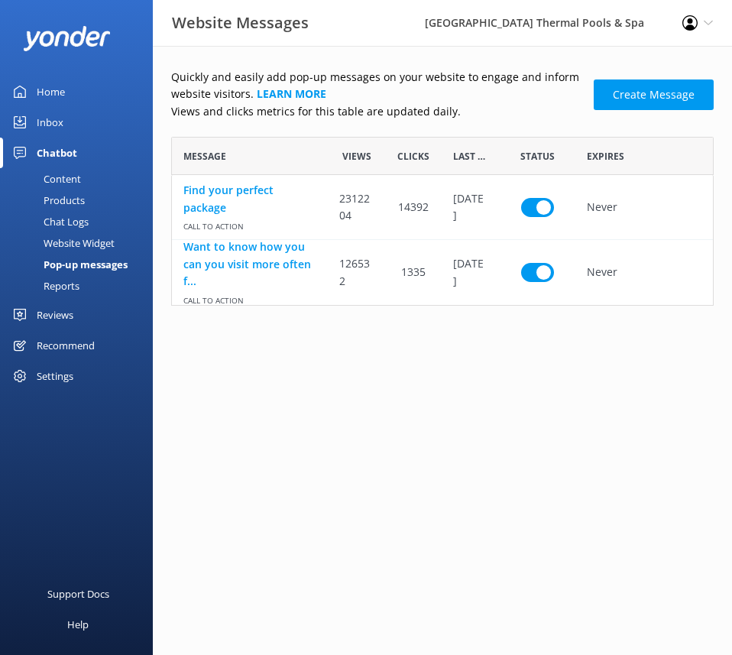
click at [40, 293] on div "Reports" at bounding box center [44, 285] width 70 height 21
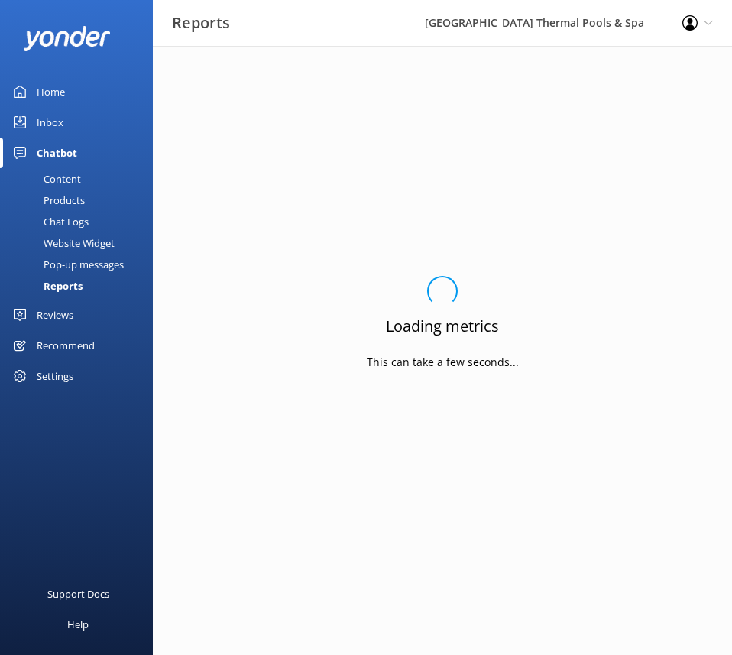
click at [52, 128] on div "Inbox" at bounding box center [50, 122] width 27 height 31
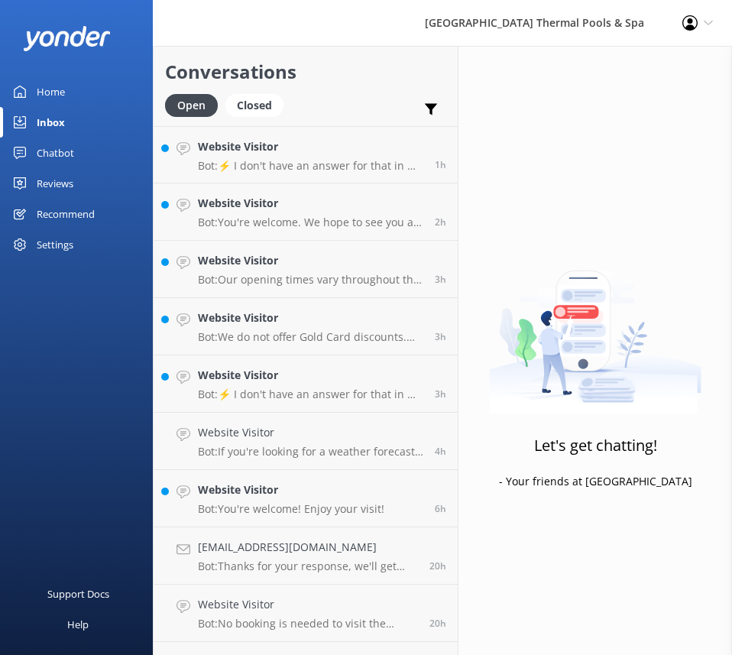
click at [44, 103] on div "Home" at bounding box center [51, 91] width 28 height 31
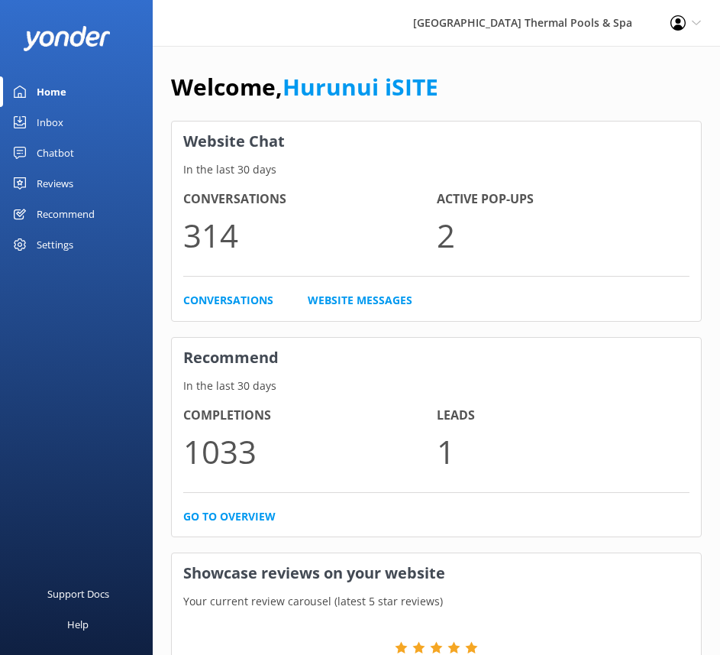
click at [60, 254] on div "Settings" at bounding box center [55, 244] width 37 height 31
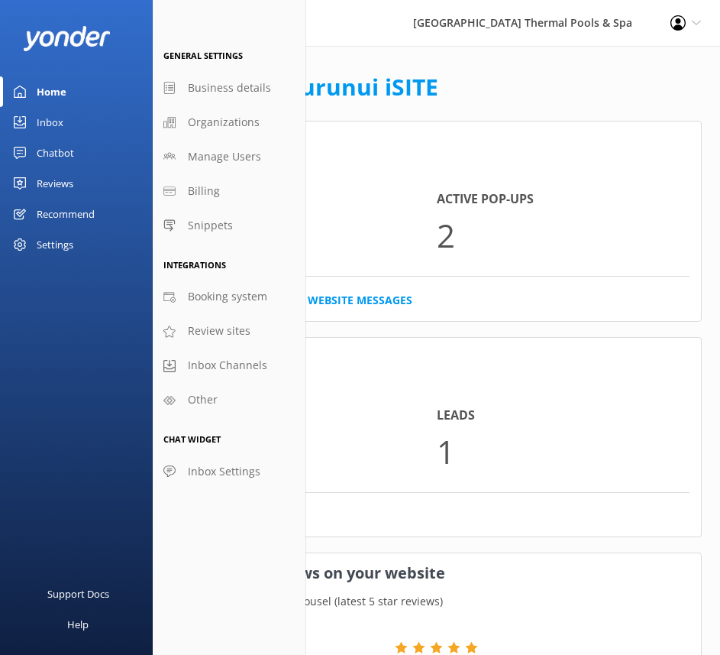
click at [63, 132] on div "Inbox" at bounding box center [50, 122] width 27 height 31
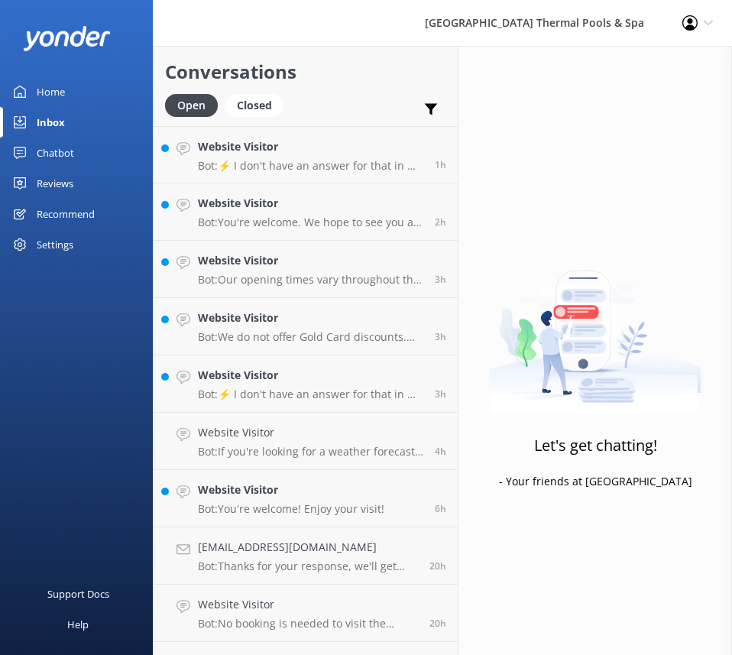
click at [685, 31] on div "Profile Settings Logout" at bounding box center [697, 23] width 69 height 46
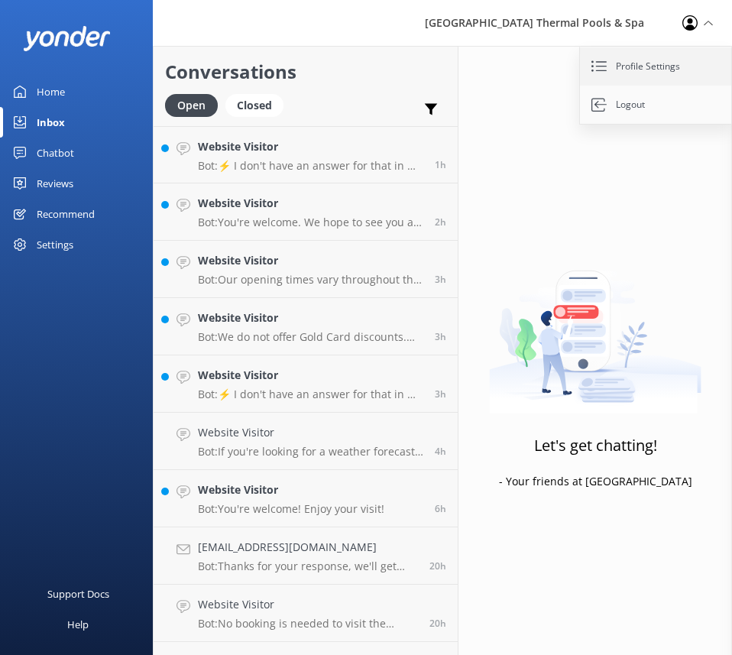
click at [642, 57] on link "Profile Settings" at bounding box center [656, 66] width 153 height 38
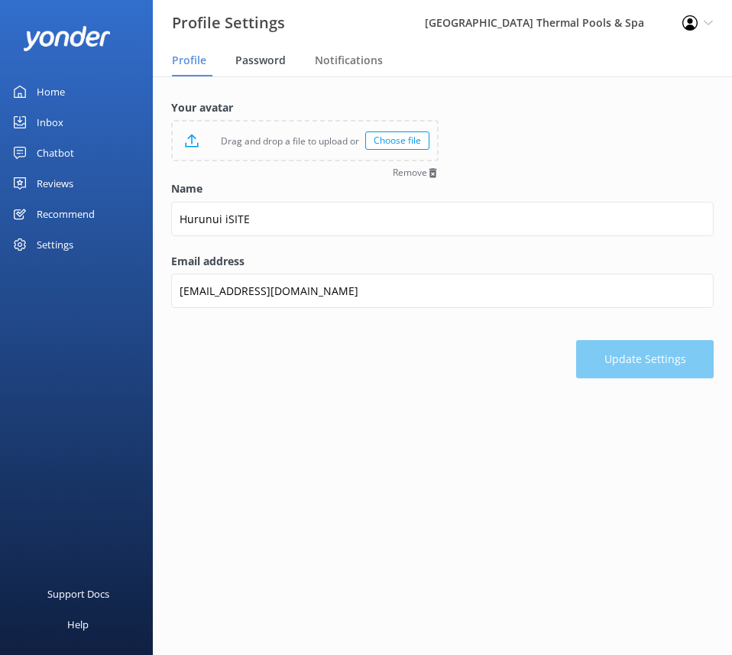
click at [265, 71] on div "Password" at bounding box center [263, 61] width 57 height 31
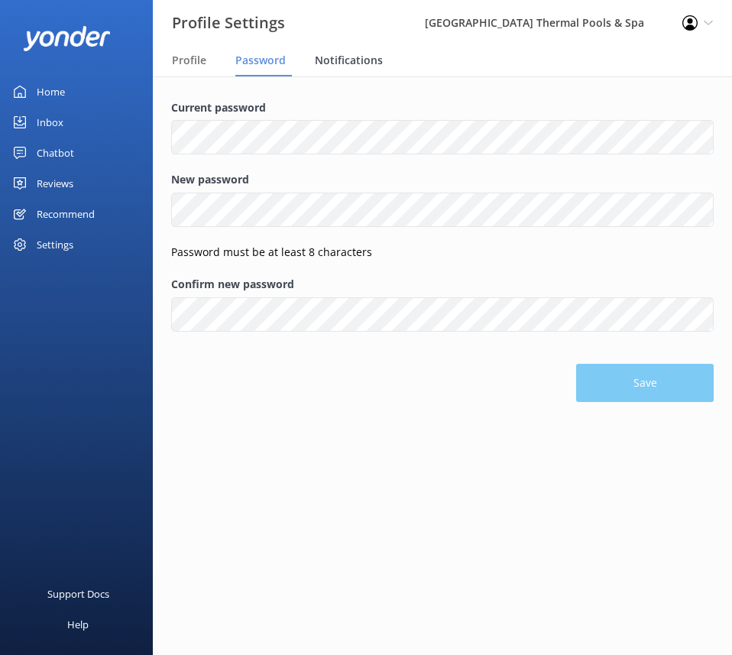
click at [325, 70] on div "Notifications" at bounding box center [352, 61] width 74 height 31
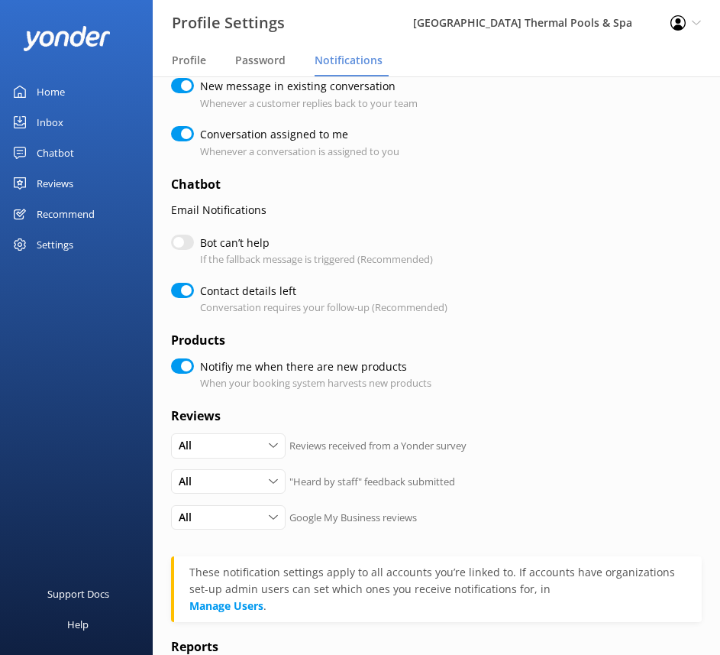
scroll to position [153, 0]
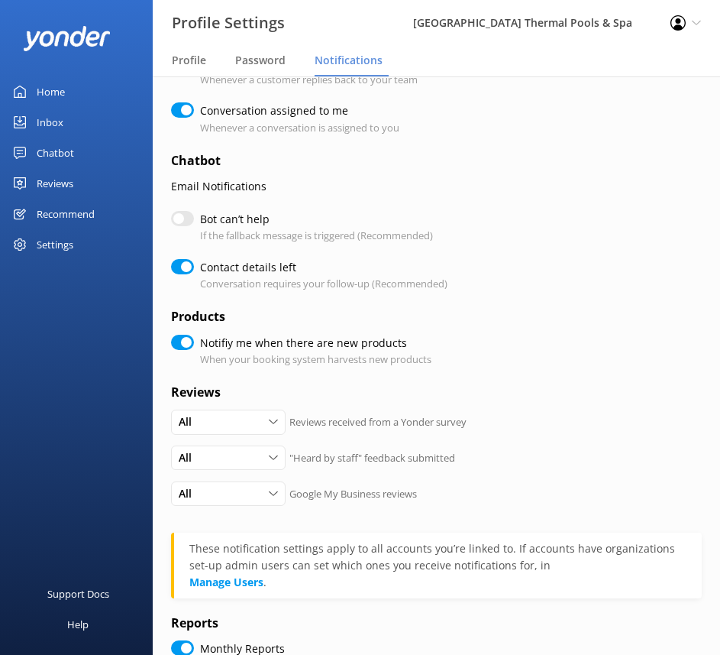
click at [186, 216] on input "Bot can’t help" at bounding box center [182, 218] width 23 height 15
checkbox input "true"
click at [186, 221] on input "Bot can’t help" at bounding box center [182, 218] width 23 height 15
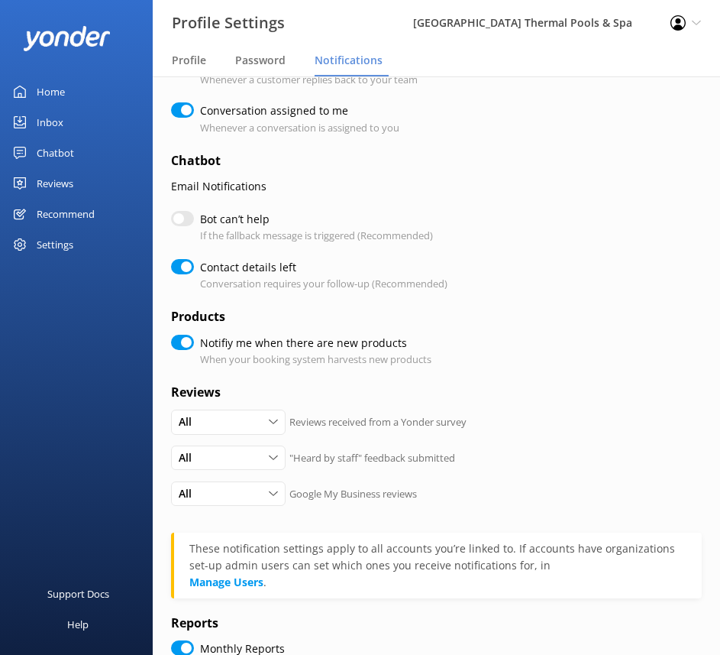
checkbox input "false"
checkbox input "true"
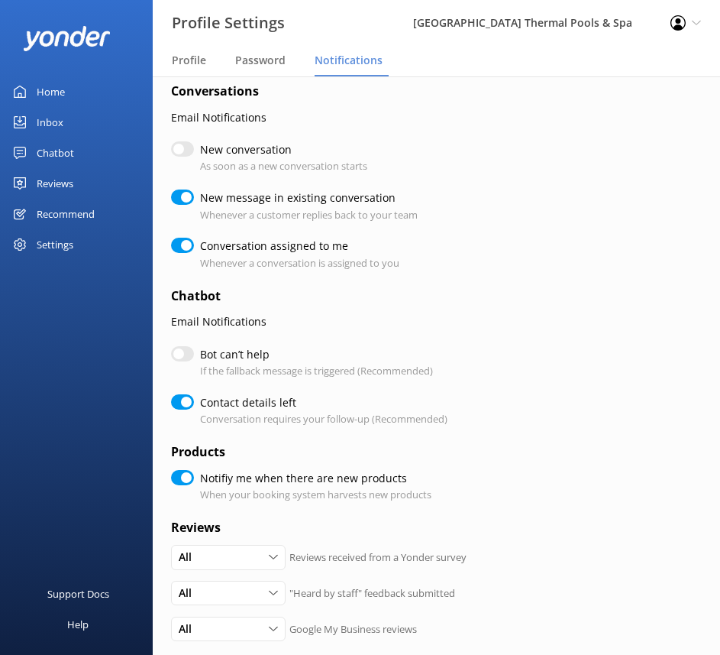
scroll to position [0, 0]
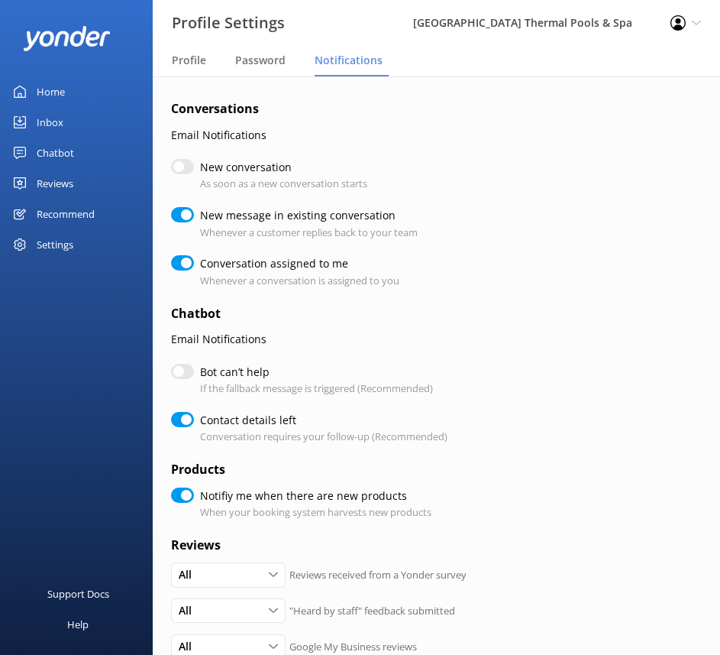
click at [101, 141] on link "Chatbot" at bounding box center [76, 152] width 153 height 31
drag, startPoint x: 54, startPoint y: 118, endPoint x: 437, endPoint y: 36, distance: 391.4
click at [54, 118] on div "Inbox" at bounding box center [50, 122] width 27 height 31
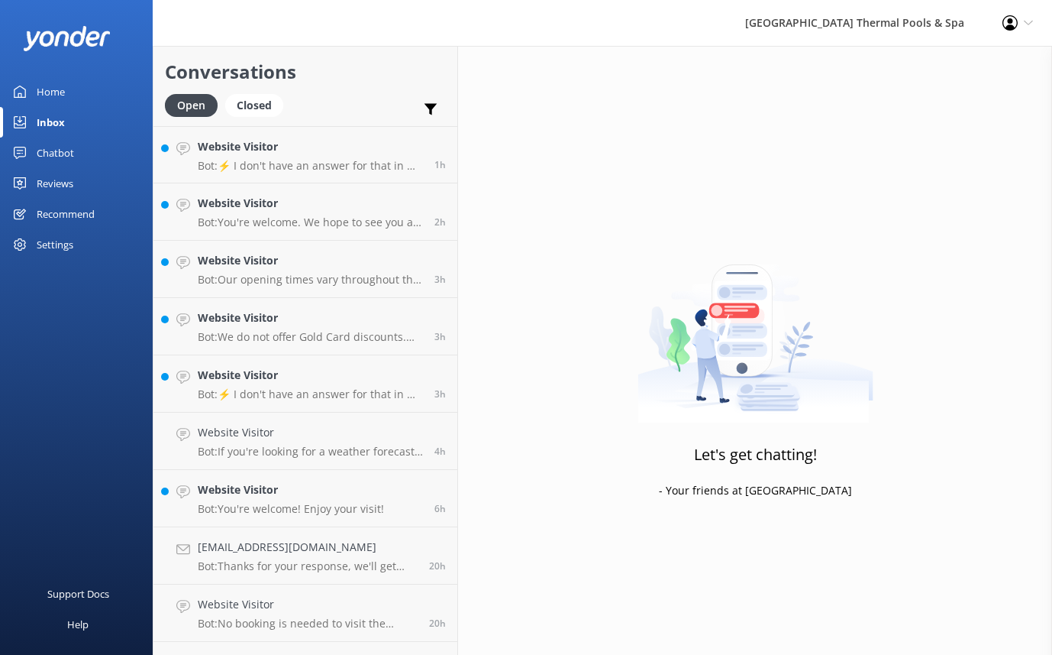
click at [1004, 27] on icon at bounding box center [1010, 22] width 15 height 15
click at [423, 102] on icon at bounding box center [430, 109] width 15 height 15
click at [388, 166] on p "Bot: ⚡ I don't have an answer for that in my knowledge base. Please try and rep…" at bounding box center [310, 166] width 225 height 14
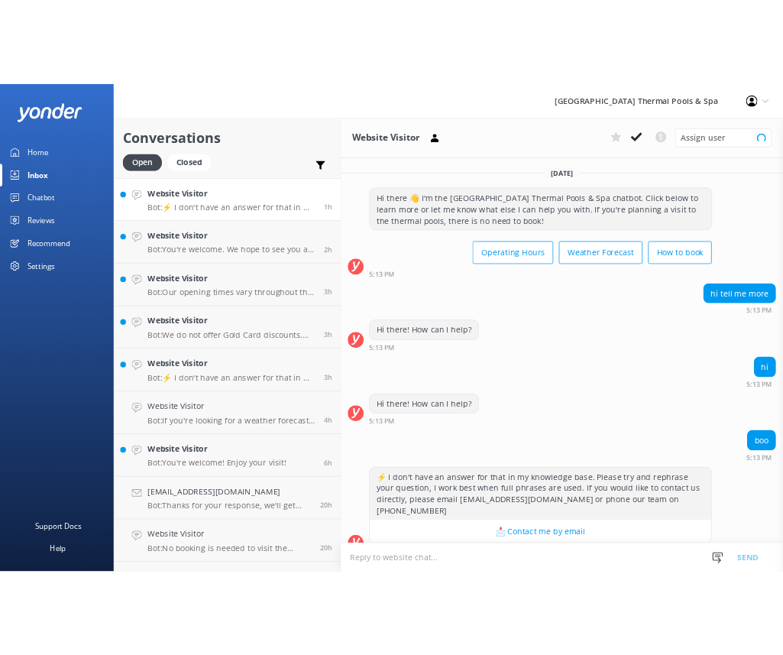
scroll to position [8, 0]
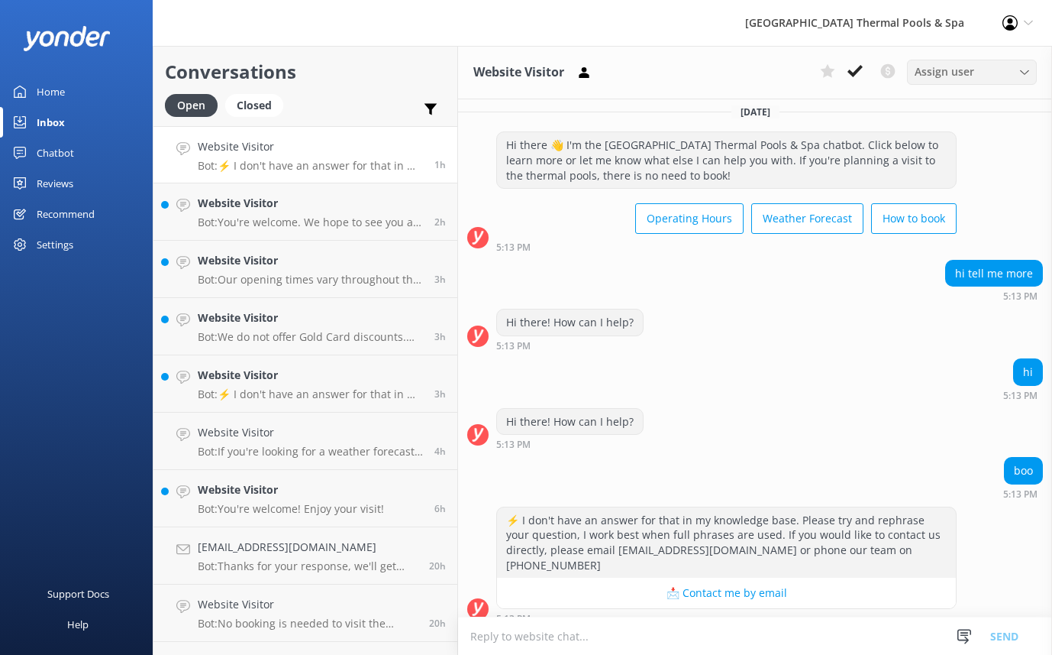
click at [916, 76] on span "Assign user" at bounding box center [945, 71] width 60 height 17
click at [936, 75] on span "Assign user" at bounding box center [945, 71] width 60 height 17
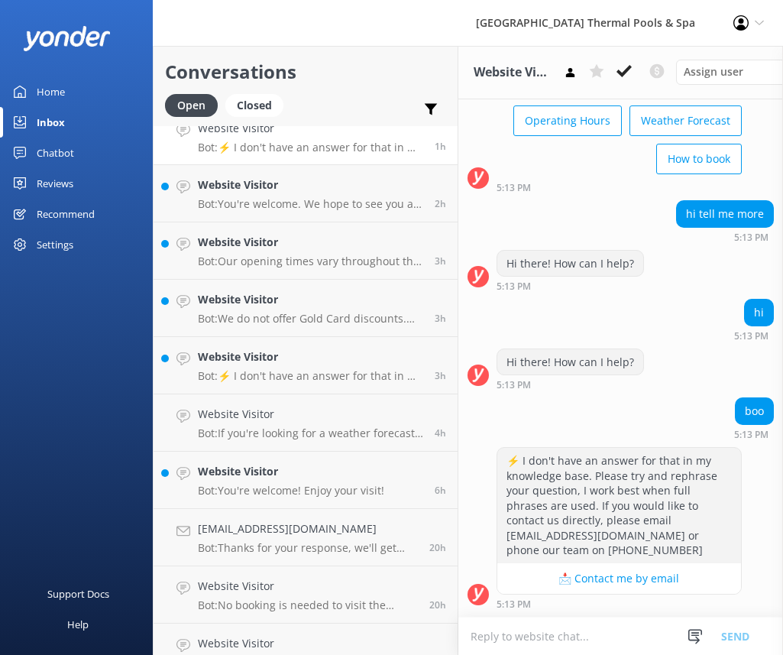
scroll to position [2, 0]
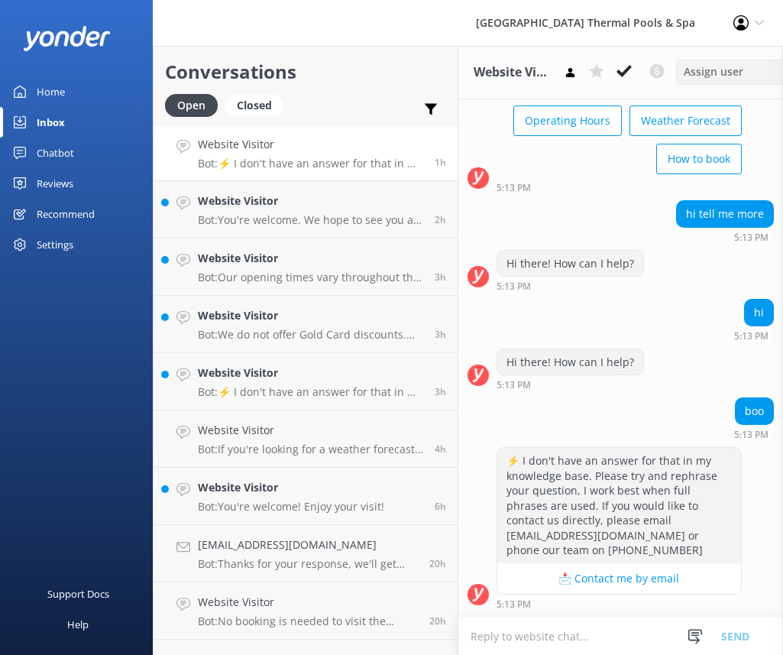
click at [748, 66] on div "Assign user" at bounding box center [741, 71] width 122 height 17
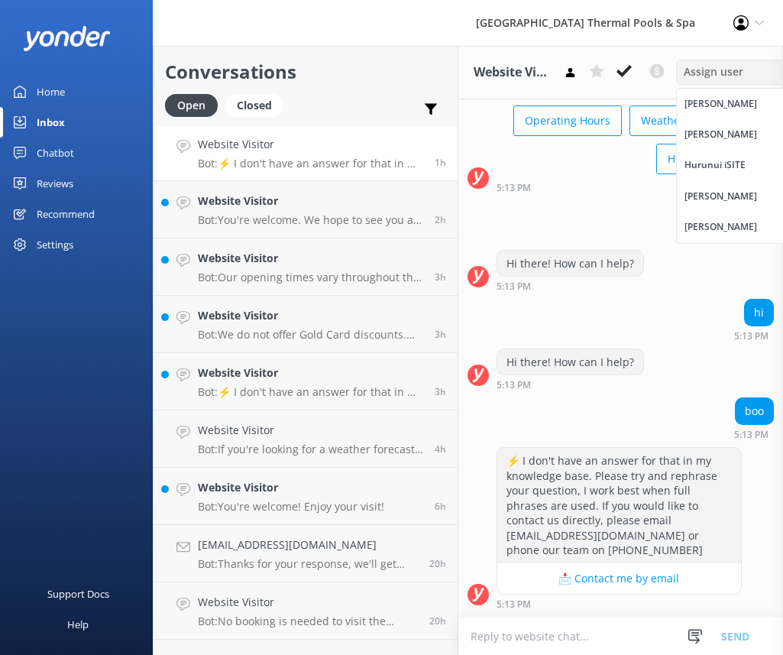
click at [748, 66] on div "Assign user" at bounding box center [741, 71] width 122 height 17
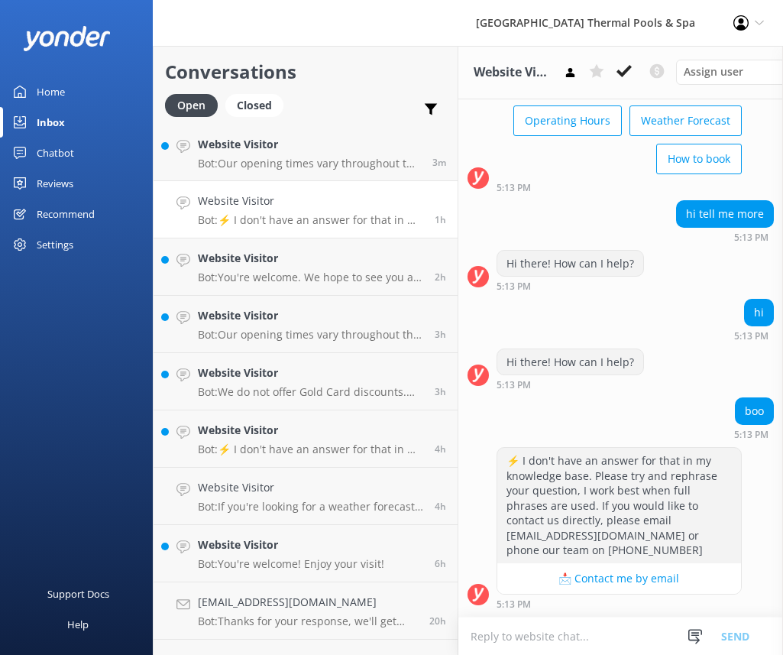
click at [358, 192] on link "Website Visitor Bot: ⚡ I don't have an answer for that in my knowledge base. Pl…" at bounding box center [306, 209] width 304 height 57
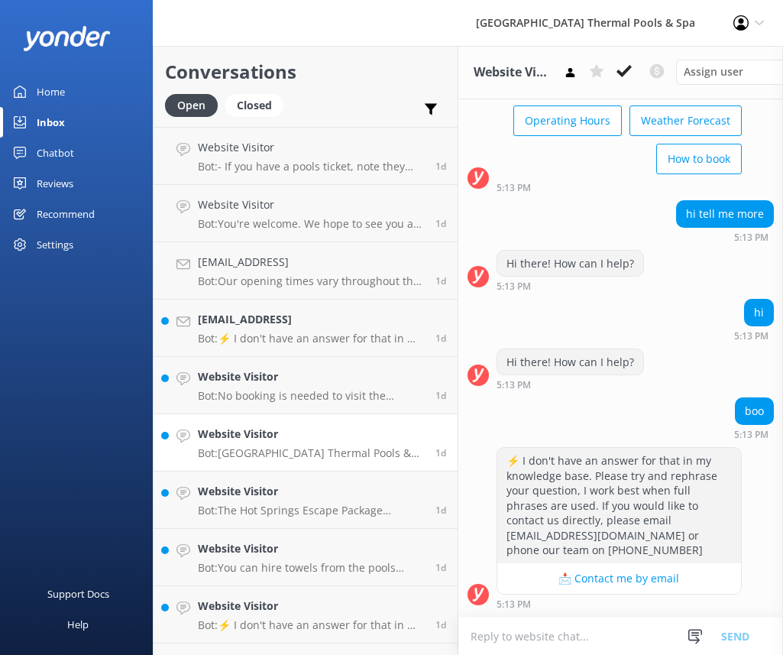
scroll to position [858, 0]
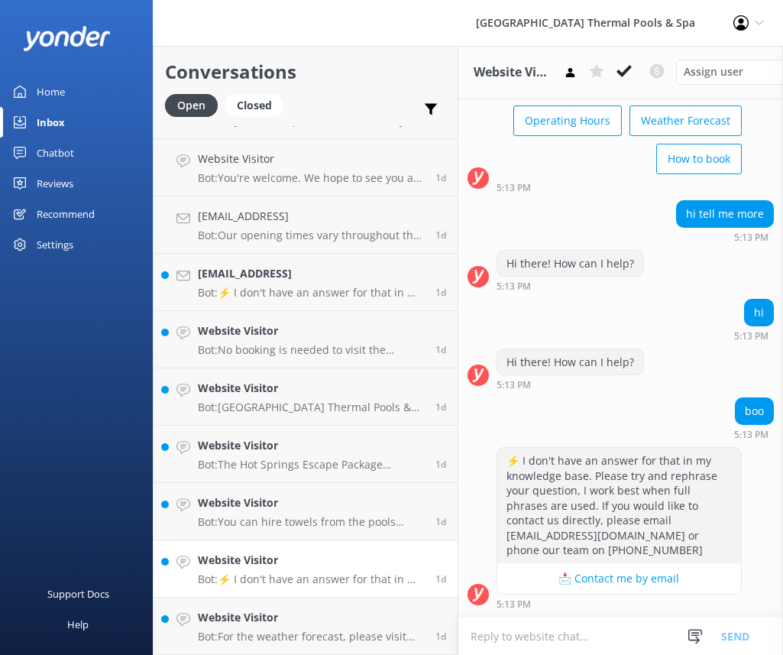
click at [298, 572] on p "Bot: ⚡ I don't have an answer for that in my knowledge base. Please try and rep…" at bounding box center [311, 579] width 226 height 14
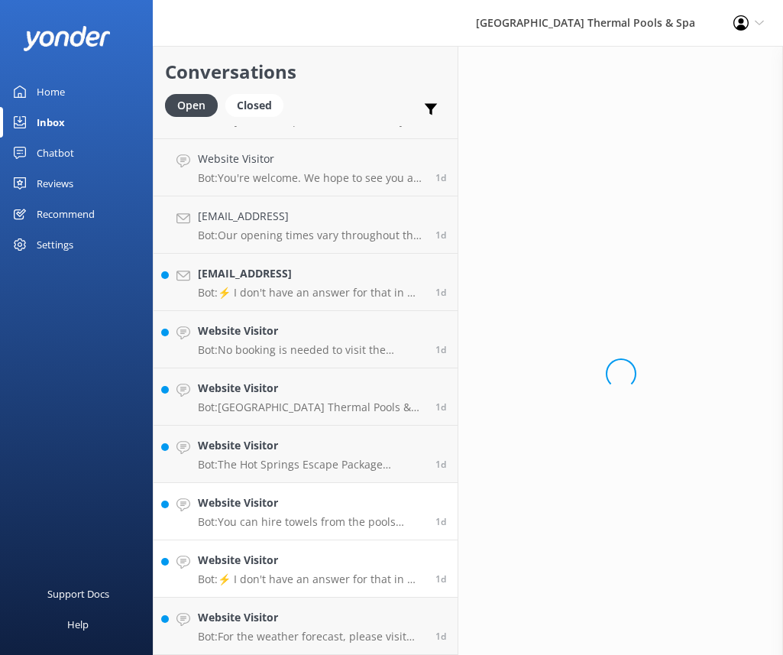
click at [319, 530] on link "Website Visitor Bot: You can hire towels from the pools reception for $8.00. Th…" at bounding box center [306, 511] width 304 height 57
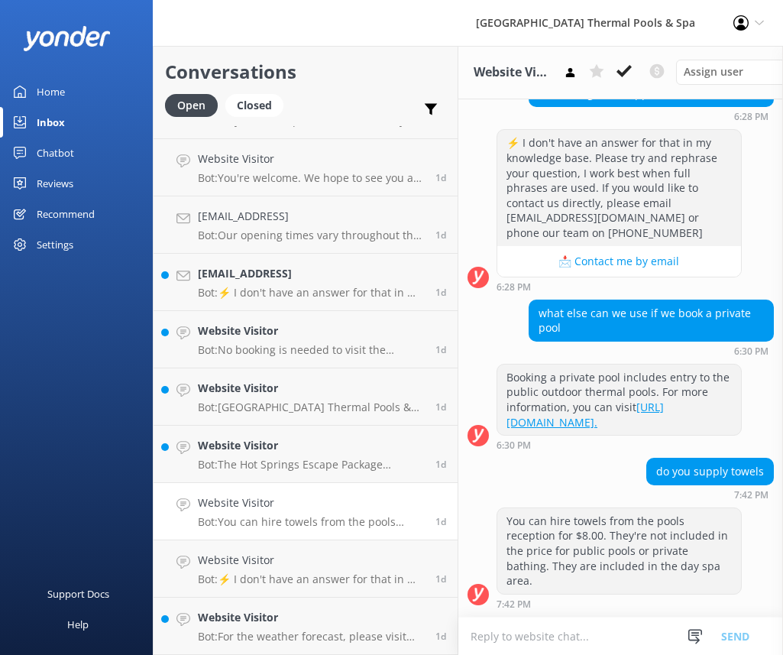
scroll to position [658, 0]
click at [736, 70] on span "Assign user" at bounding box center [714, 71] width 60 height 17
click at [744, 72] on div "Assign user" at bounding box center [741, 71] width 122 height 17
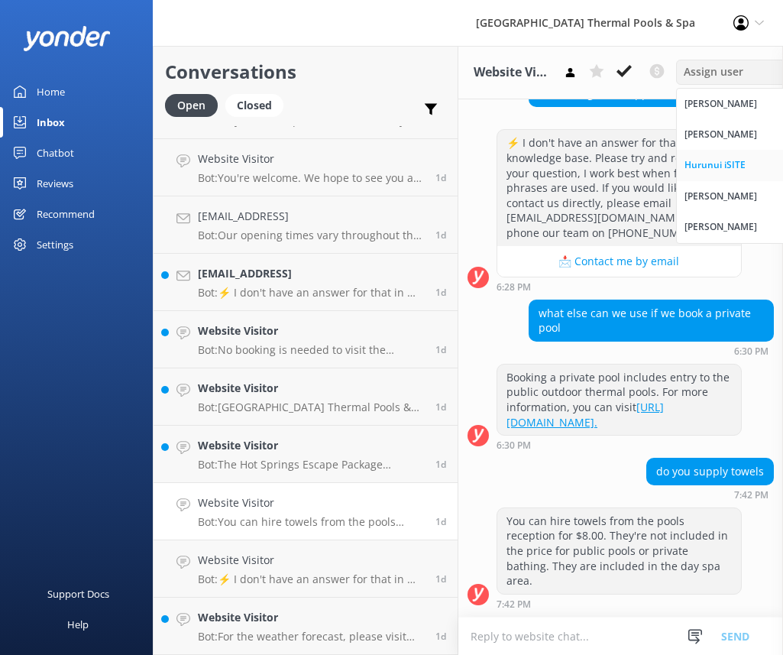
click at [719, 172] on div "Hurunui iSITE" at bounding box center [714, 164] width 61 height 15
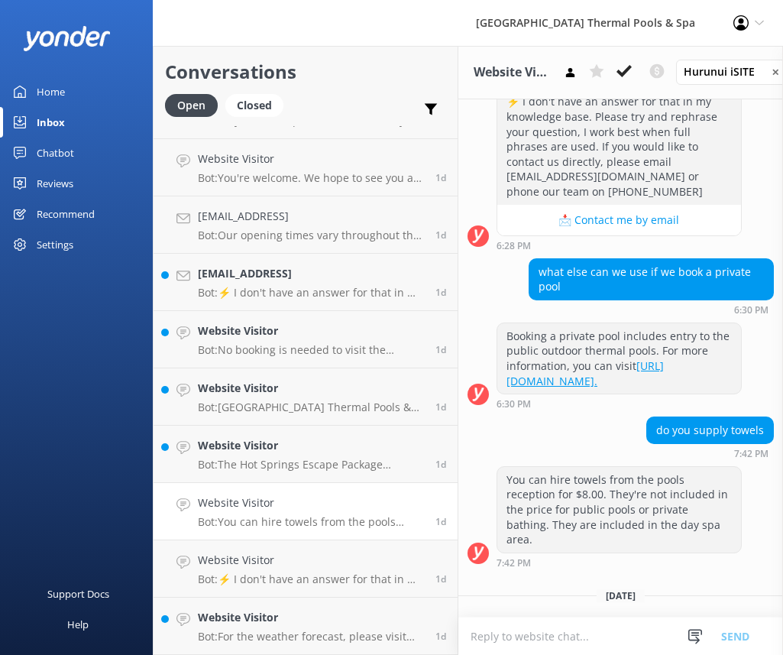
scroll to position [732, 0]
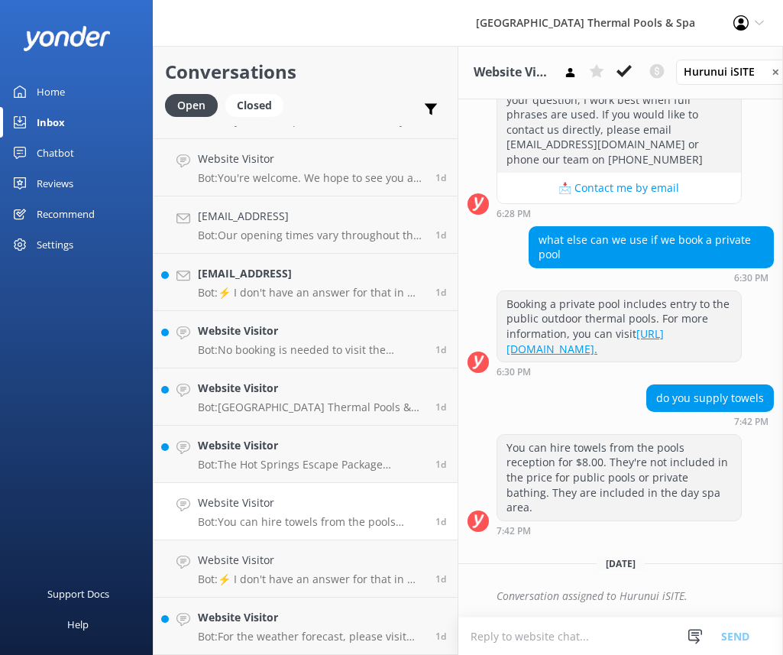
click at [726, 89] on div "Website Visitor Hurunui iSITE ✕ Morgan Shane Hurunui iSITE Kirsty Gavin Sacha" at bounding box center [620, 72] width 325 height 53
click at [729, 86] on div "Website Visitor Hurunui iSITE ✕ Morgan Shane Hurunui iSITE Kirsty Gavin Sacha" at bounding box center [620, 72] width 325 height 53
click at [771, 71] on div "Hurunui iSITE ✕" at bounding box center [741, 71] width 122 height 17
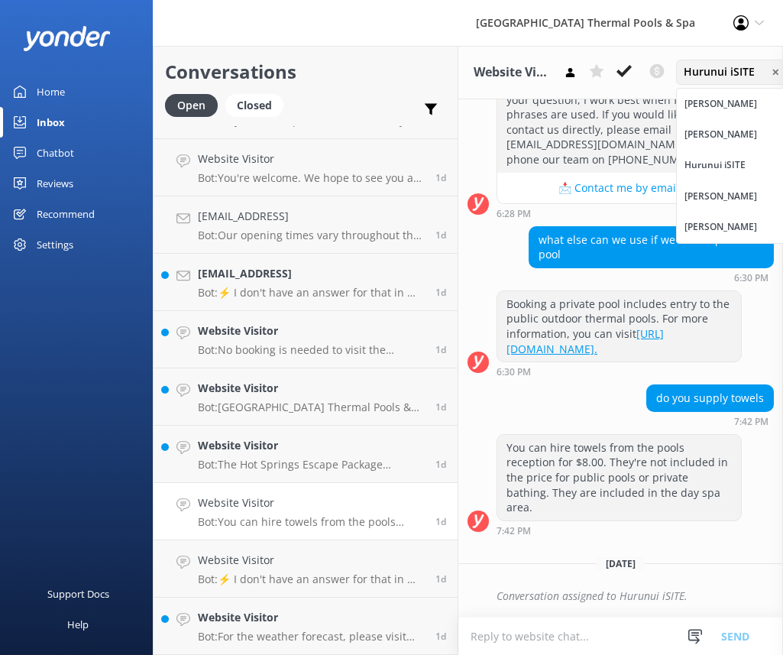
click at [776, 70] on span "✕" at bounding box center [775, 72] width 8 height 15
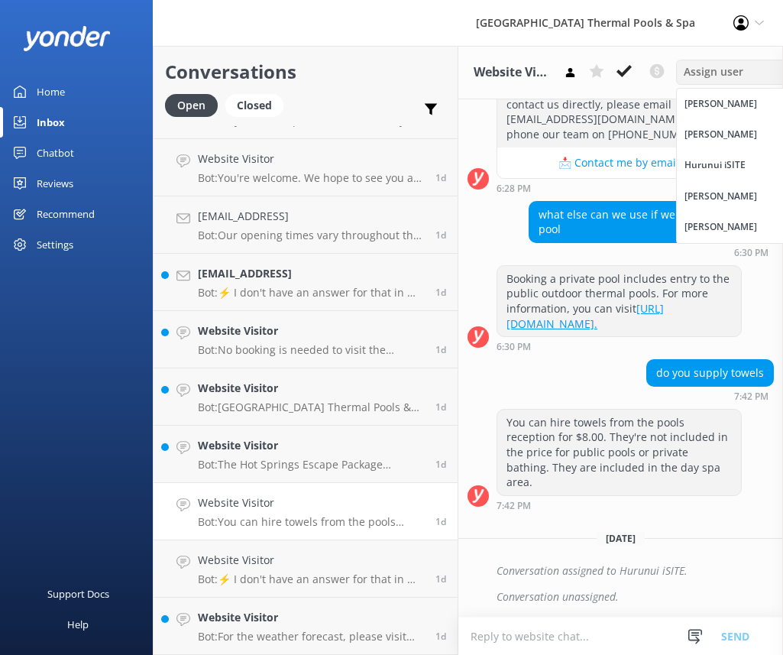
scroll to position [758, 0]
click at [584, 359] on div "do you supply towels 7:42 PM" at bounding box center [620, 380] width 325 height 42
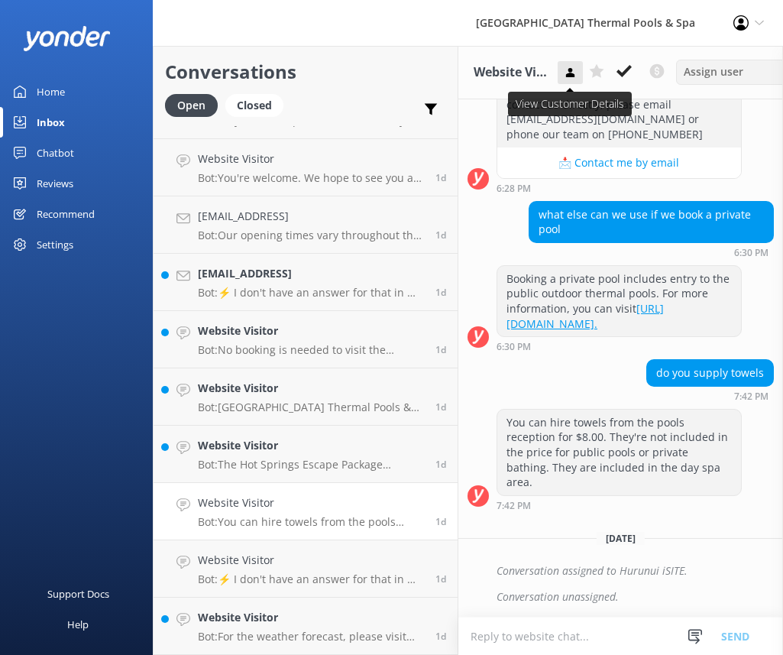
click at [580, 76] on button at bounding box center [570, 72] width 25 height 23
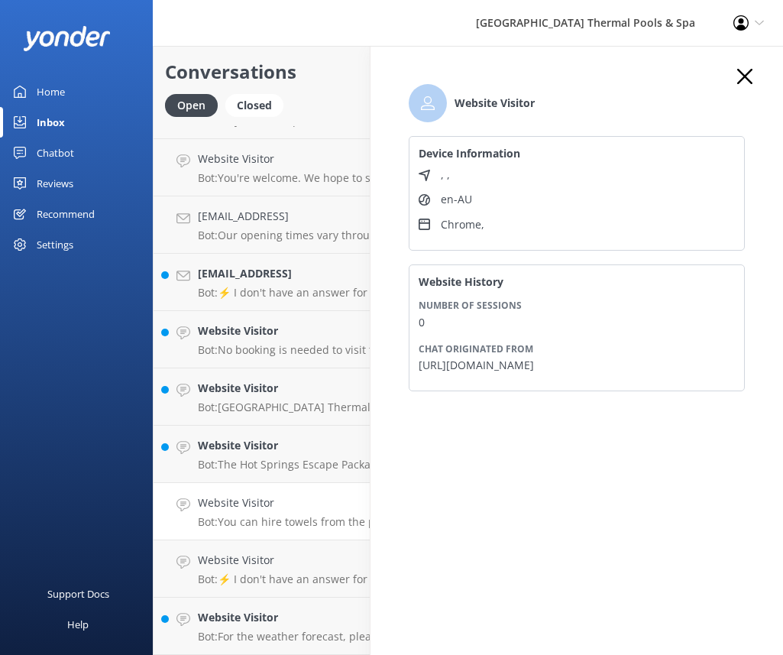
click at [748, 73] on icon "button" at bounding box center [744, 76] width 15 height 15
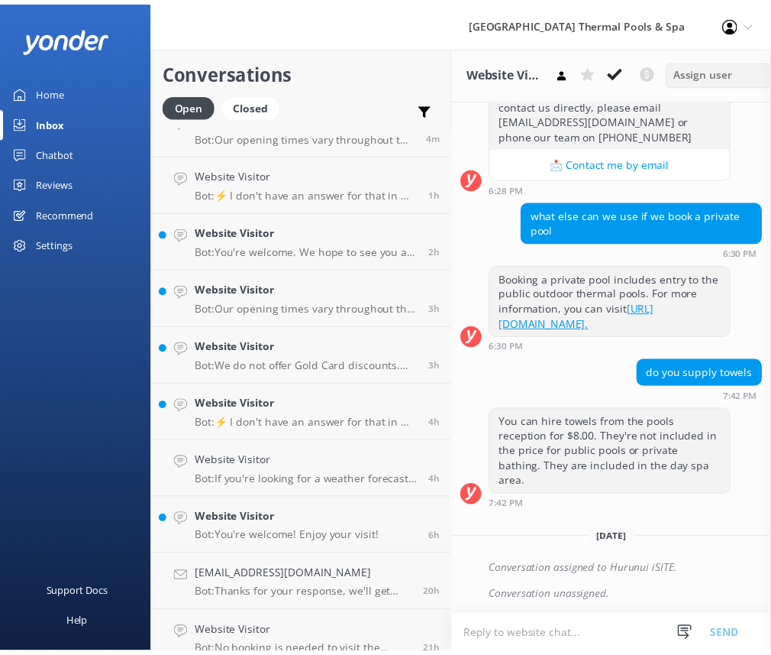
scroll to position [0, 0]
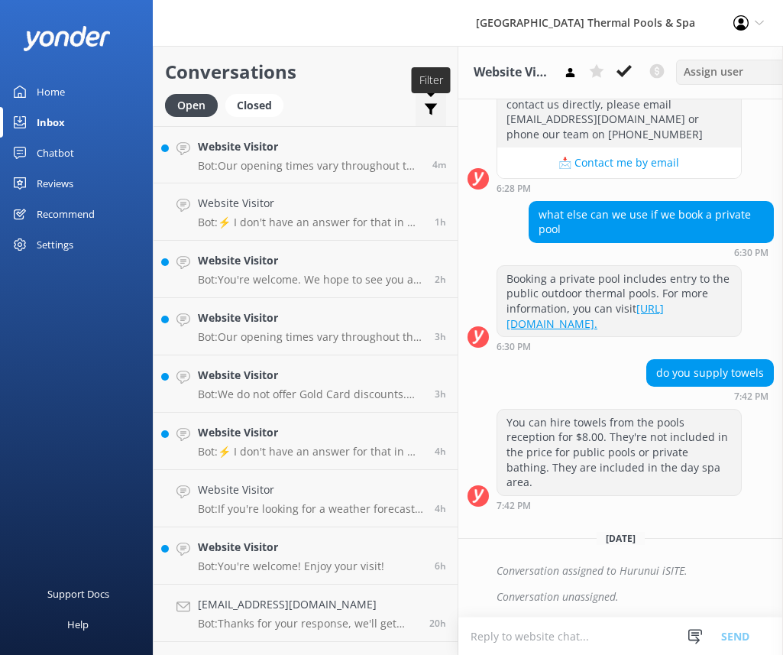
click at [426, 110] on icon at bounding box center [430, 109] width 15 height 15
click at [76, 149] on link "Chatbot" at bounding box center [76, 152] width 153 height 31
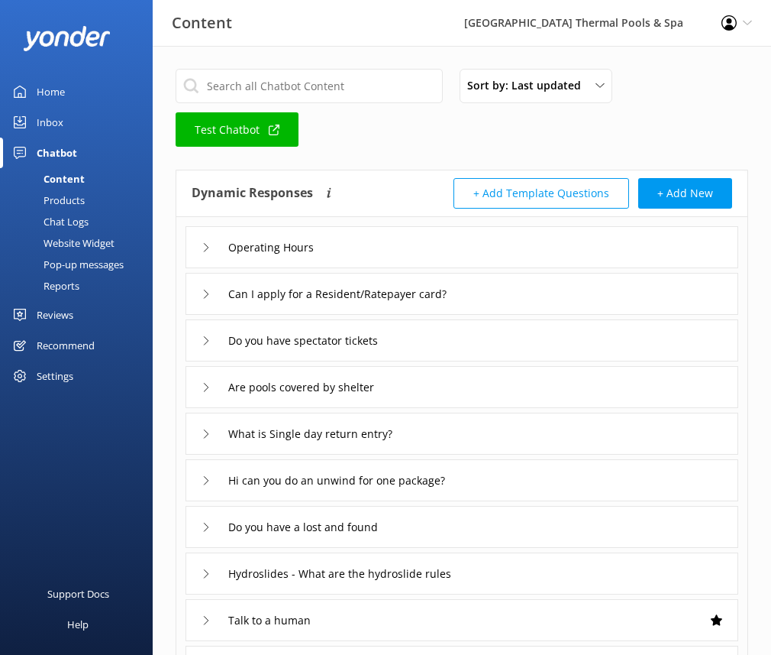
click at [78, 197] on div "Products" at bounding box center [47, 199] width 76 height 21
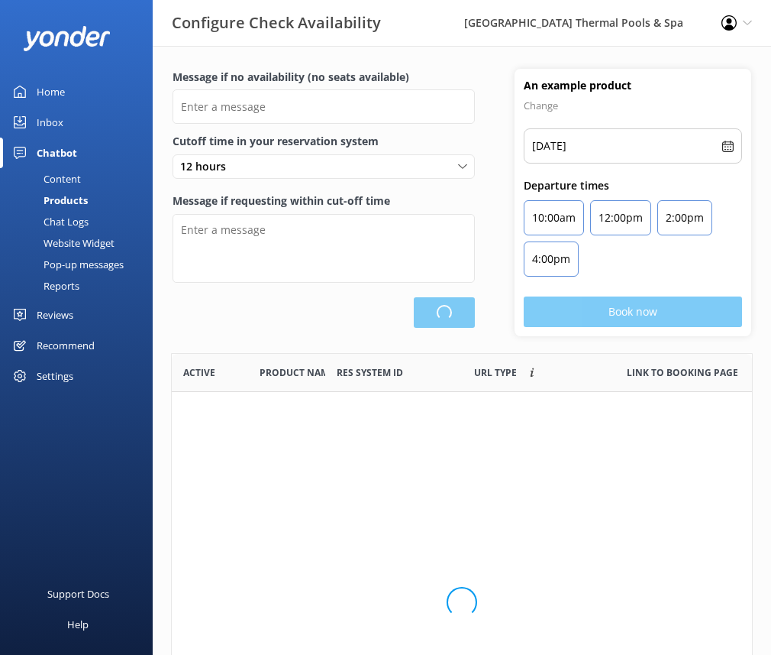
scroll to position [448, 569]
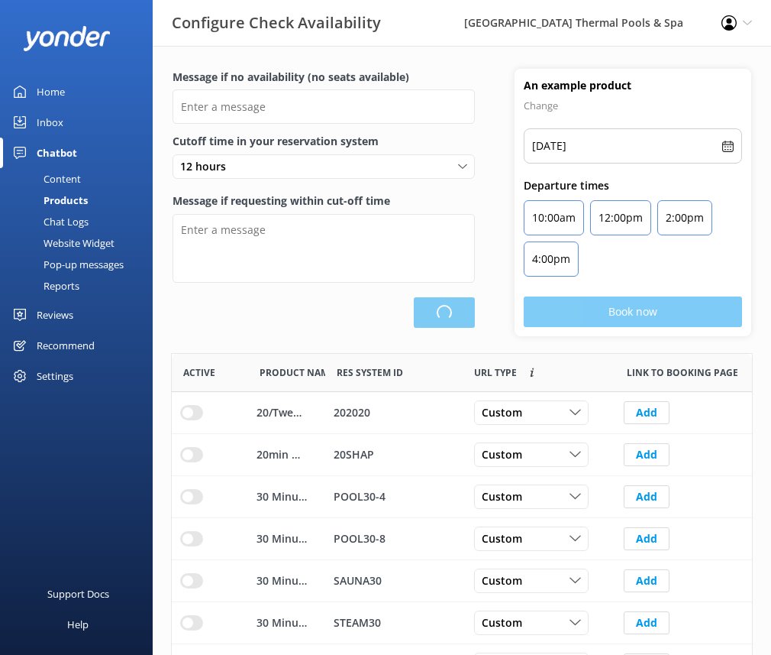
type input "There are no seats available, please check an alternative day"
type textarea "Our online booking system closes {hours} prior to departure. Please contact us …"
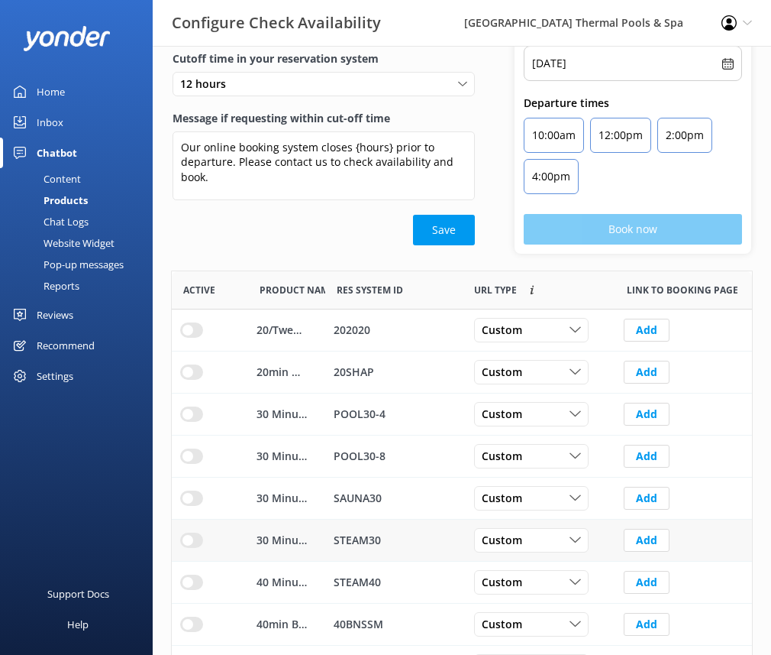
scroll to position [212, 0]
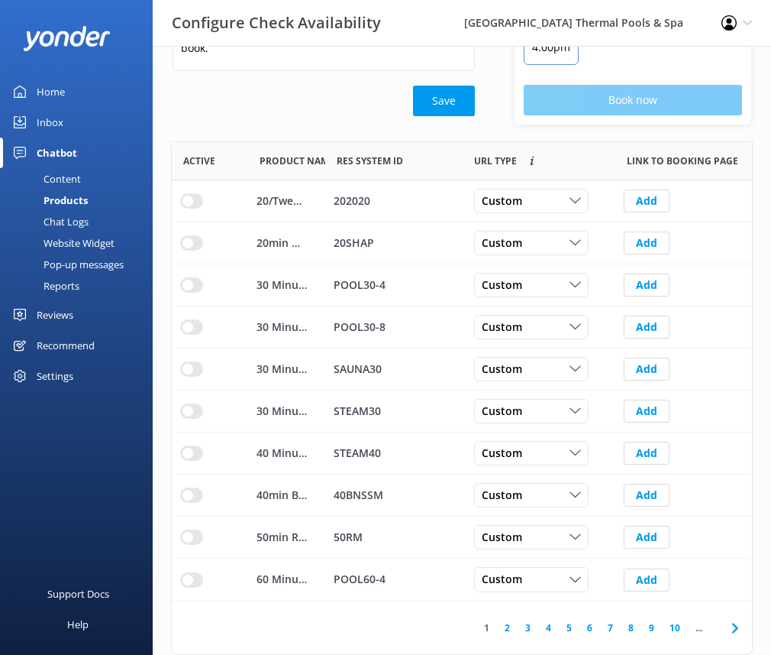
click at [732, 629] on icon at bounding box center [735, 628] width 18 height 18
click at [66, 227] on div "Chat Logs" at bounding box center [48, 221] width 79 height 21
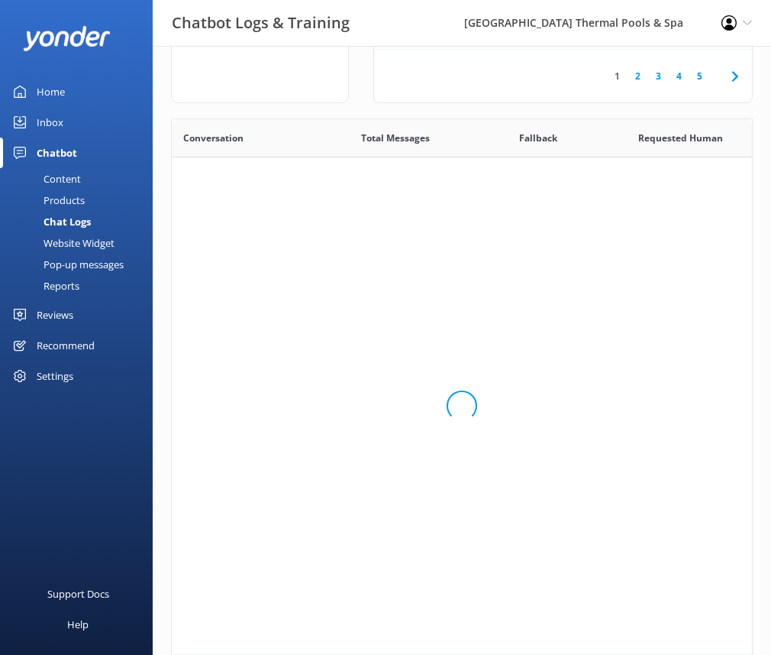
scroll to position [524, 569]
click at [70, 241] on div "Website Widget" at bounding box center [61, 242] width 105 height 21
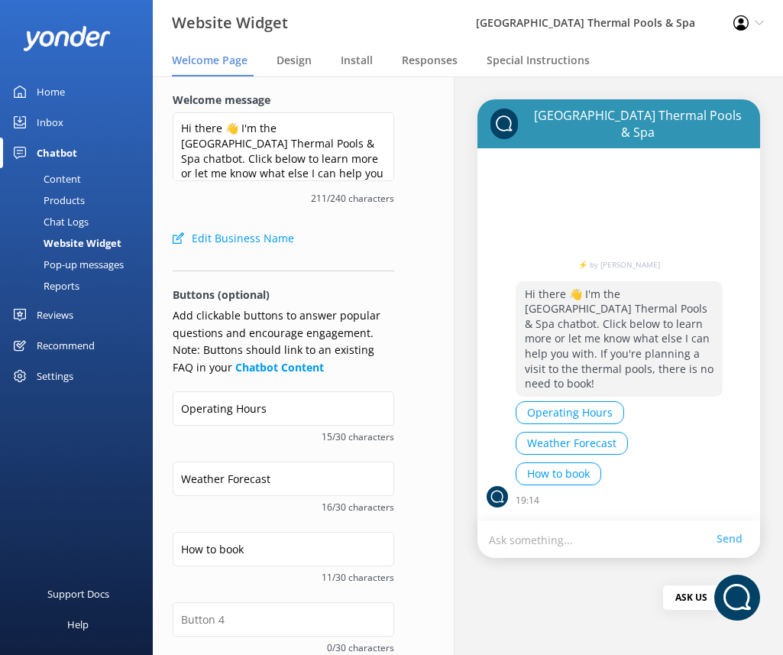
scroll to position [227, 0]
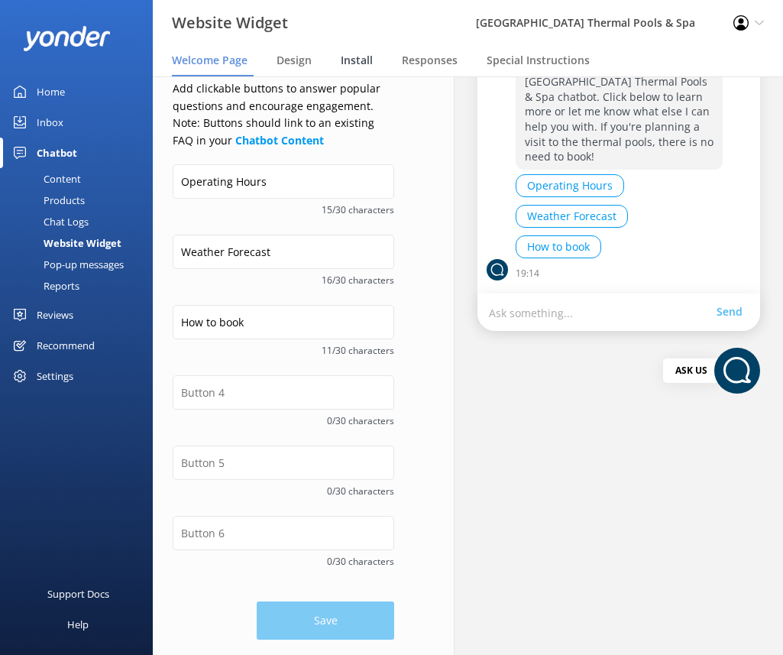
click at [346, 61] on span "Install" at bounding box center [357, 60] width 32 height 15
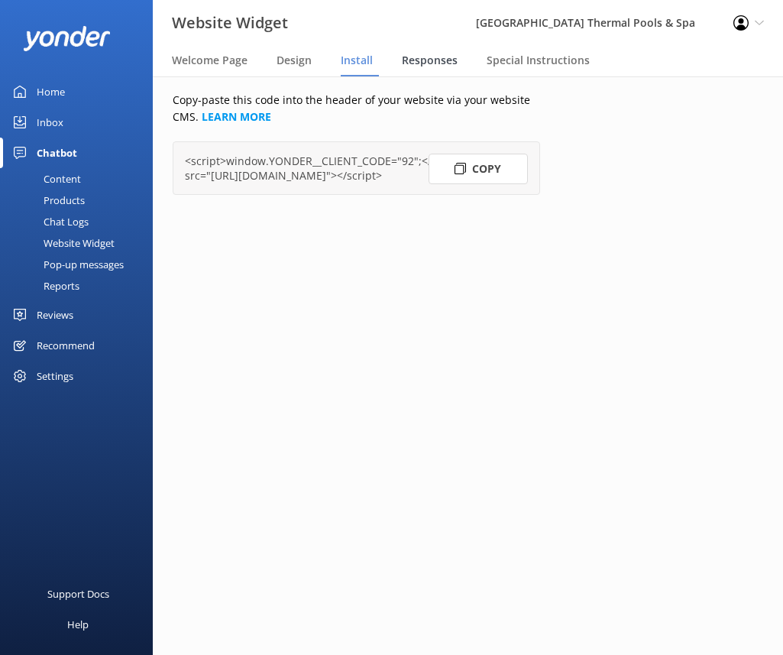
click at [418, 71] on div "Responses" at bounding box center [433, 61] width 62 height 31
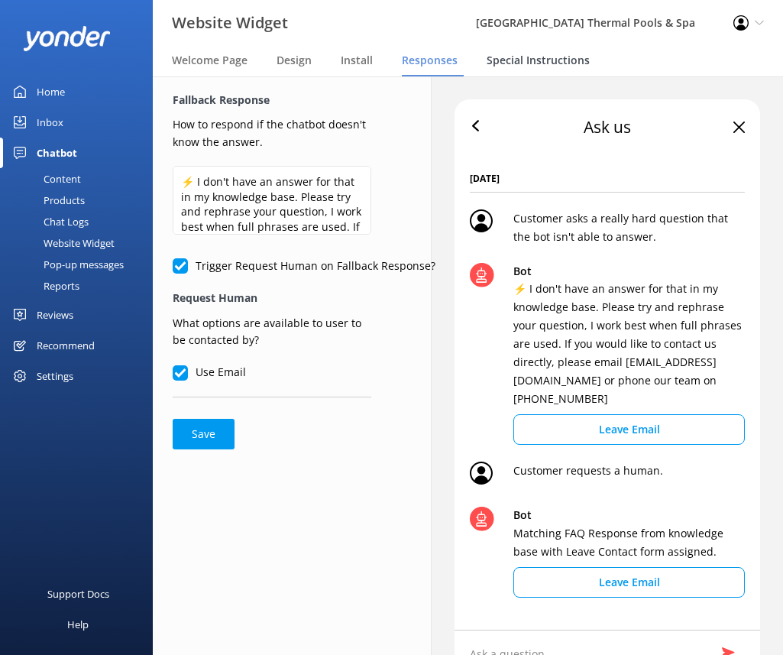
click at [548, 67] on span "Special Instructions" at bounding box center [538, 60] width 103 height 15
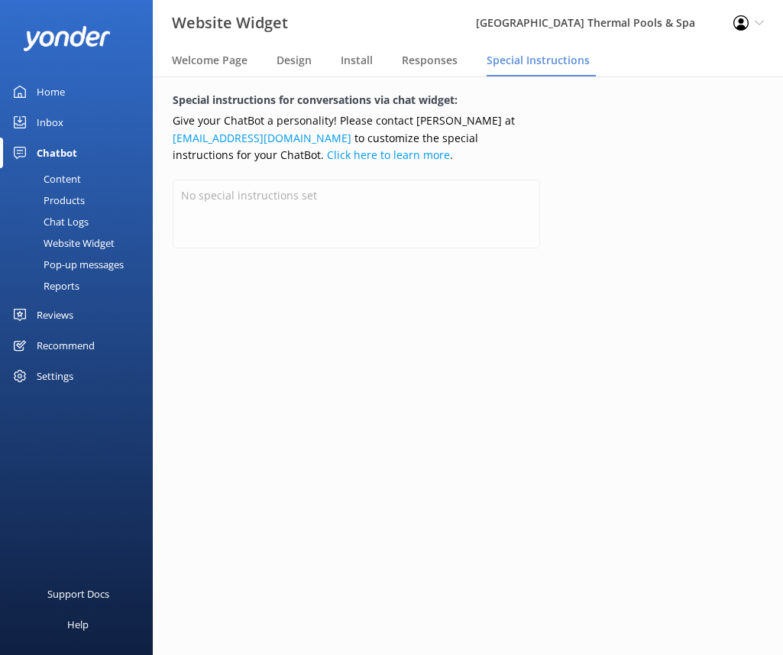
click at [92, 278] on link "Reports" at bounding box center [81, 285] width 144 height 21
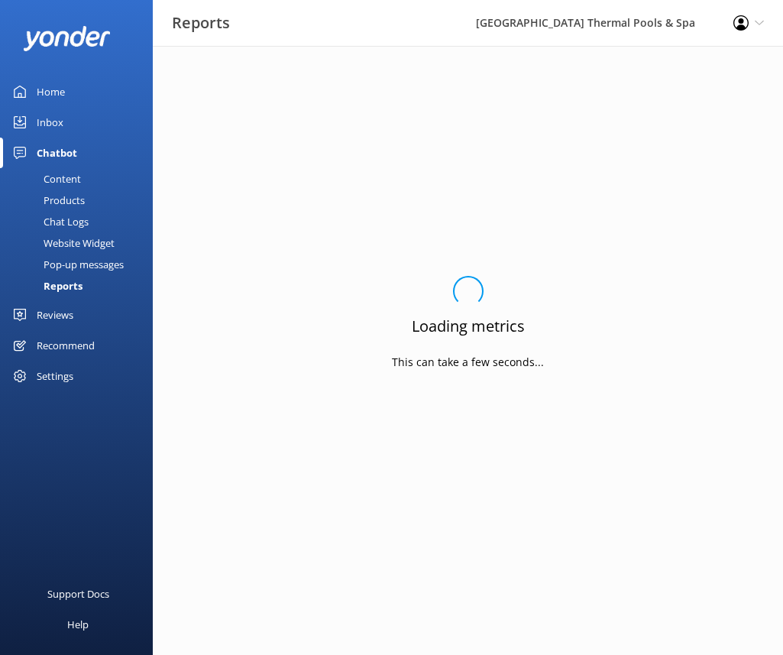
click at [124, 260] on link "Pop-up messages" at bounding box center [81, 264] width 144 height 21
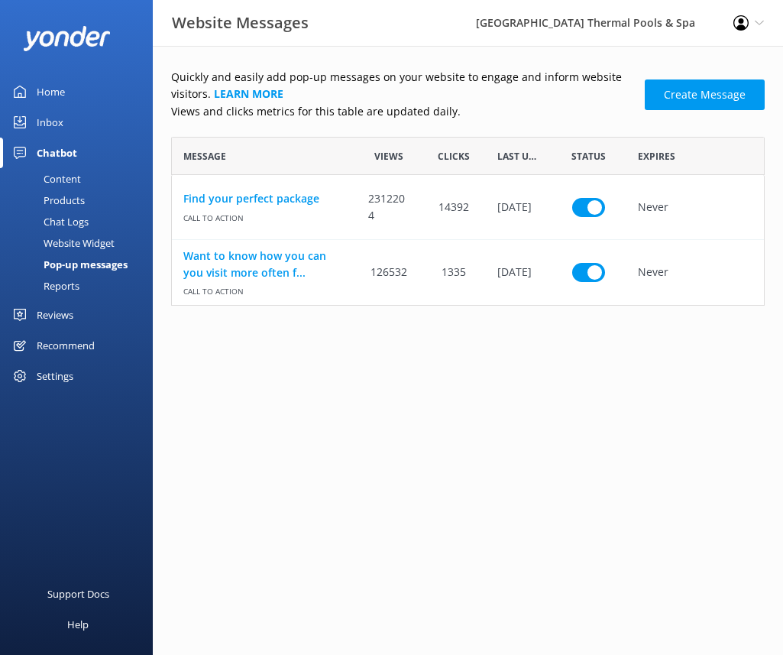
scroll to position [157, 582]
click at [109, 245] on div "Website Widget" at bounding box center [61, 242] width 105 height 21
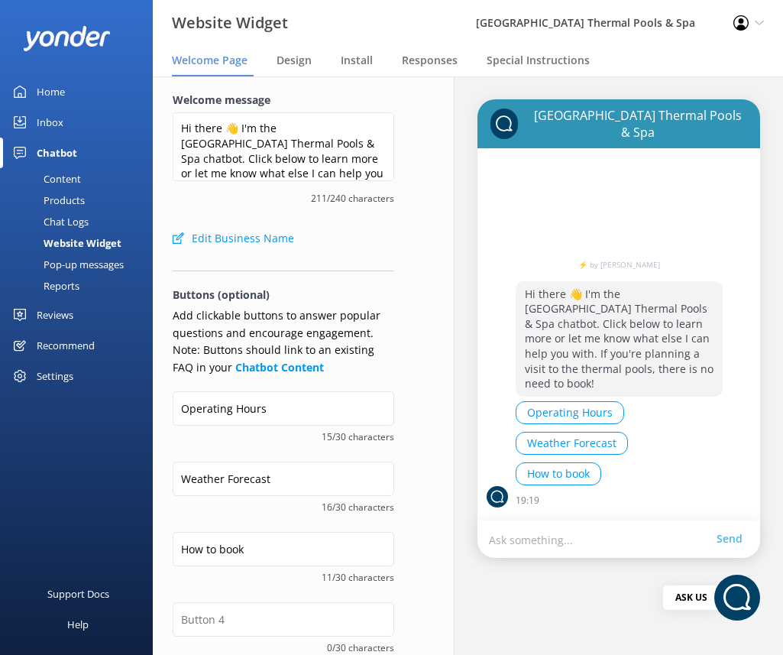
click at [105, 263] on div "Pop-up messages" at bounding box center [66, 264] width 115 height 21
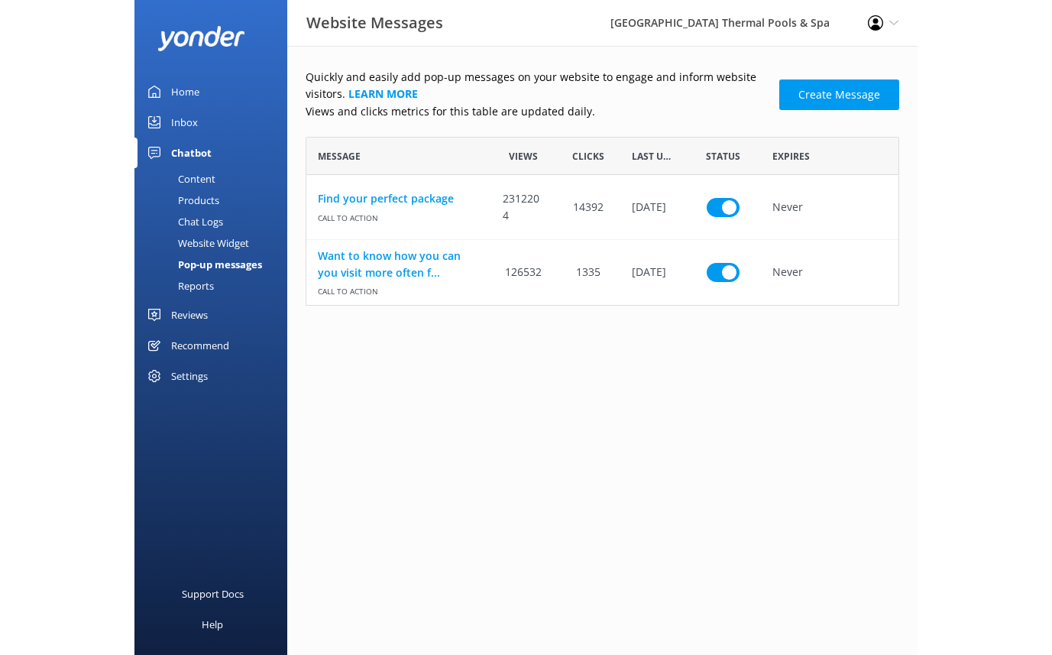
scroll to position [157, 582]
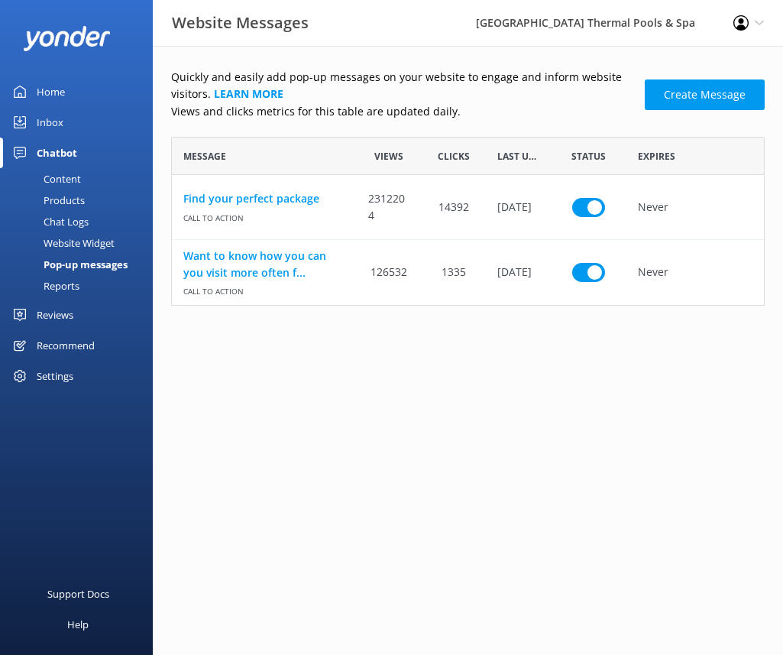
click at [59, 311] on div "Reviews" at bounding box center [55, 314] width 37 height 31
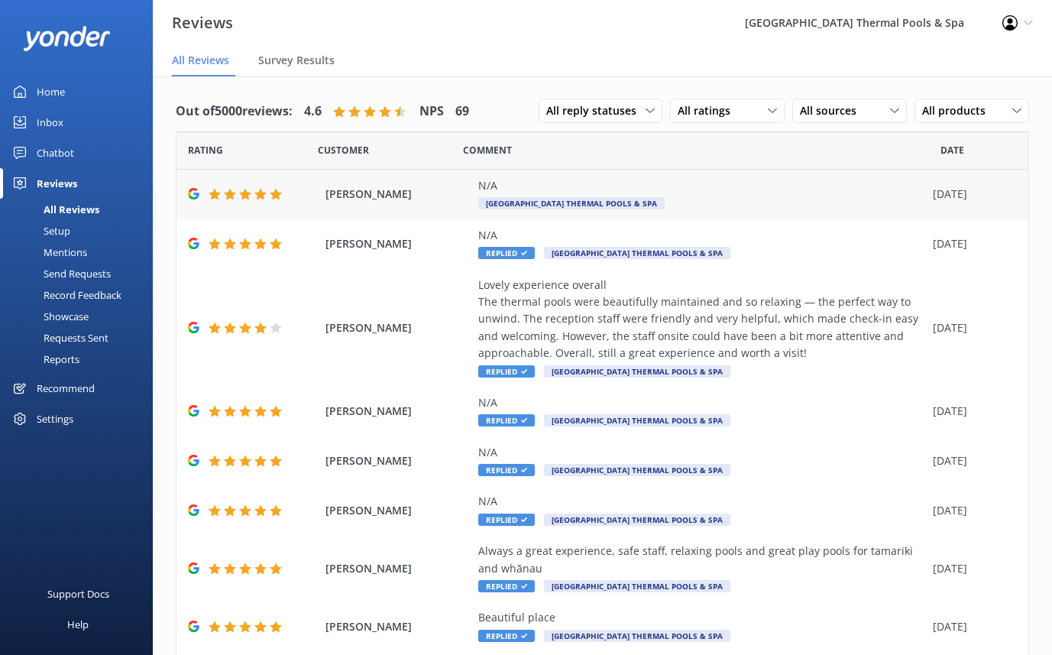
click at [808, 204] on div "N/A Hanmer Springs Thermal Pools & Spa" at bounding box center [701, 194] width 447 height 34
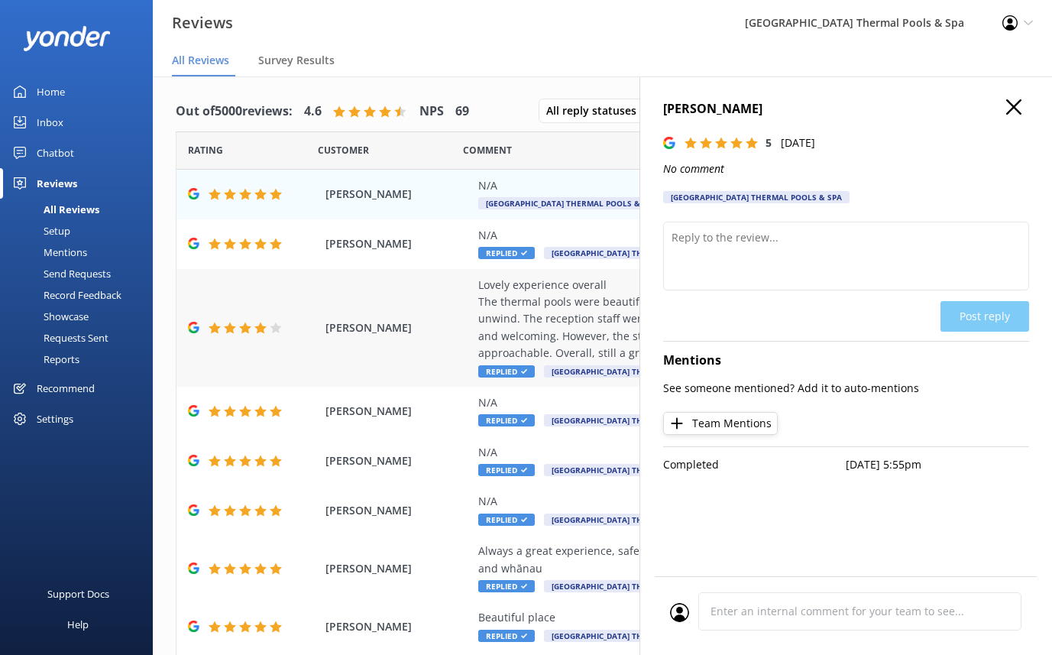
click at [462, 307] on div "Fiona Gilbert Lovely experience overall The thermal pools were beautifully main…" at bounding box center [602, 328] width 852 height 118
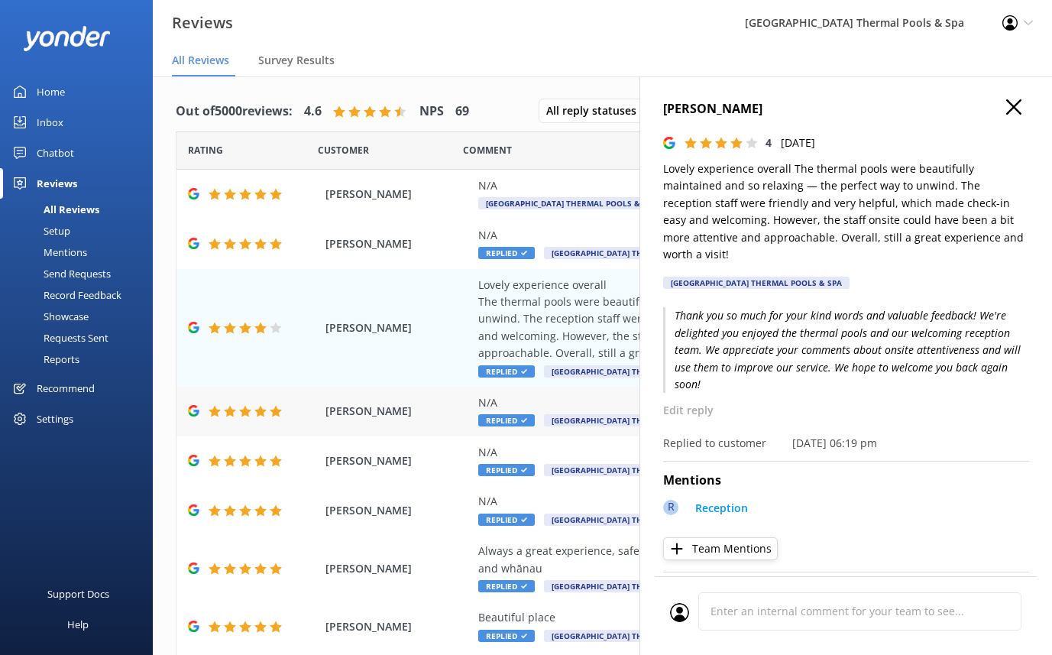
click at [421, 416] on span "Kristine Angelie Carillo" at bounding box center [397, 410] width 145 height 17
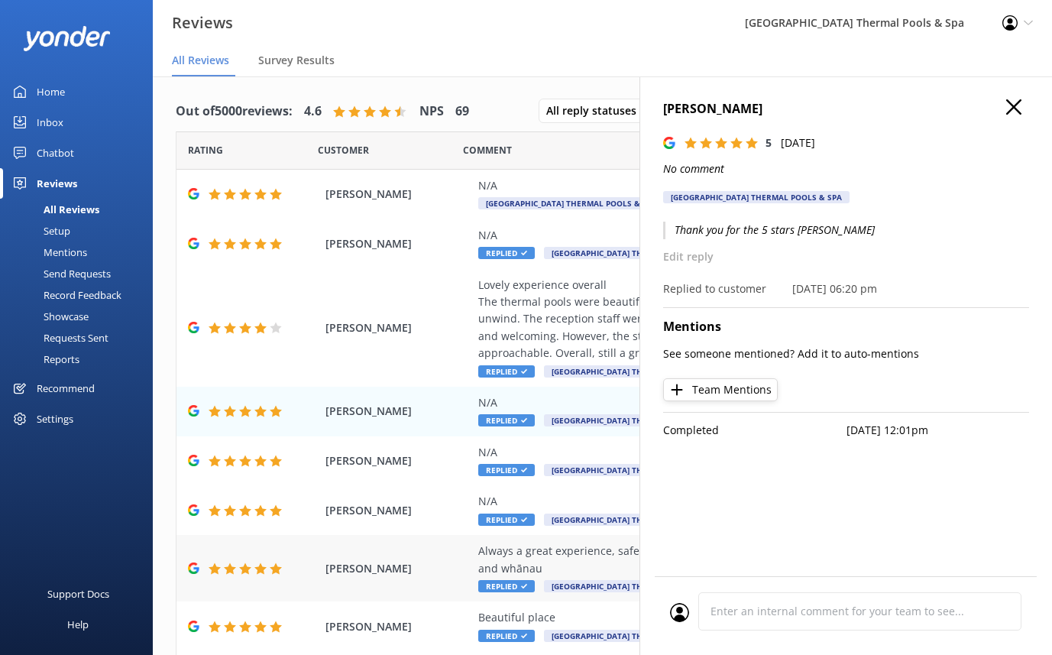
click at [415, 538] on div "Ellie Rose Always a great experience, safe staff, relaxing pools and great play…" at bounding box center [602, 568] width 852 height 66
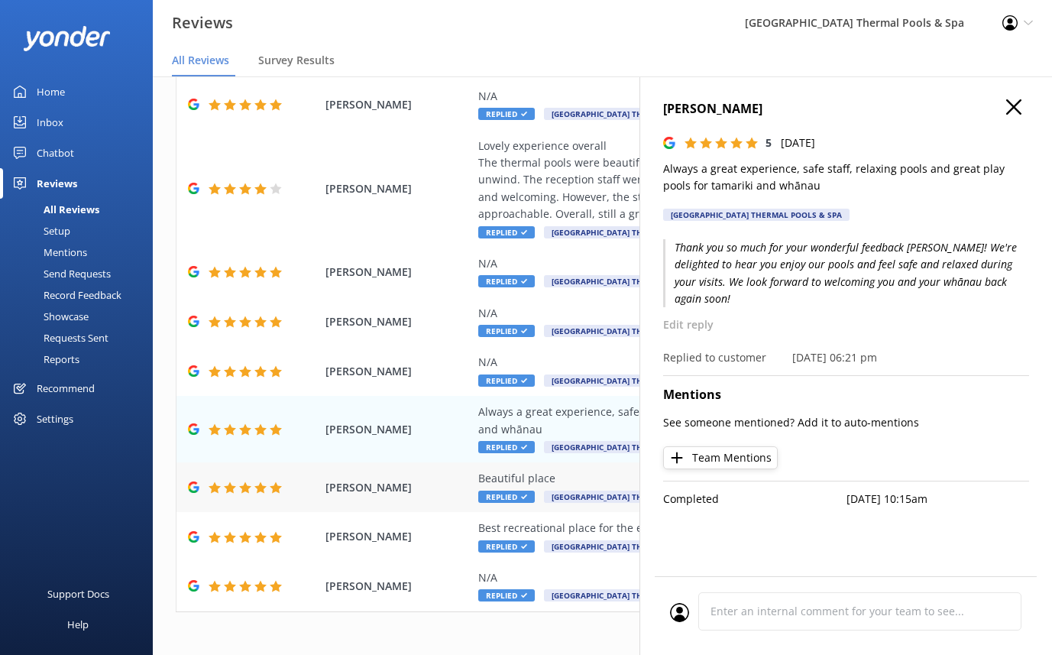
scroll to position [146, 0]
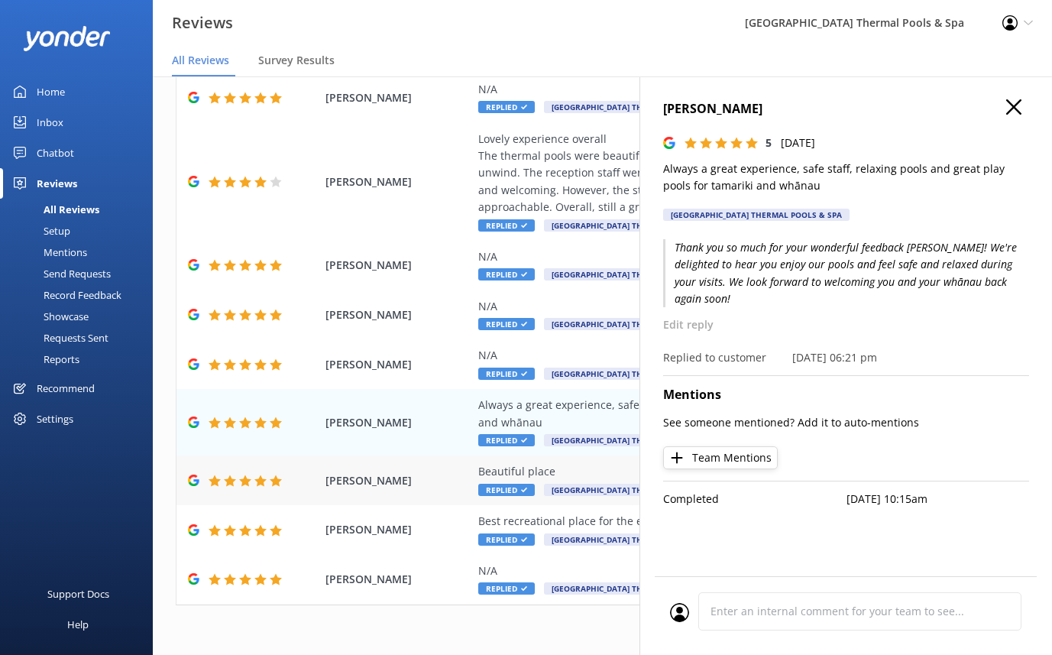
click at [406, 468] on div "John Norris-Crossan Beautiful place Replied Hanmer Springs Thermal Pools & Spa …" at bounding box center [602, 480] width 852 height 50
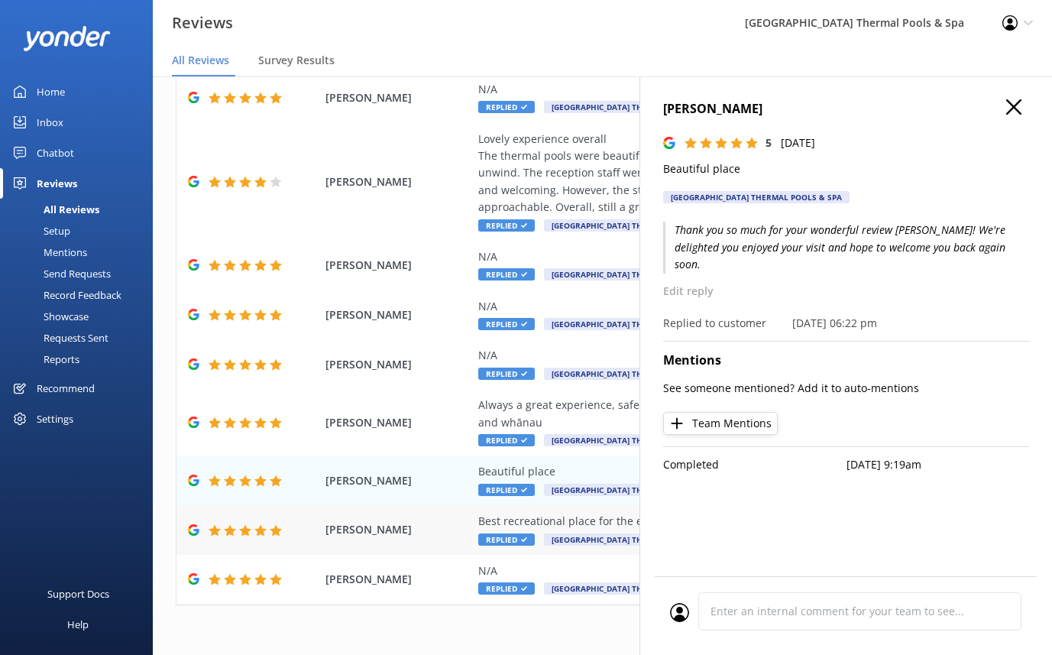
click at [404, 505] on div "Amitrajit Sarkar Best recreational place for the entire family. Great place to …" at bounding box center [602, 530] width 852 height 50
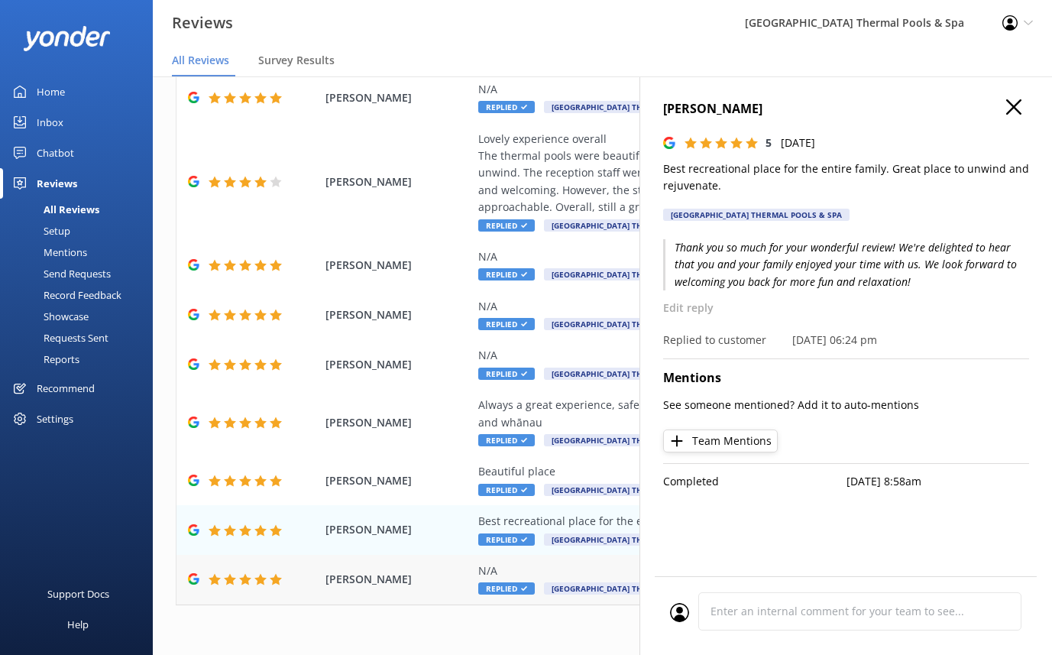
click at [424, 558] on div "Heather Butland N/A Replied Hanmer Springs Thermal Pools & Spa 05 Oct 2025" at bounding box center [602, 579] width 852 height 50
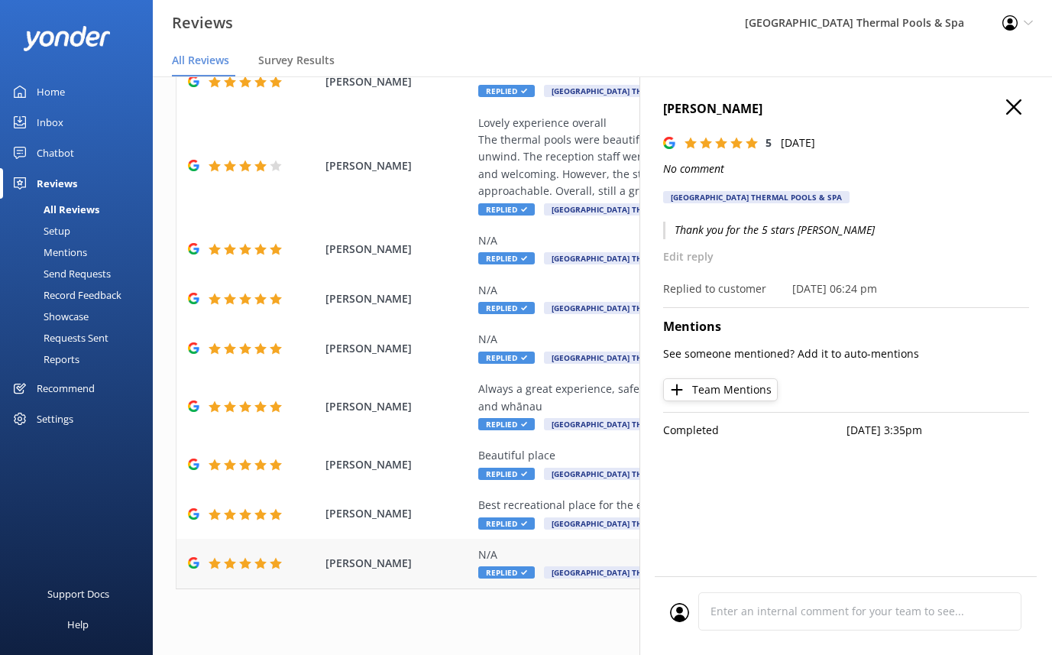
scroll to position [31, 0]
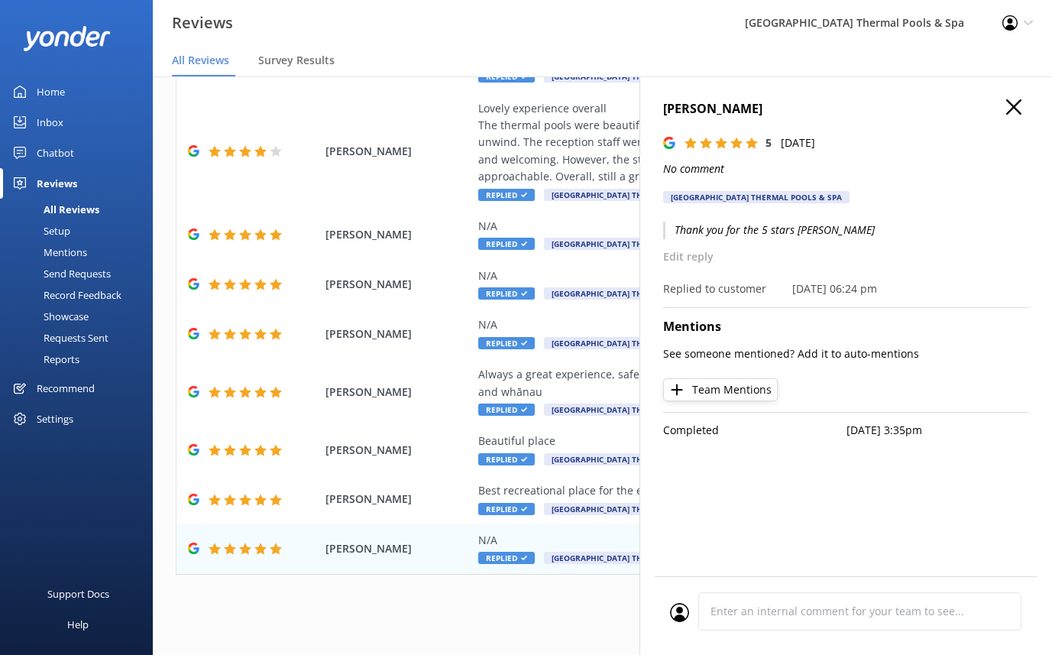
click at [386, 596] on div "1 2 3 4 5 6 7 8 9 10 ..." at bounding box center [602, 607] width 853 height 34
click at [57, 223] on div "Setup" at bounding box center [39, 230] width 61 height 21
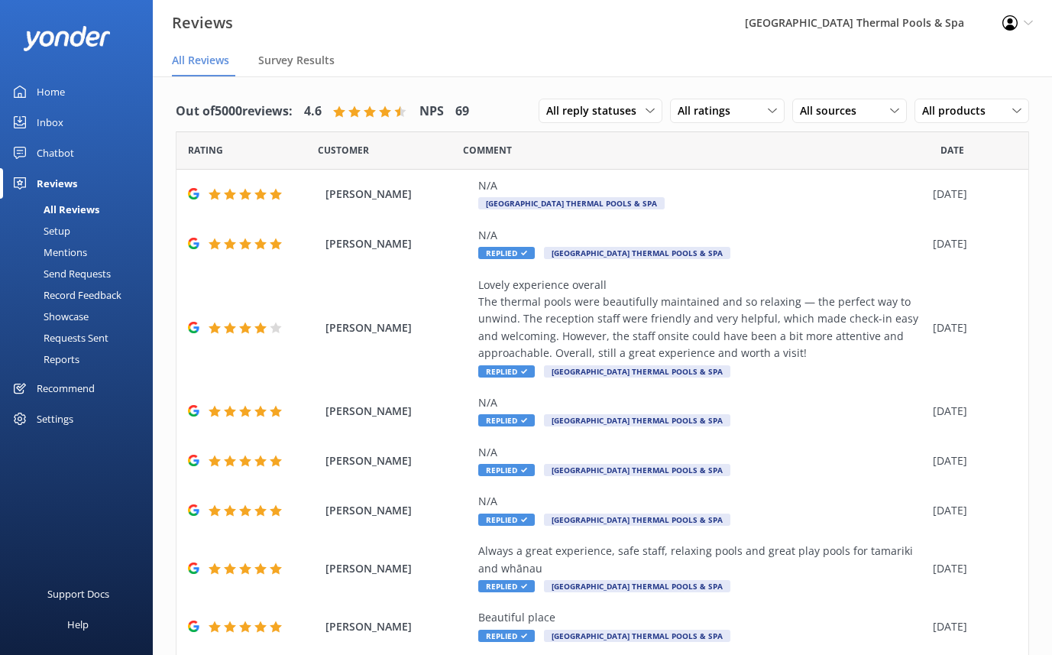
click at [81, 230] on link "Setup" at bounding box center [81, 230] width 144 height 21
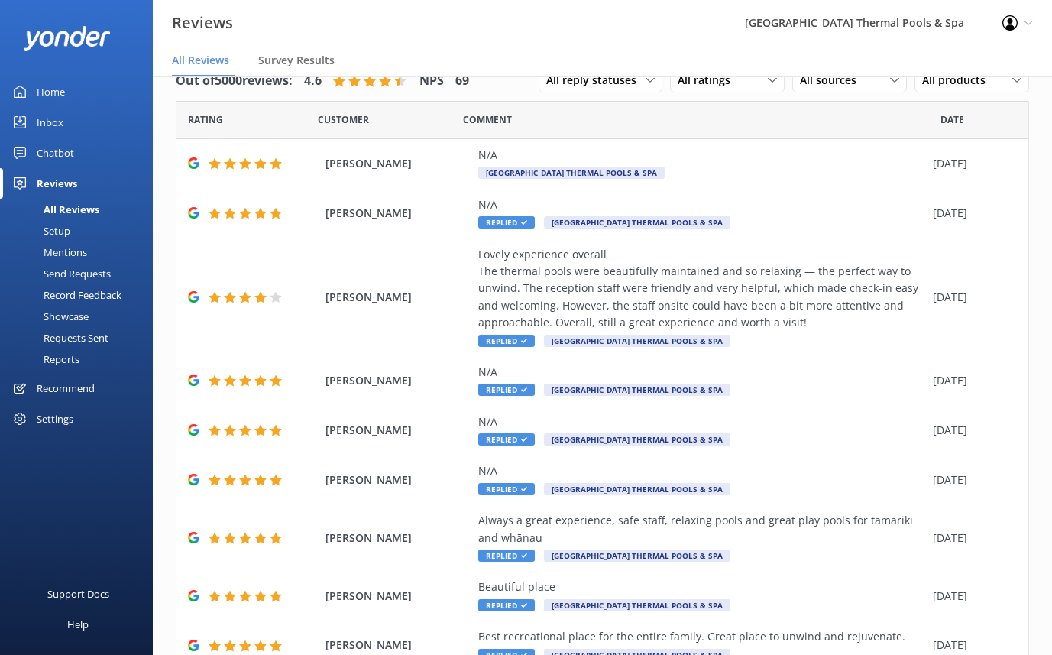
click at [71, 247] on div "Mentions" at bounding box center [48, 251] width 78 height 21
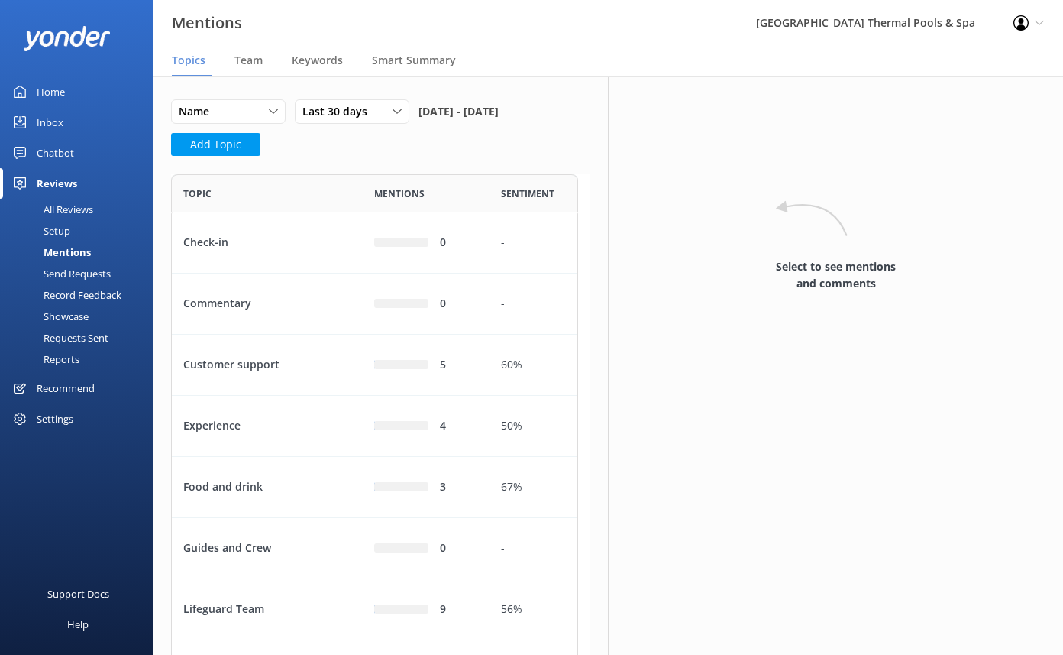
scroll to position [638, 396]
click at [96, 273] on div "Send Requests" at bounding box center [60, 273] width 102 height 21
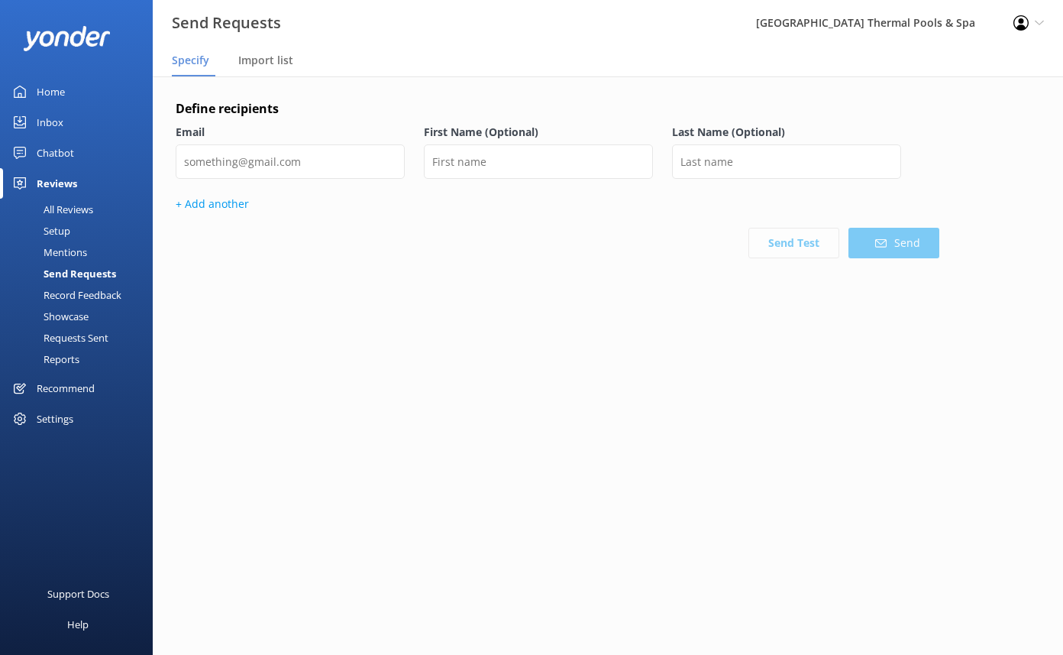
click at [93, 296] on div "Record Feedback" at bounding box center [65, 294] width 112 height 21
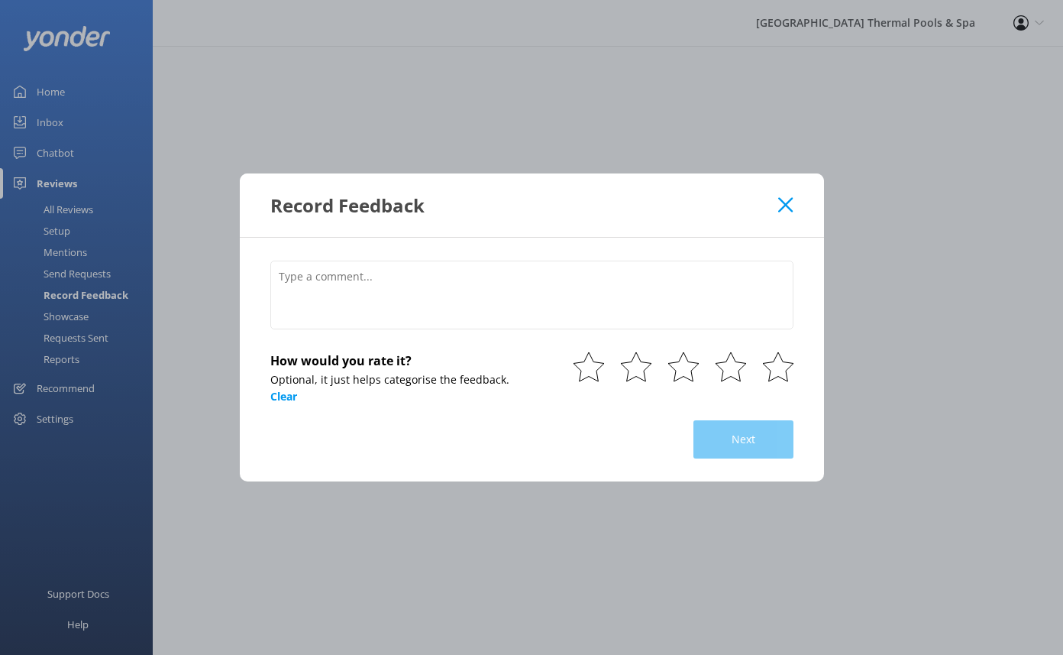
click at [787, 214] on div "Record Feedback" at bounding box center [532, 204] width 584 height 63
click at [782, 209] on icon at bounding box center [785, 204] width 15 height 15
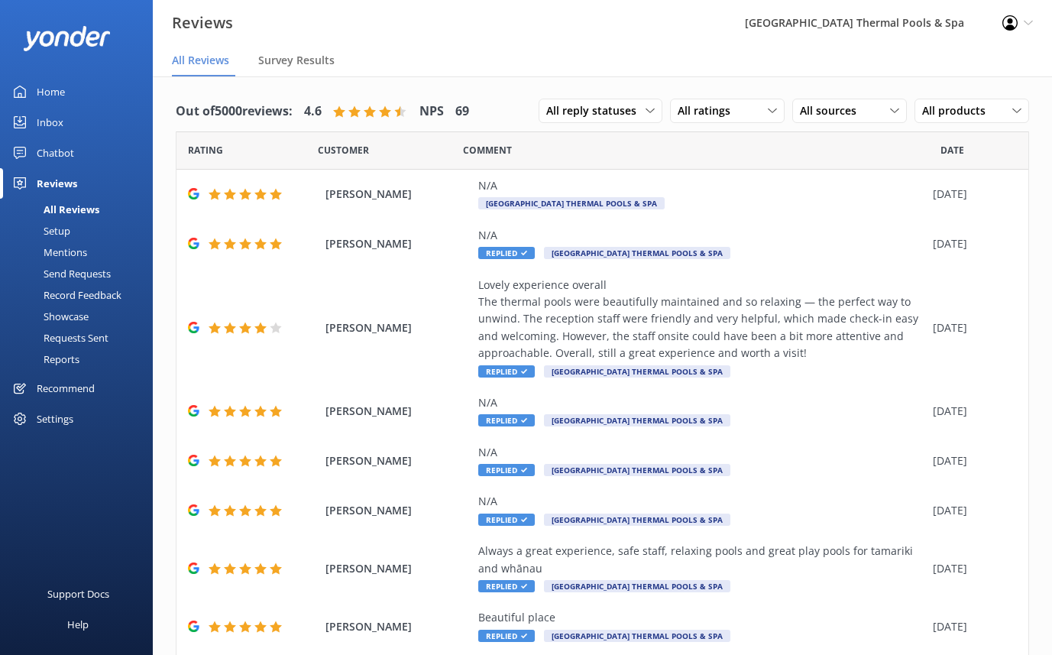
click at [110, 297] on div "Record Feedback" at bounding box center [65, 294] width 112 height 21
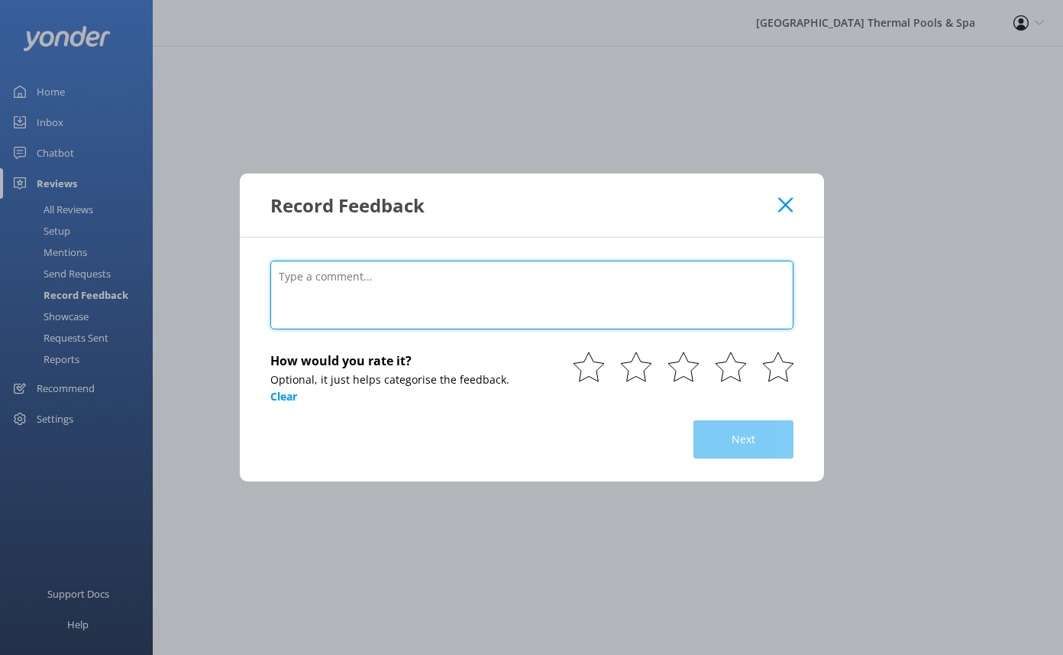
click at [549, 289] on textarea at bounding box center [531, 294] width 523 height 69
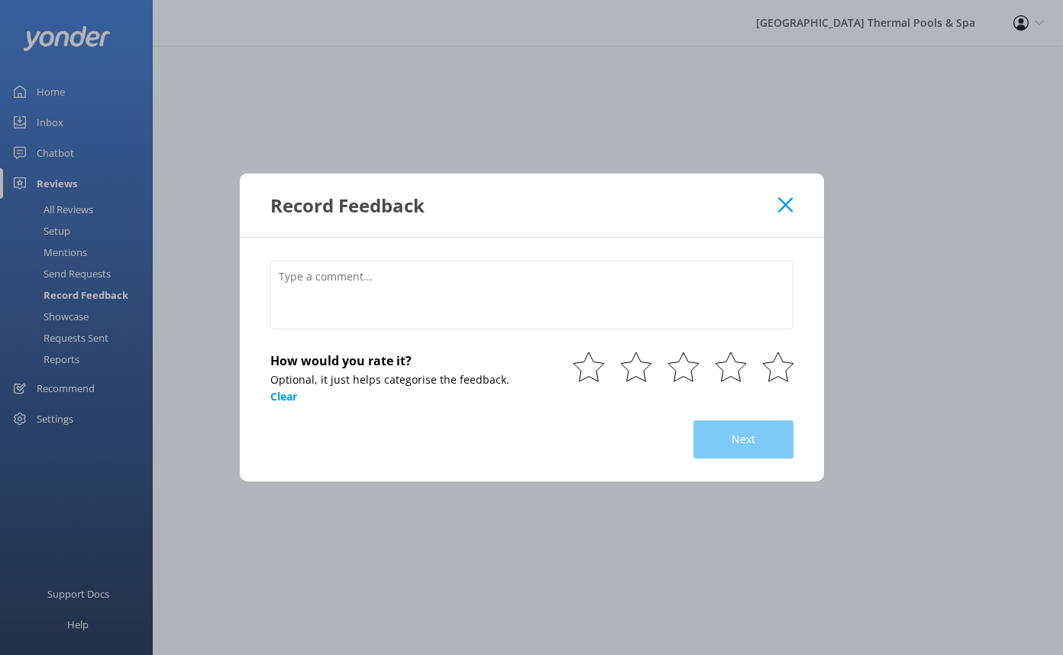
click at [810, 209] on div "Record Feedback" at bounding box center [532, 204] width 584 height 63
click at [800, 209] on div "Record Feedback" at bounding box center [532, 204] width 584 height 63
click at [790, 209] on use at bounding box center [785, 204] width 15 height 15
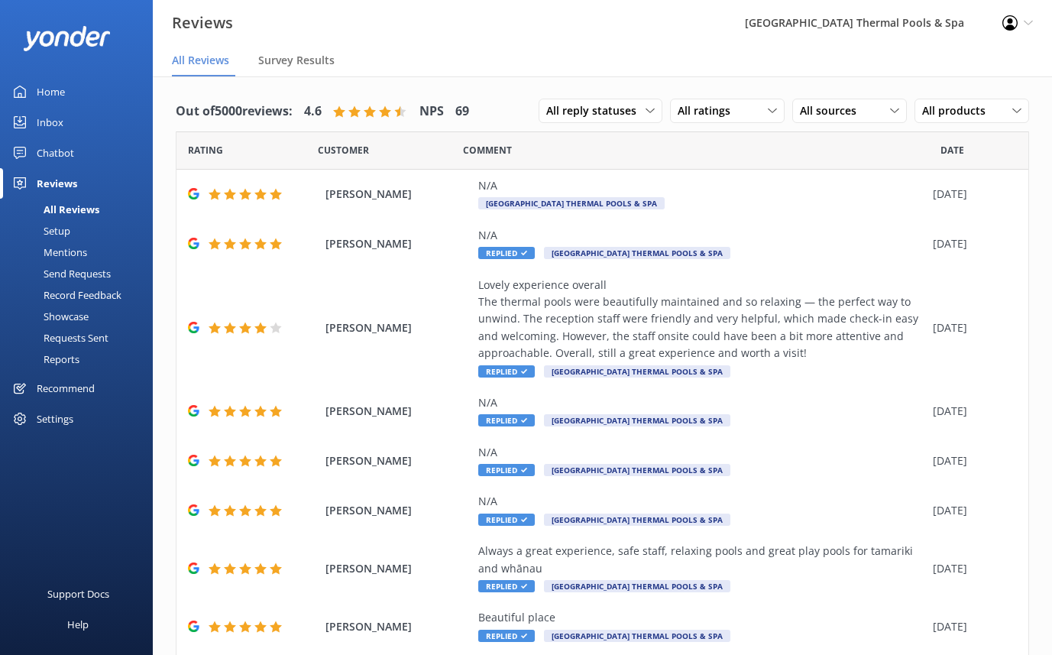
click at [79, 297] on div "Record Feedback" at bounding box center [65, 294] width 112 height 21
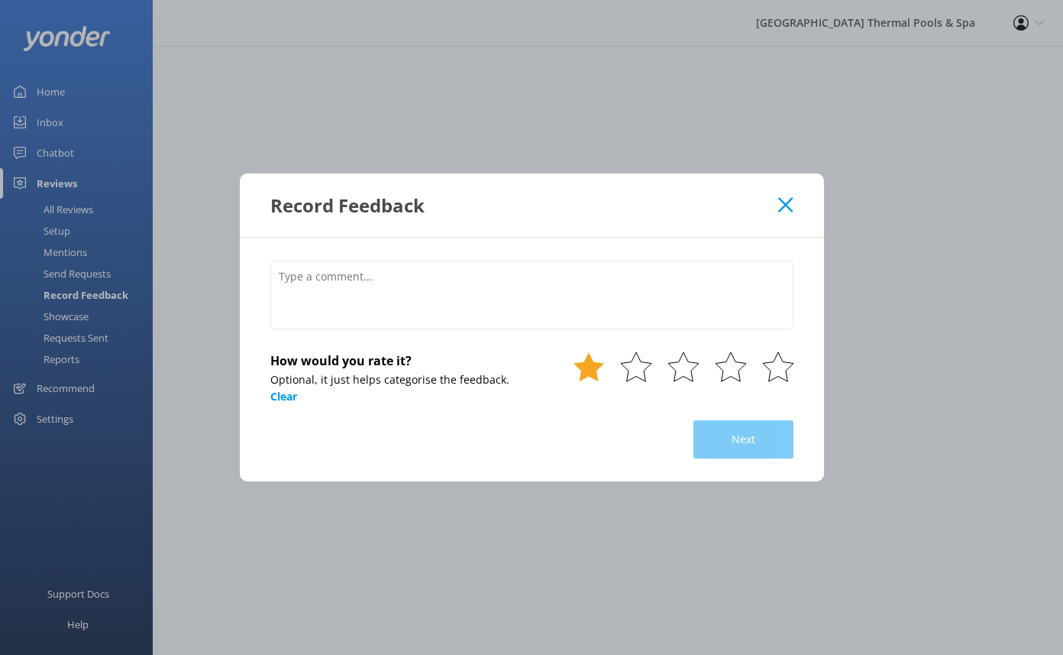
click at [601, 375] on icon at bounding box center [589, 366] width 31 height 31
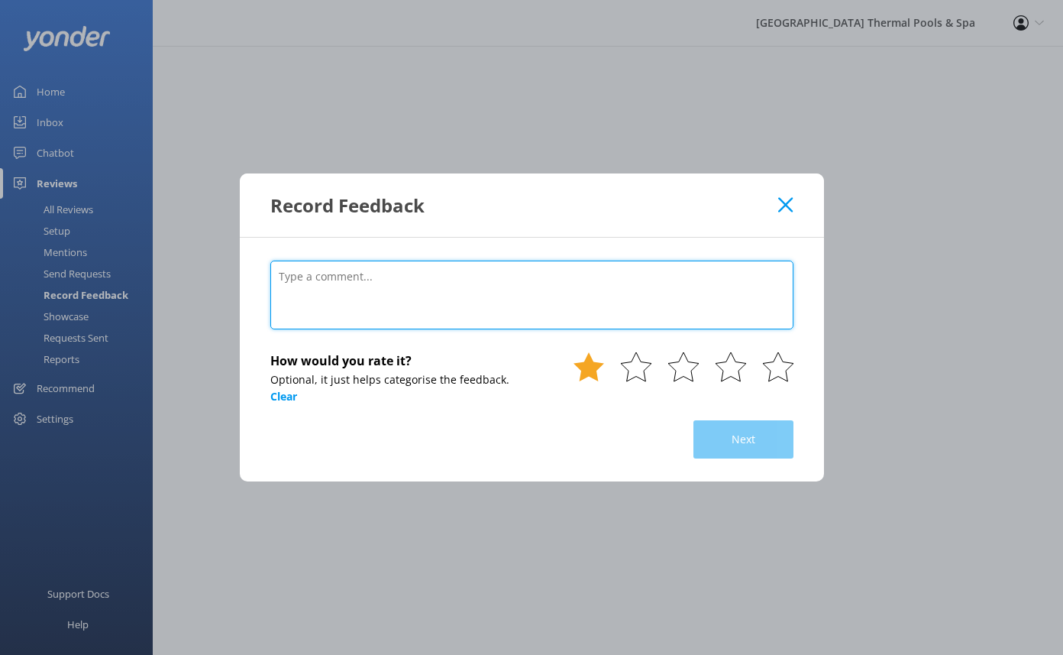
click at [558, 294] on textarea at bounding box center [531, 294] width 523 height 69
type textarea "test"
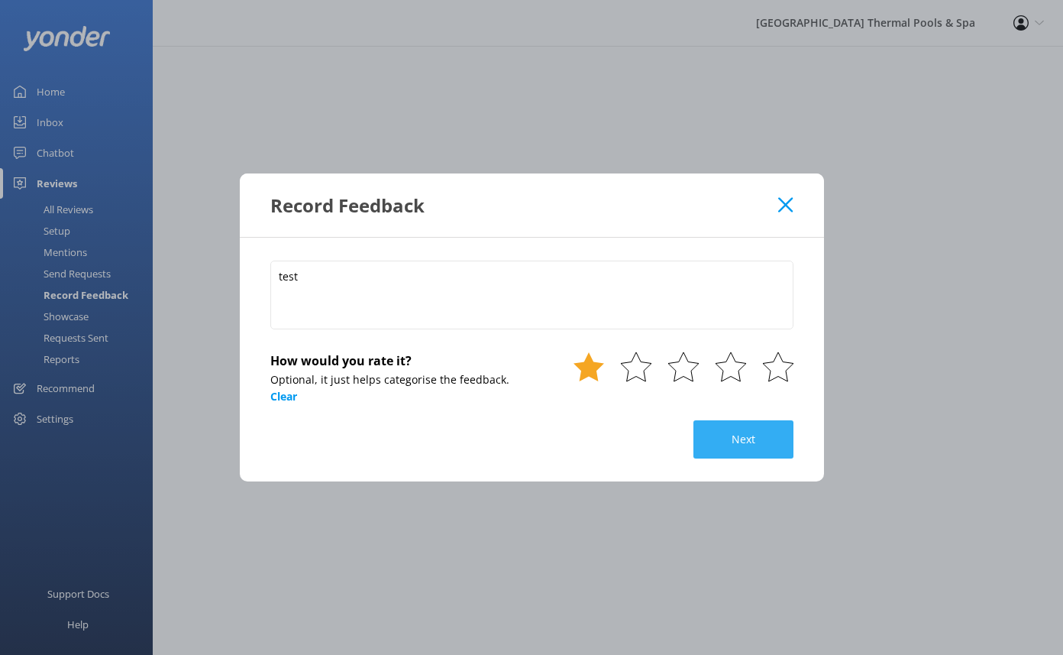
click at [767, 446] on button "Next" at bounding box center [743, 439] width 100 height 38
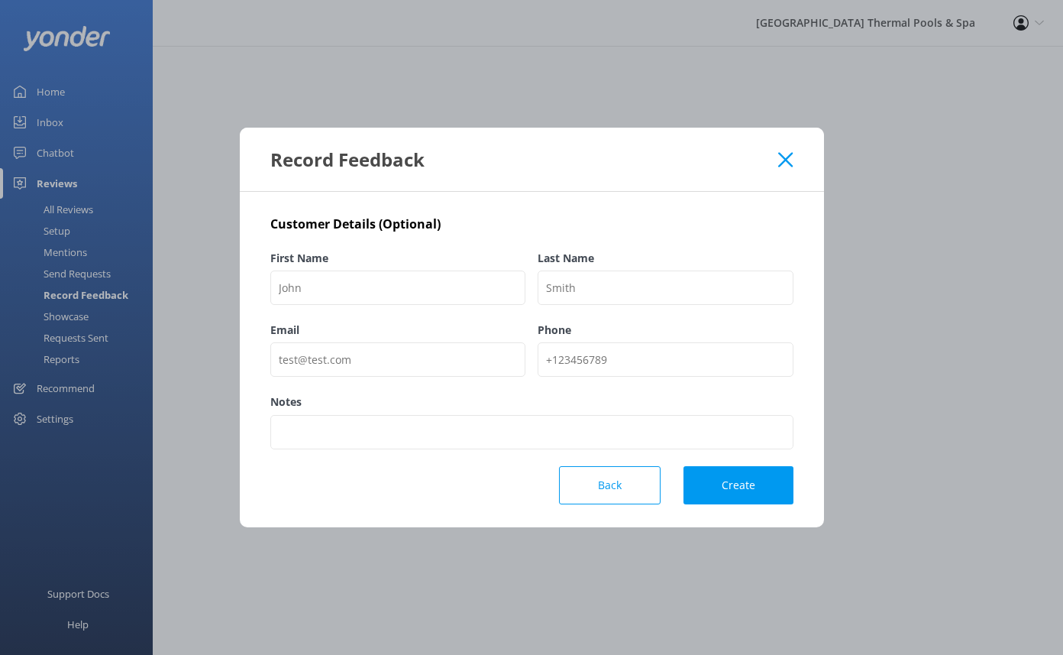
click at [593, 457] on div "Notes" at bounding box center [531, 429] width 523 height 72
click at [599, 491] on button "Back" at bounding box center [610, 485] width 102 height 38
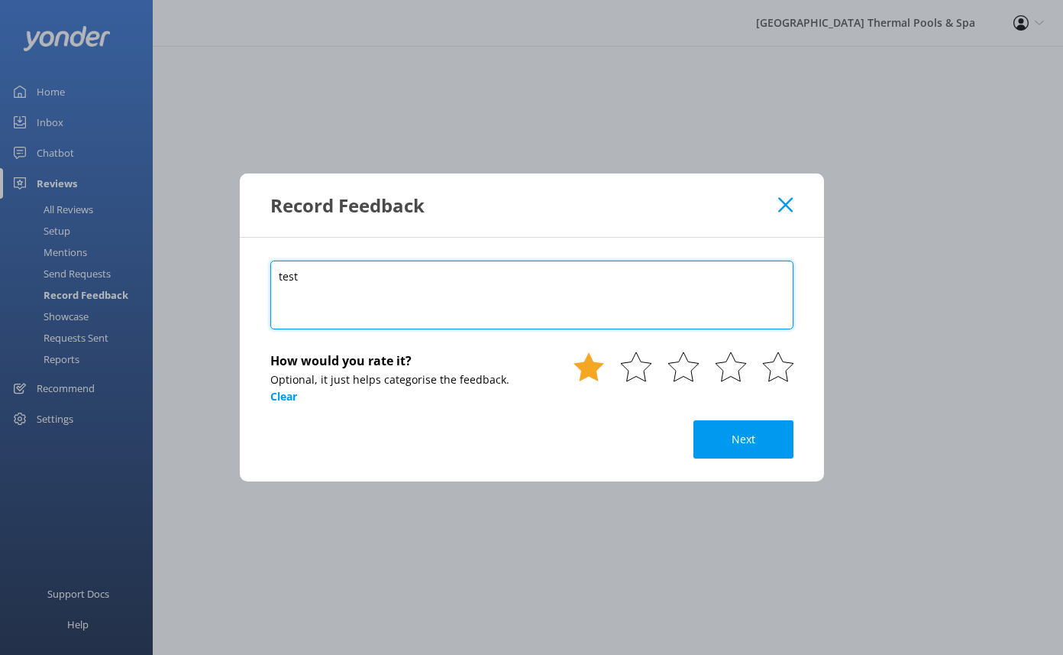
drag, startPoint x: 461, startPoint y: 308, endPoint x: 114, endPoint y: 304, distance: 347.5
click at [215, 308] on div "Record Feedback test How would you rate it? Optional, it just helps categorise …" at bounding box center [531, 327] width 1063 height 655
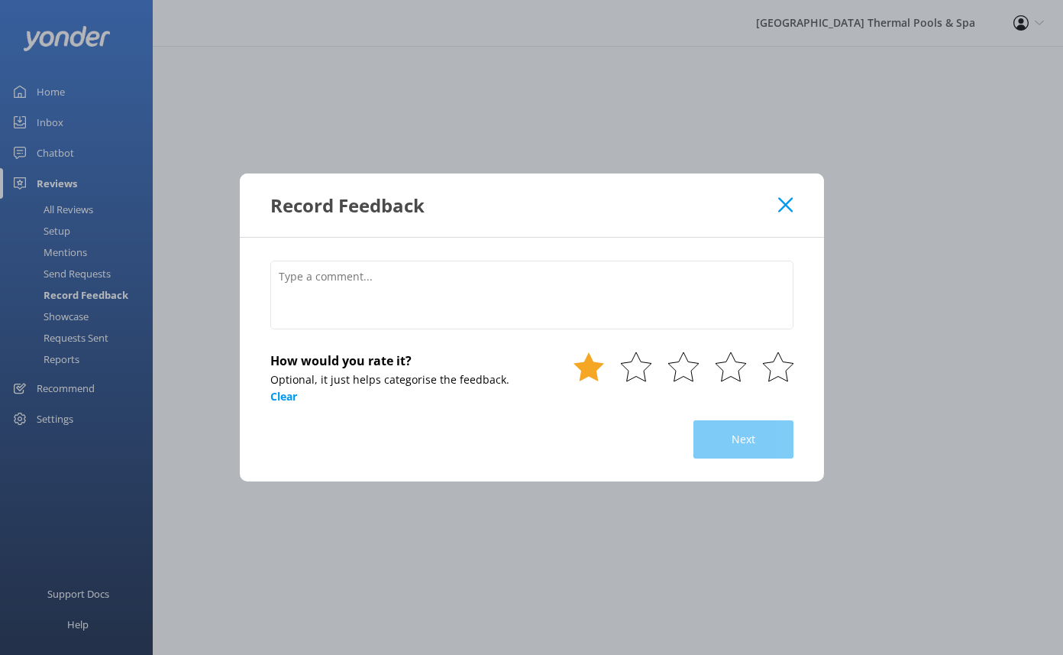
click at [782, 206] on icon at bounding box center [785, 204] width 15 height 15
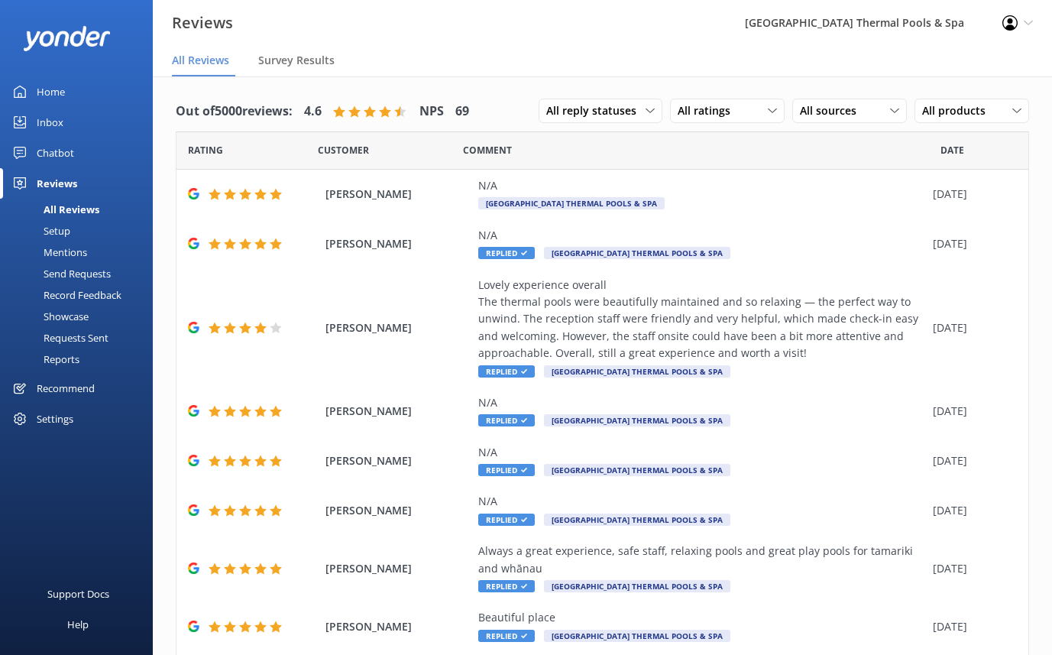
click at [67, 278] on div "Send Requests" at bounding box center [60, 273] width 102 height 21
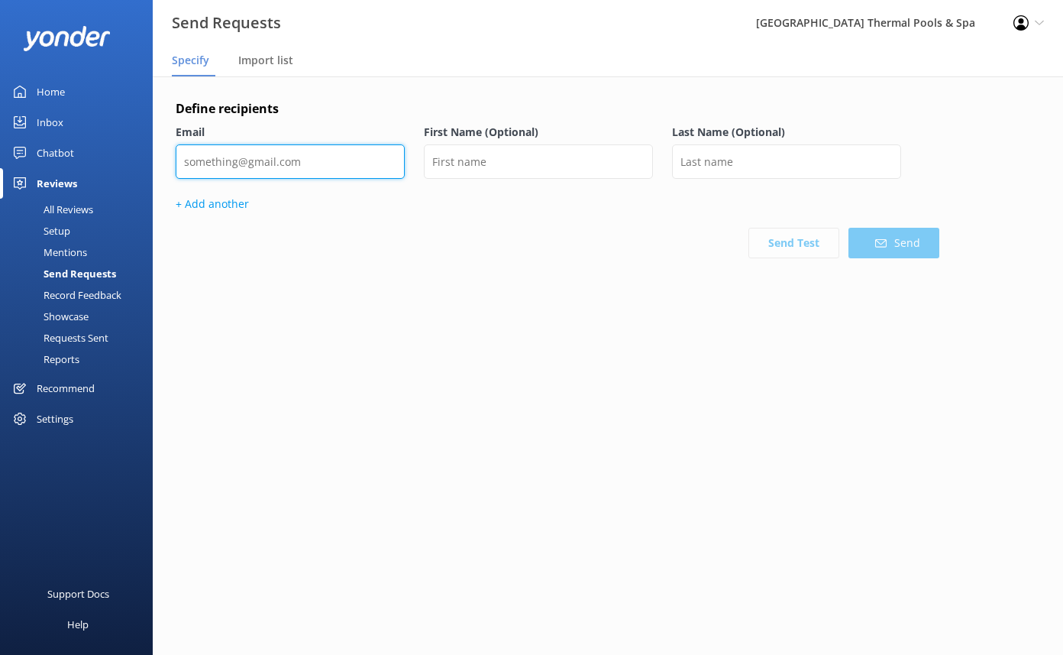
click at [230, 160] on input "email" at bounding box center [290, 161] width 229 height 34
click at [95, 260] on link "Mentions" at bounding box center [81, 251] width 144 height 21
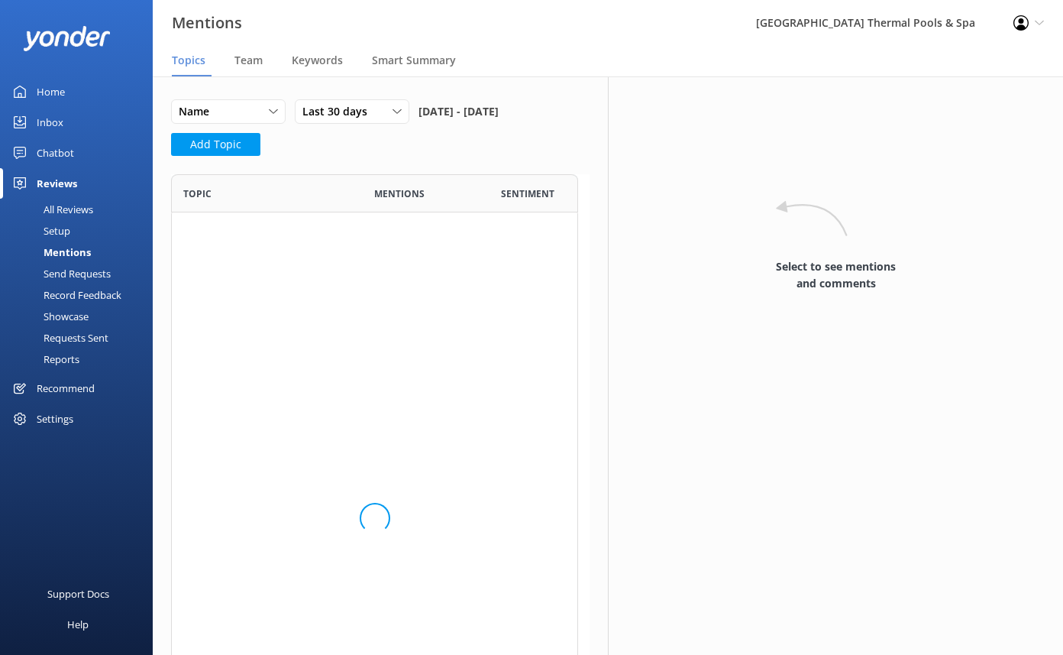
scroll to position [638, 396]
click at [76, 342] on div "Requests Sent" at bounding box center [58, 337] width 99 height 21
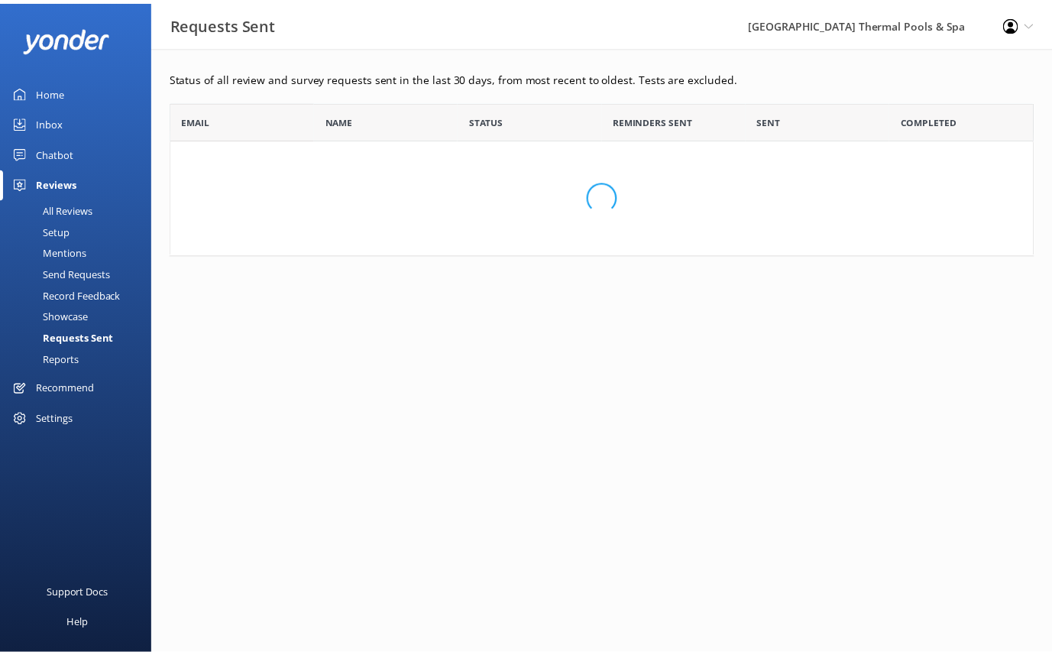
scroll to position [143, 862]
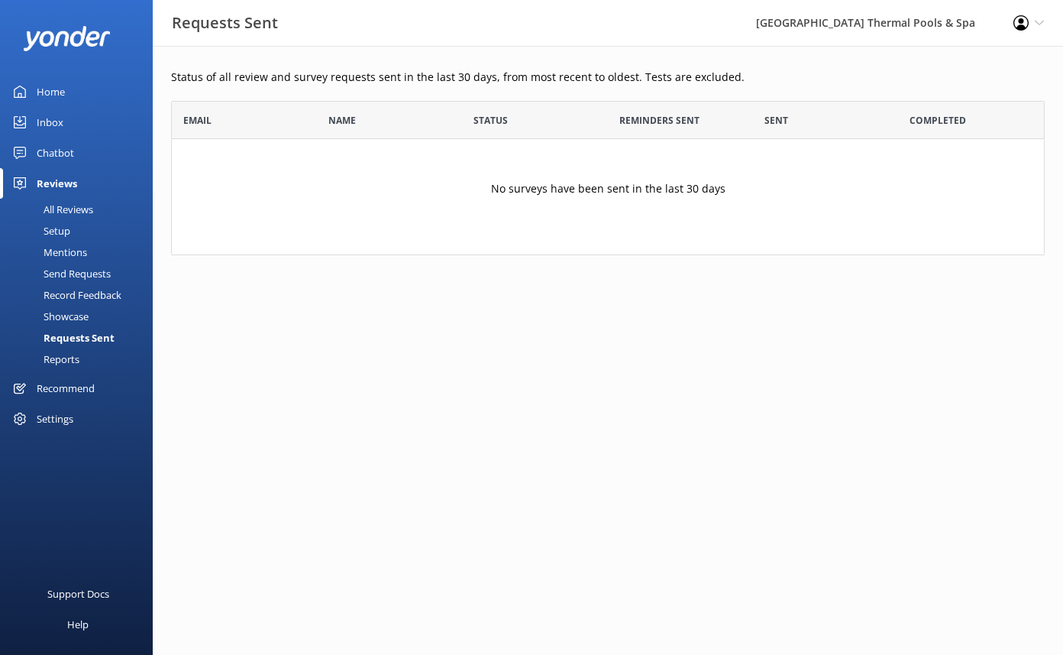
click at [74, 357] on div "Reports" at bounding box center [44, 358] width 70 height 21
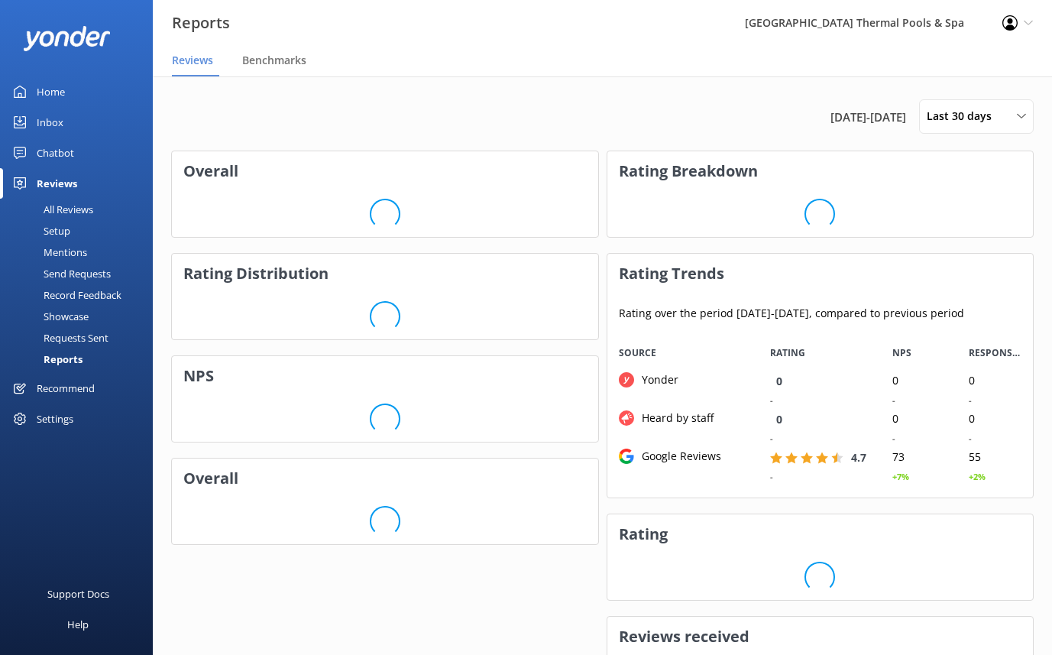
scroll to position [153, 414]
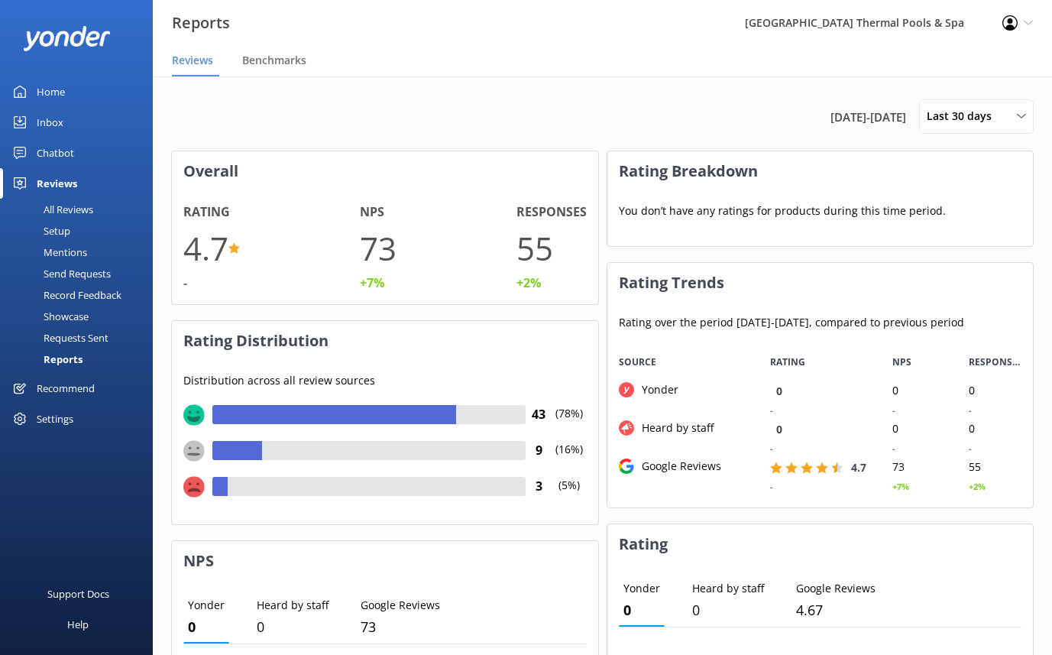
click at [69, 349] on div "Reports" at bounding box center [45, 358] width 73 height 21
click at [69, 376] on div "Recommend" at bounding box center [66, 388] width 58 height 31
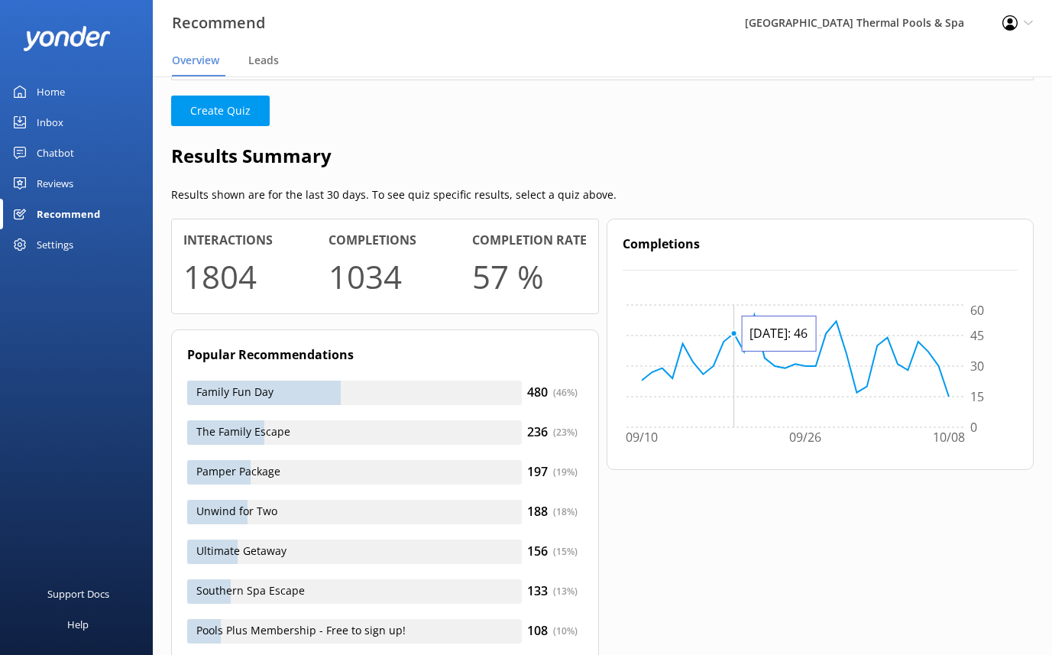
scroll to position [368, 0]
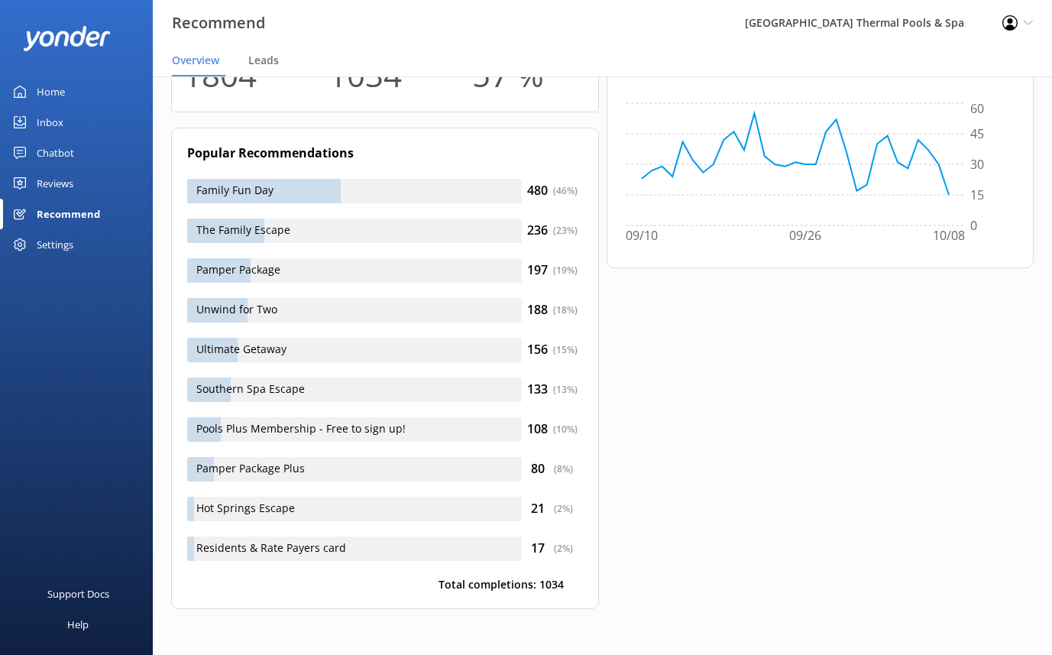
click at [76, 247] on div "Settings" at bounding box center [76, 244] width 153 height 31
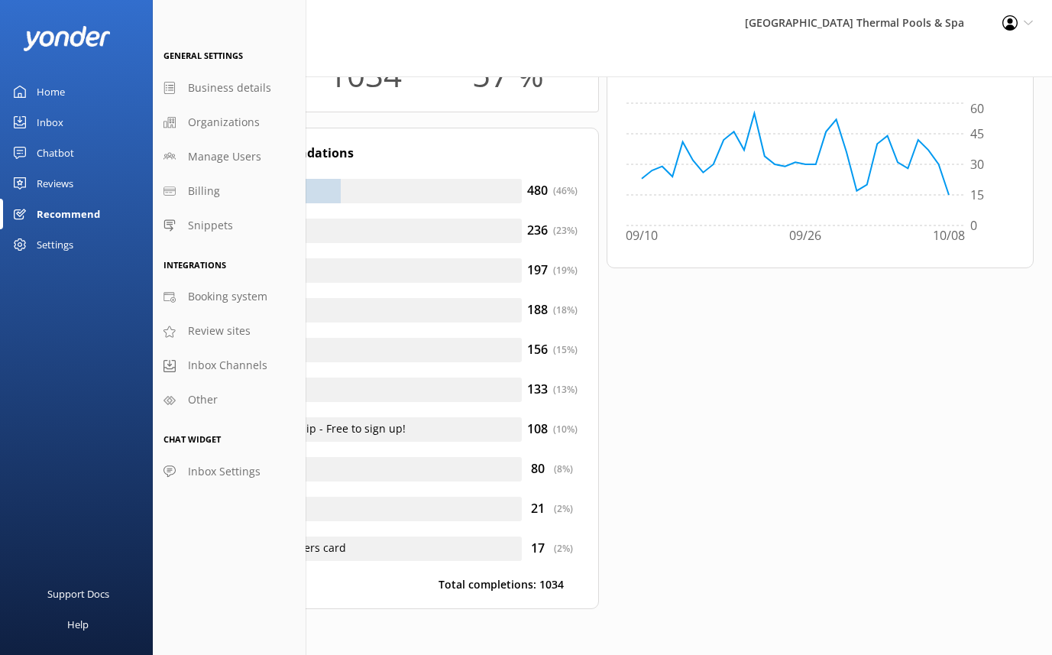
click at [78, 193] on link "Reviews" at bounding box center [76, 183] width 153 height 31
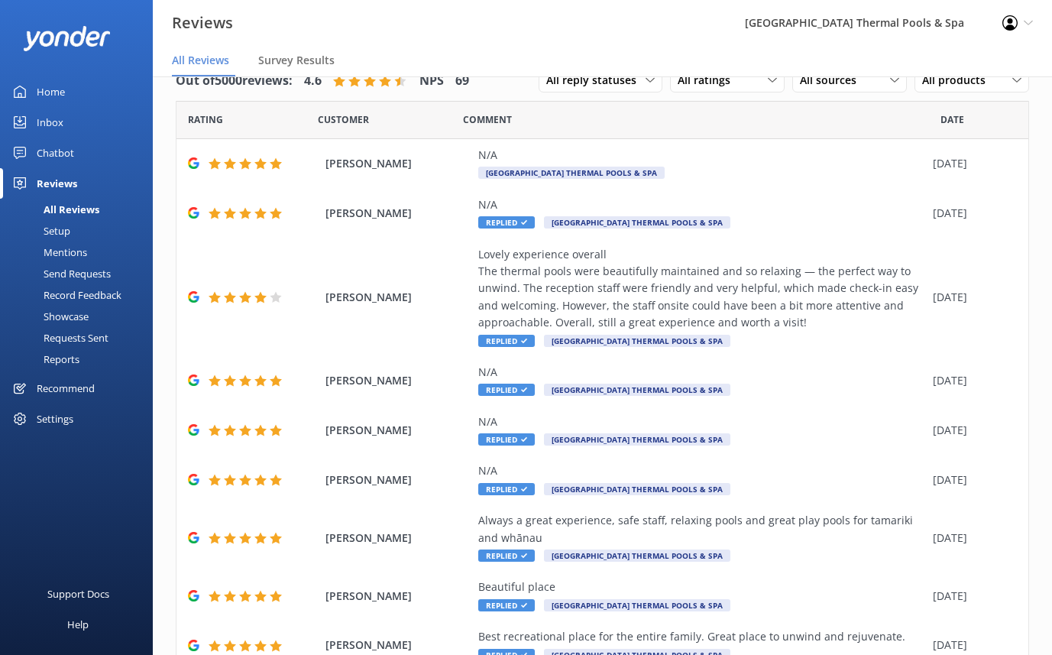
click at [79, 254] on div "Mentions" at bounding box center [48, 251] width 78 height 21
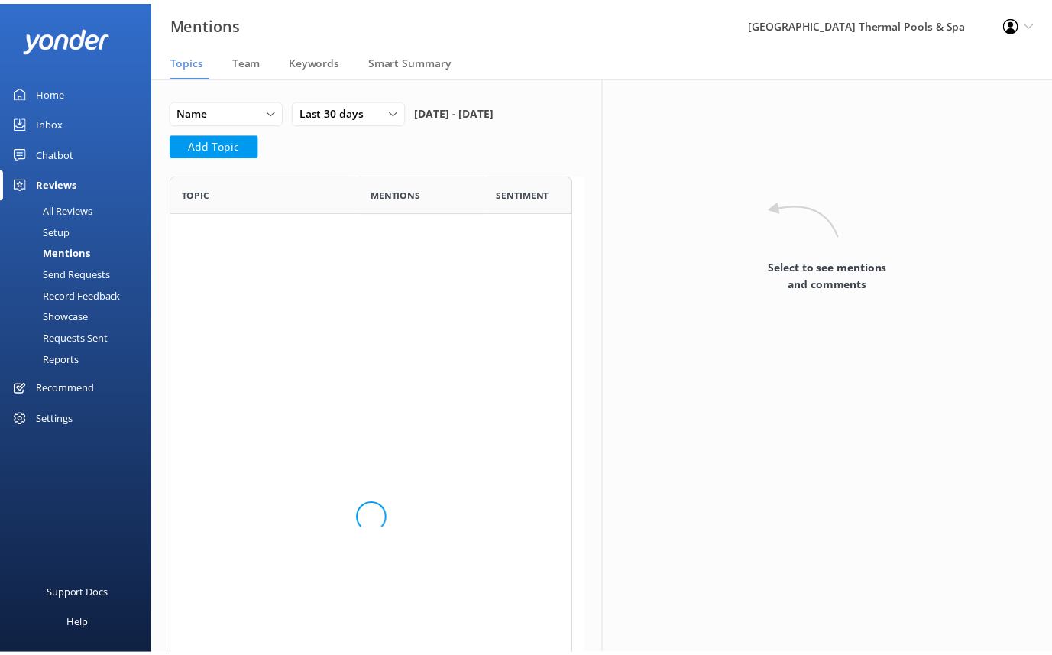
scroll to position [638, 396]
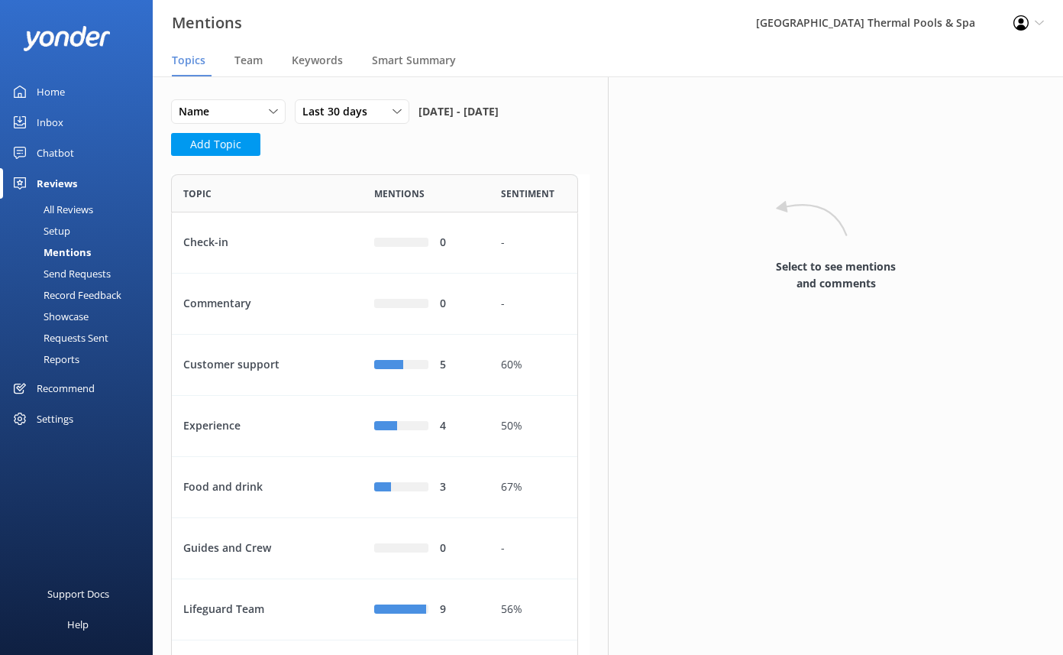
click at [85, 322] on div "Showcase" at bounding box center [48, 316] width 79 height 21
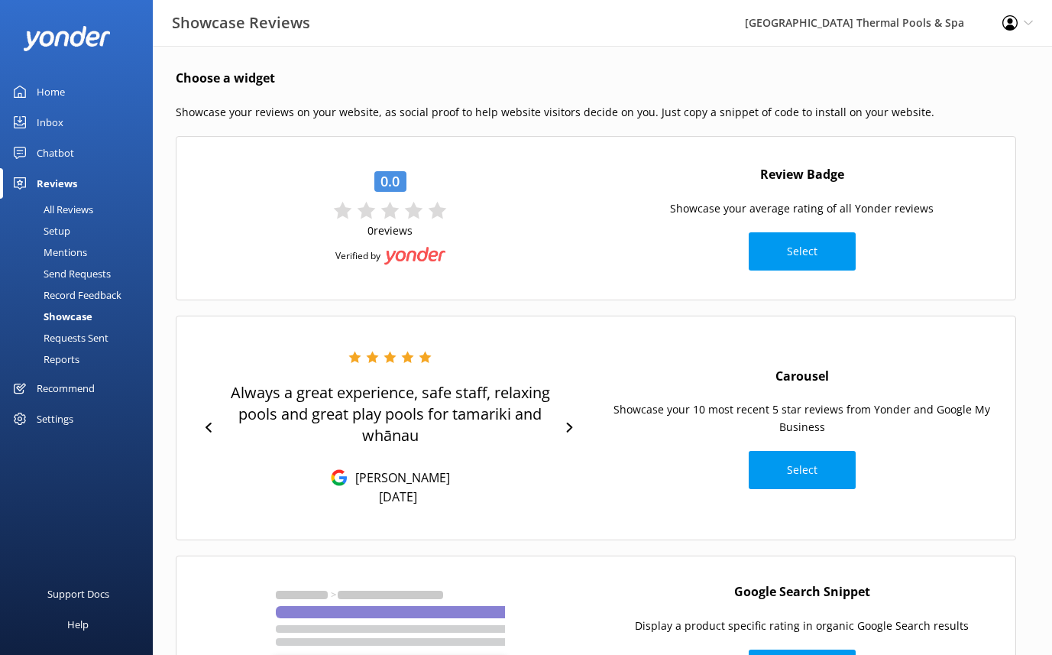
scroll to position [99, 0]
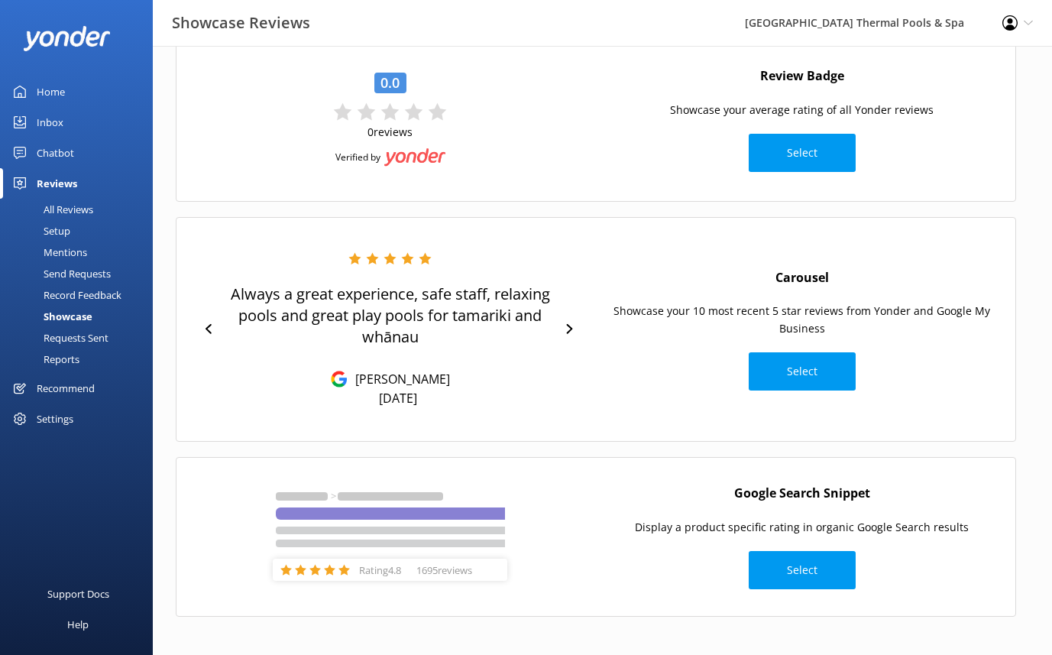
click at [60, 364] on div "Reports" at bounding box center [44, 358] width 70 height 21
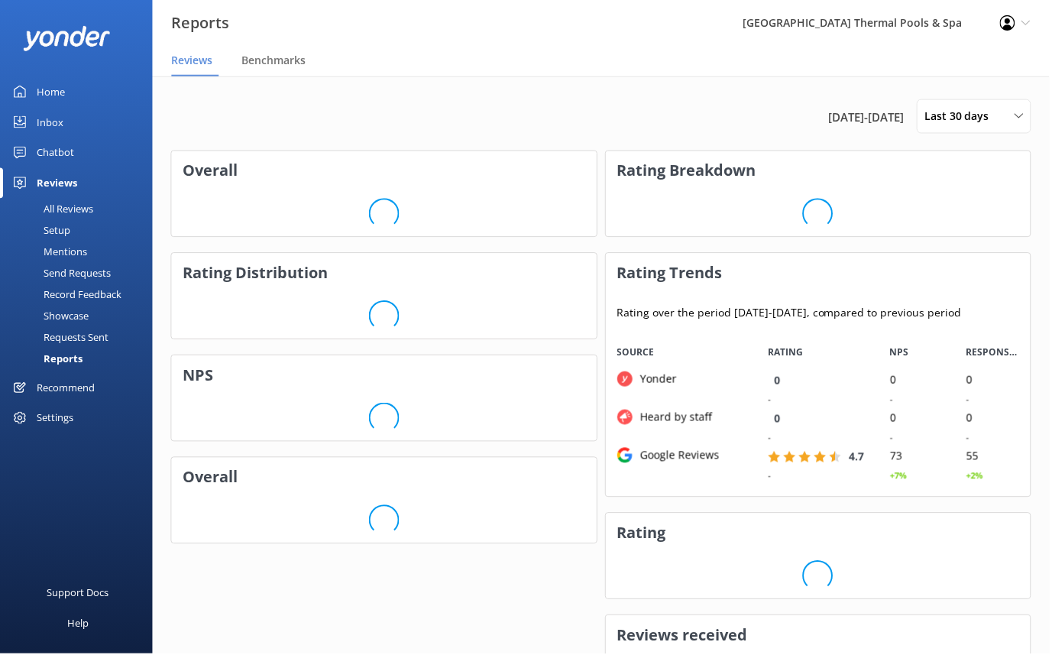
click at [80, 344] on div "Requests Sent" at bounding box center [58, 337] width 99 height 21
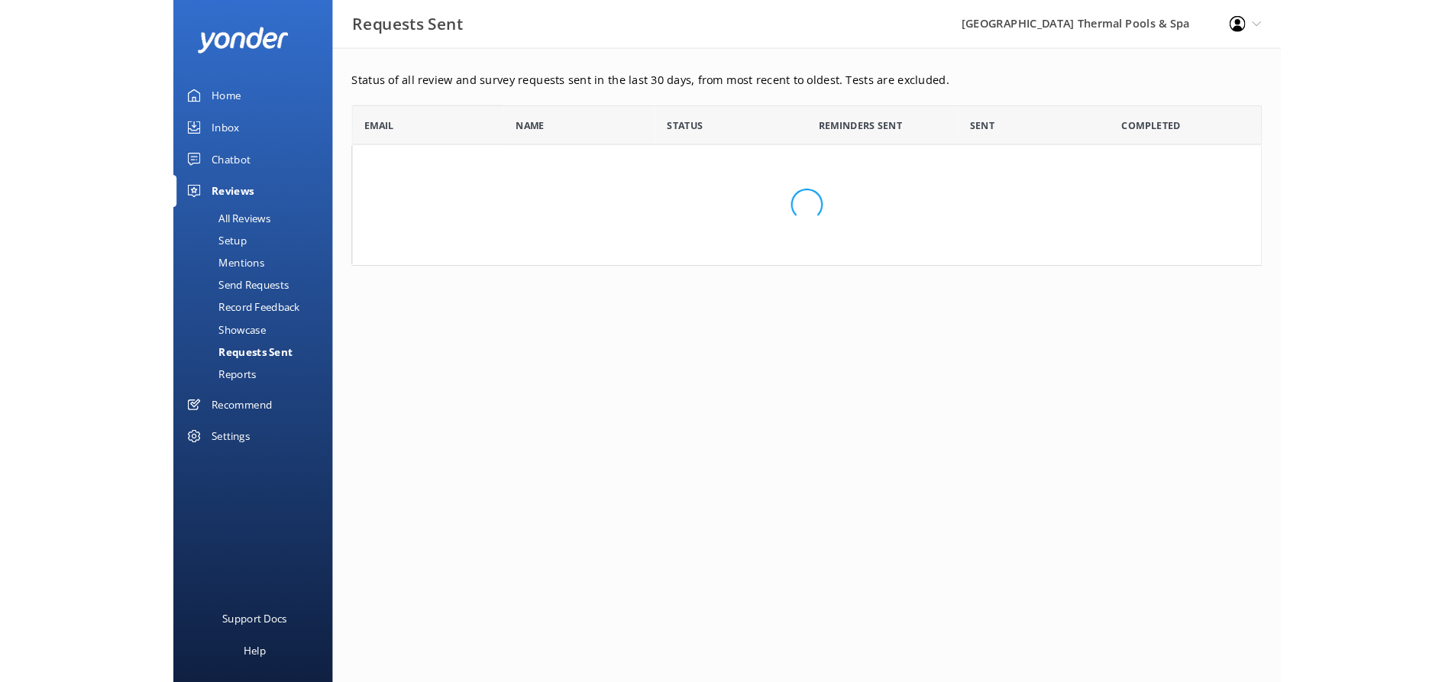
scroll to position [143, 862]
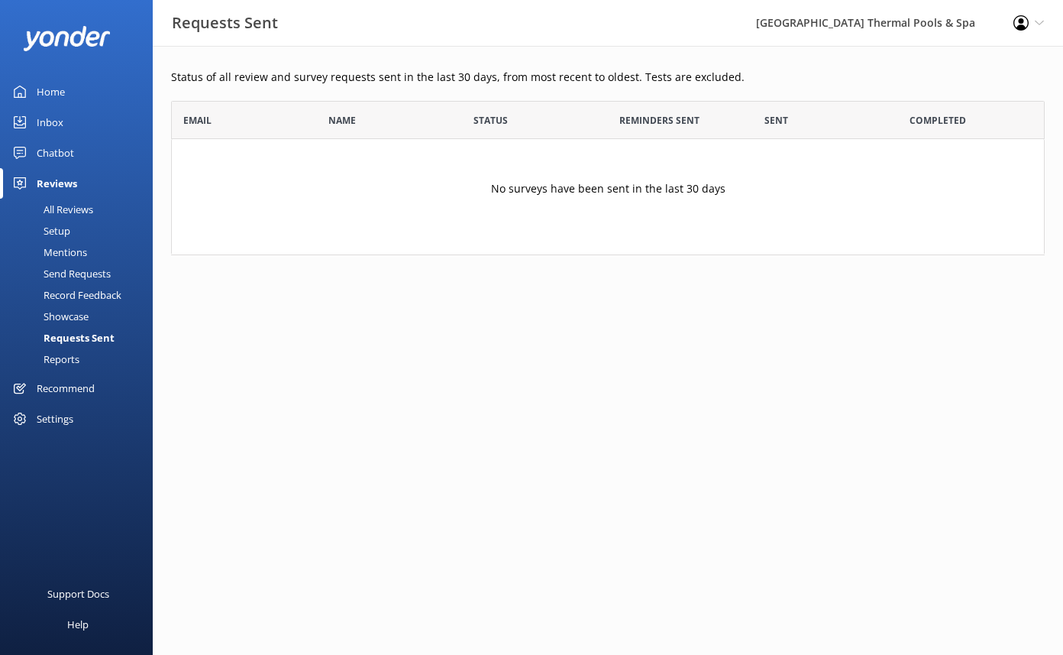
click at [73, 213] on div "All Reviews" at bounding box center [51, 209] width 84 height 21
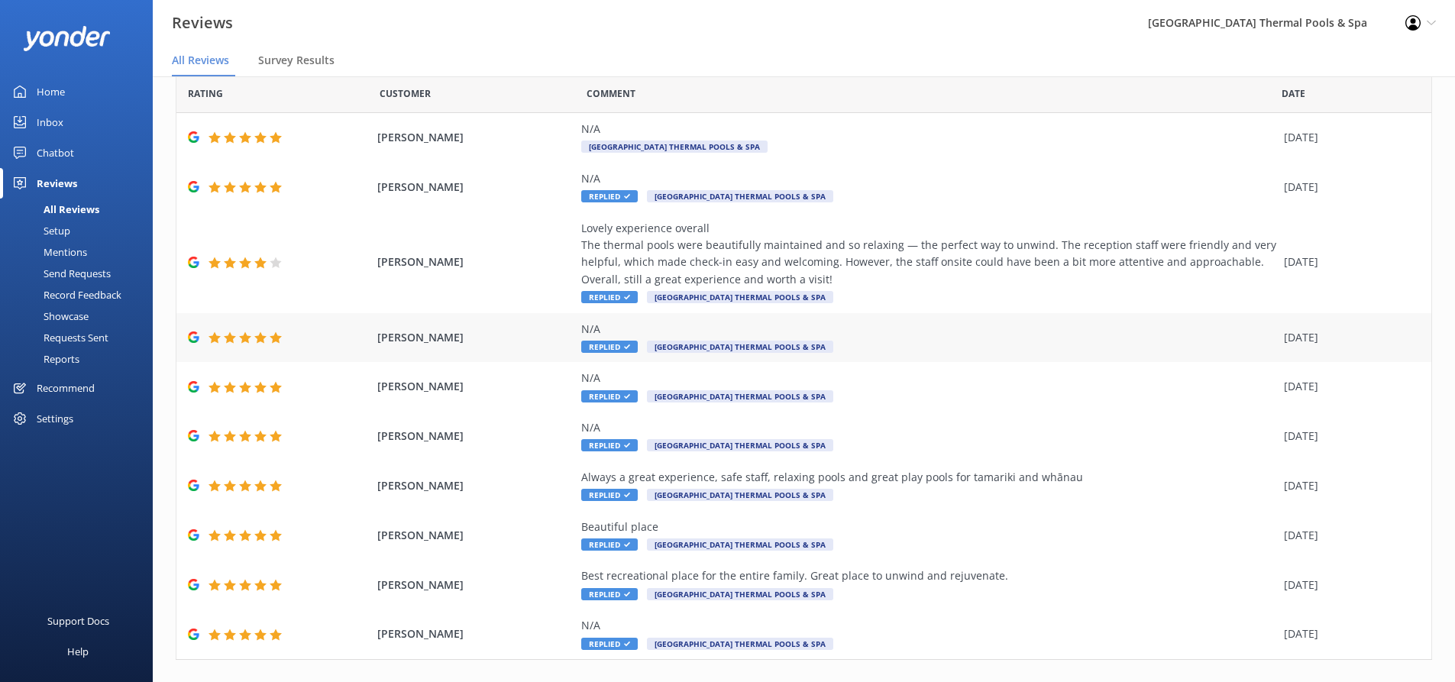
scroll to position [84, 0]
